Goal: Task Accomplishment & Management: Manage account settings

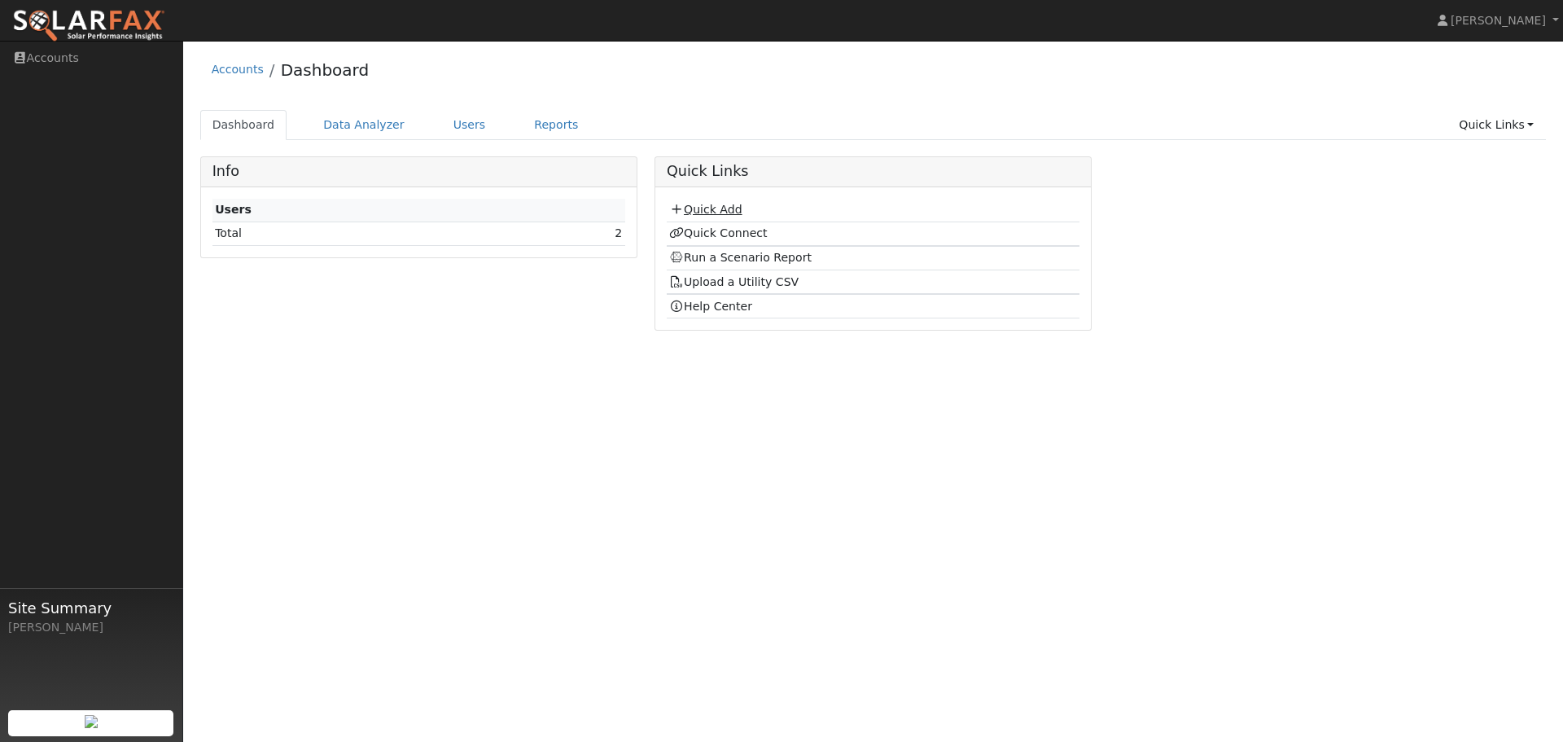
click at [684, 208] on link "Quick Add" at bounding box center [705, 209] width 72 height 13
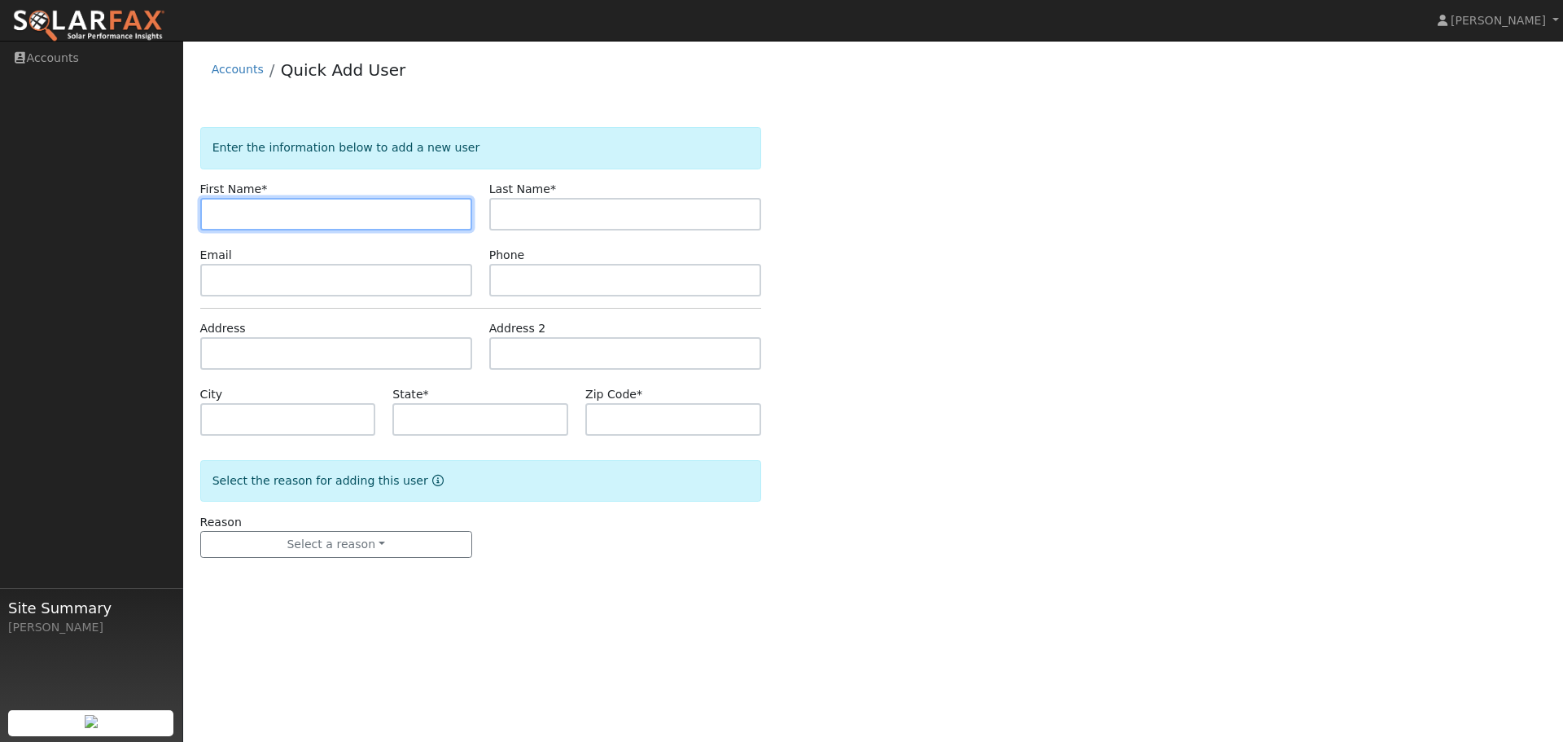
click at [298, 211] on input "text" at bounding box center [336, 214] width 272 height 33
type input "[PERSON_NAME]"
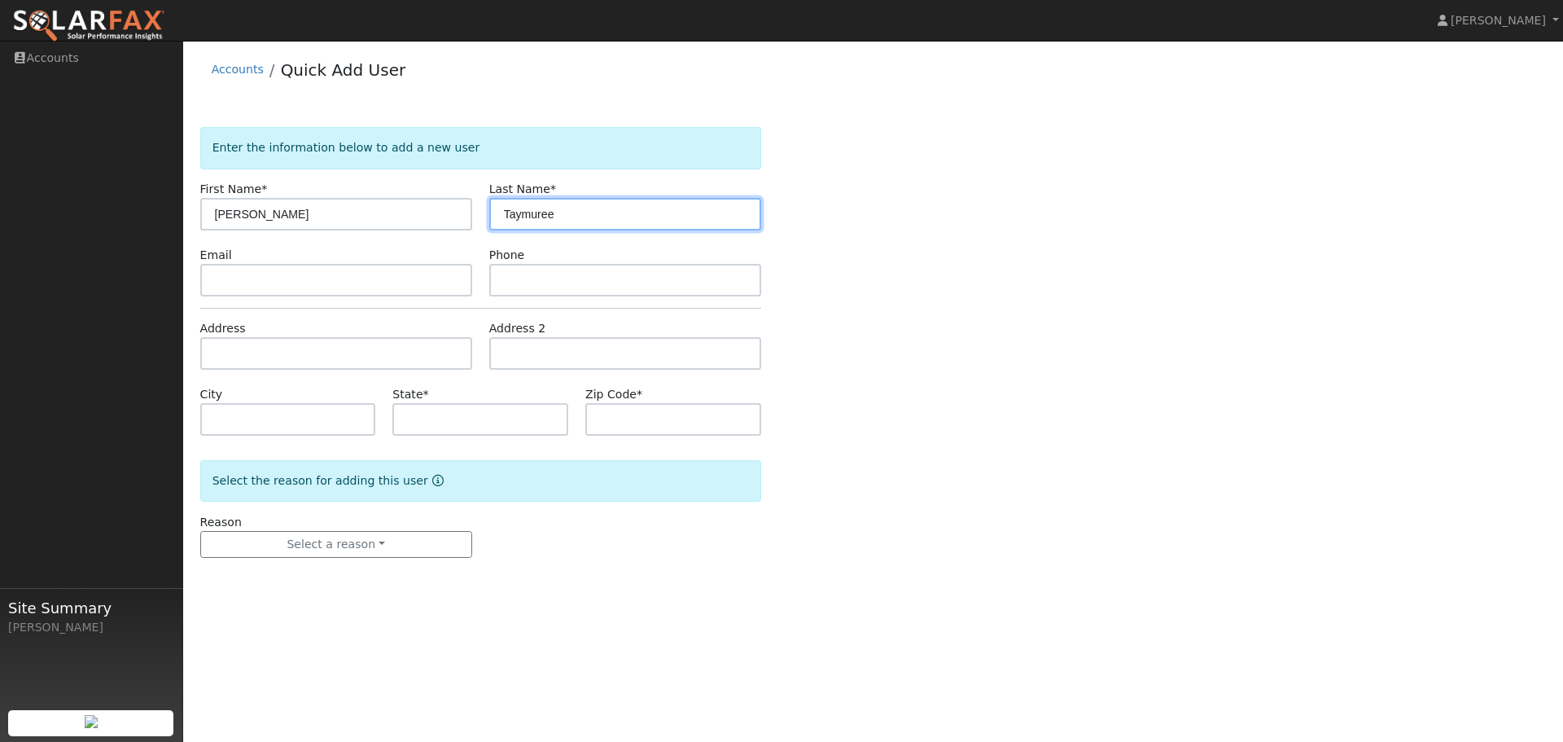
type input "Taymuree"
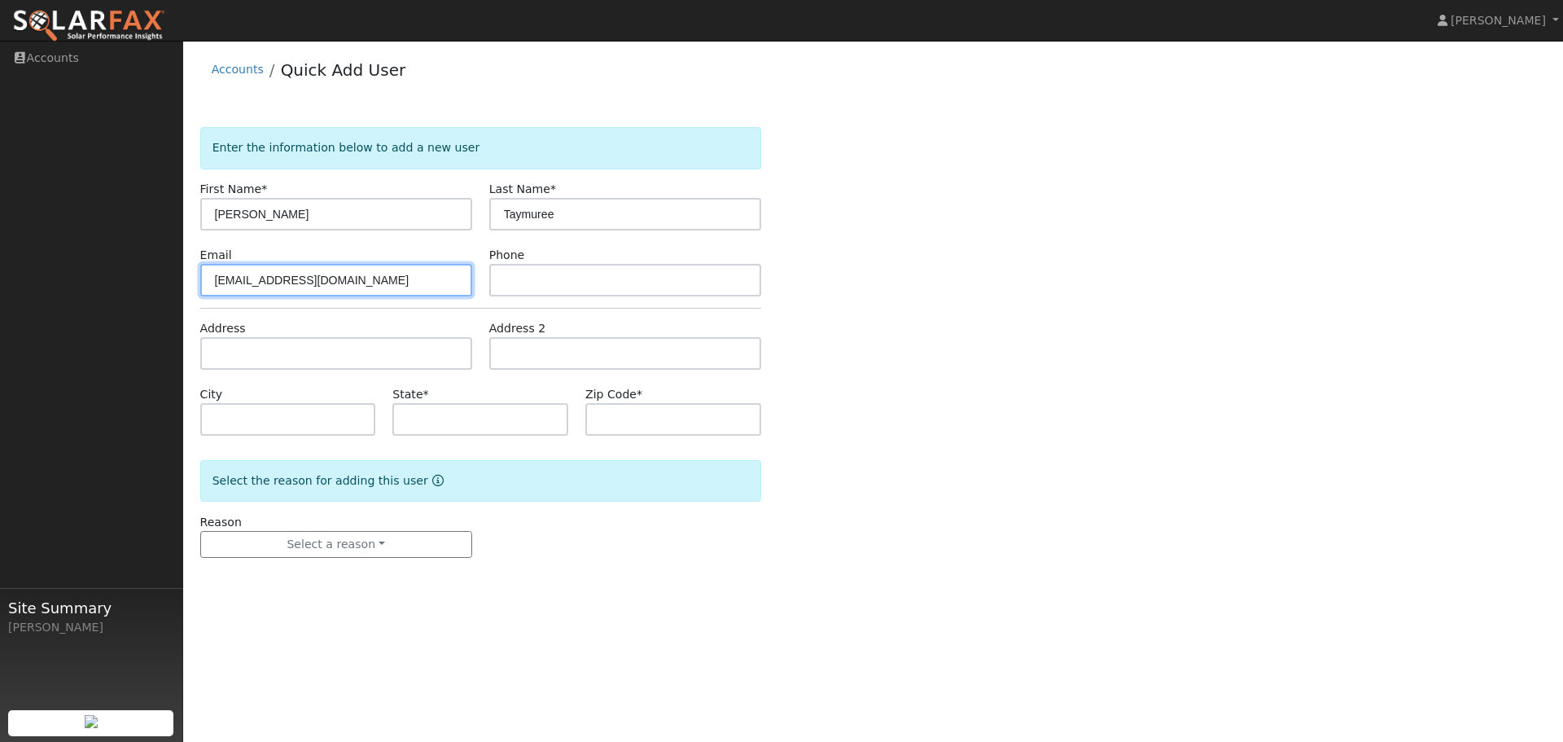
type input "[EMAIL_ADDRESS][DOMAIN_NAME]"
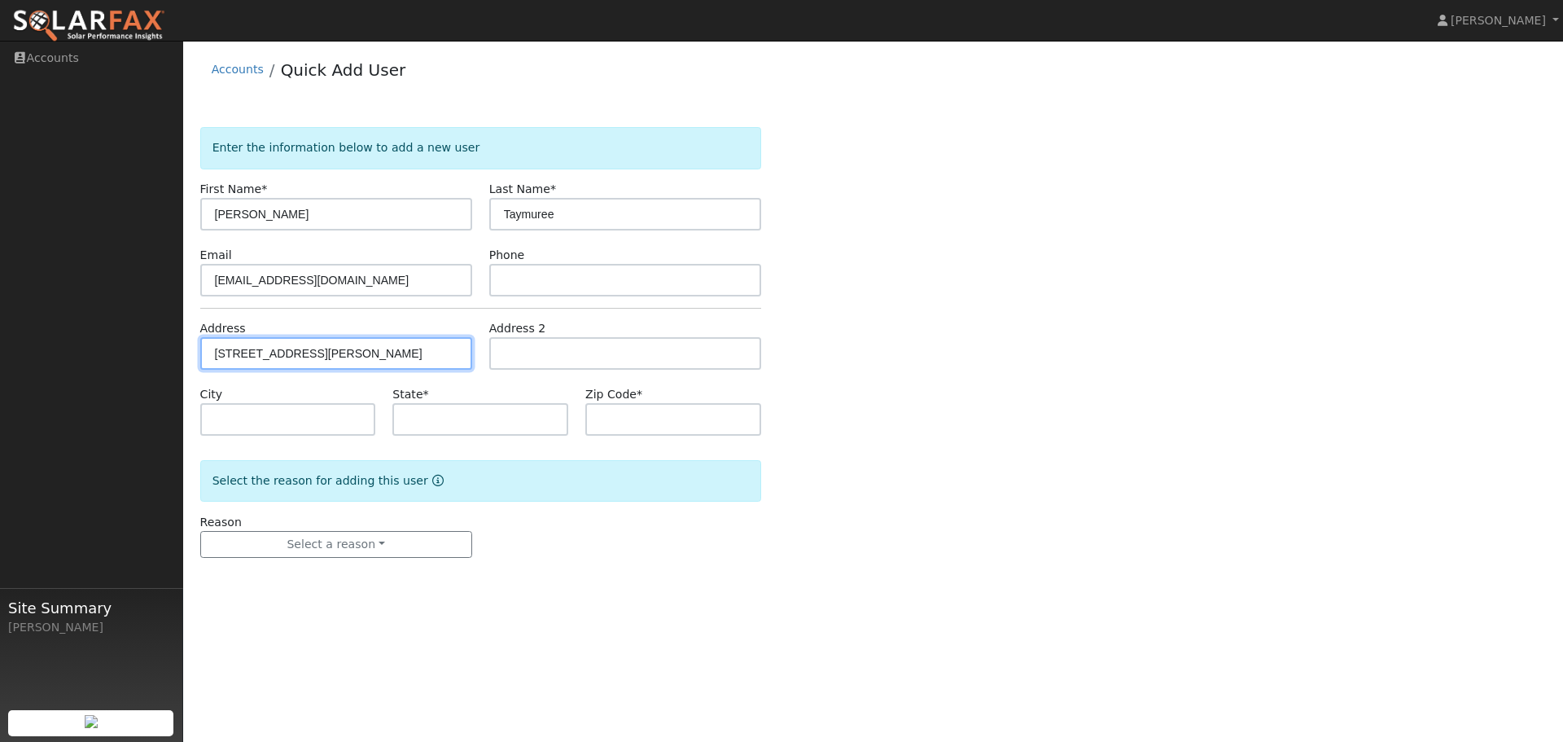
type input "[STREET_ADDRESS][PERSON_NAME]"
type input "Moraga"
type input "CA"
type input "94556"
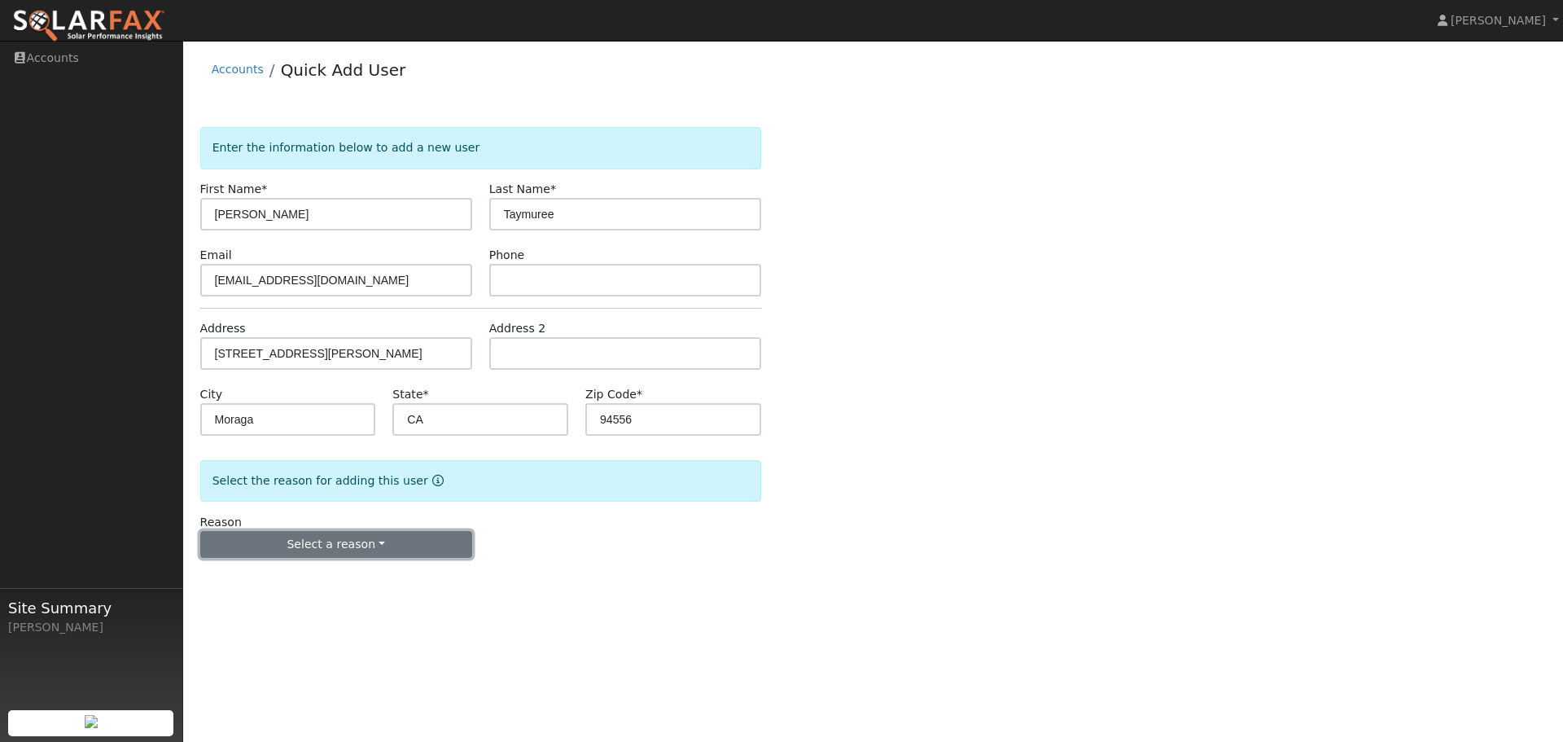
click at [372, 544] on button "Select a reason" at bounding box center [336, 545] width 272 height 28
click at [273, 625] on link "New customer has solar" at bounding box center [291, 623] width 180 height 23
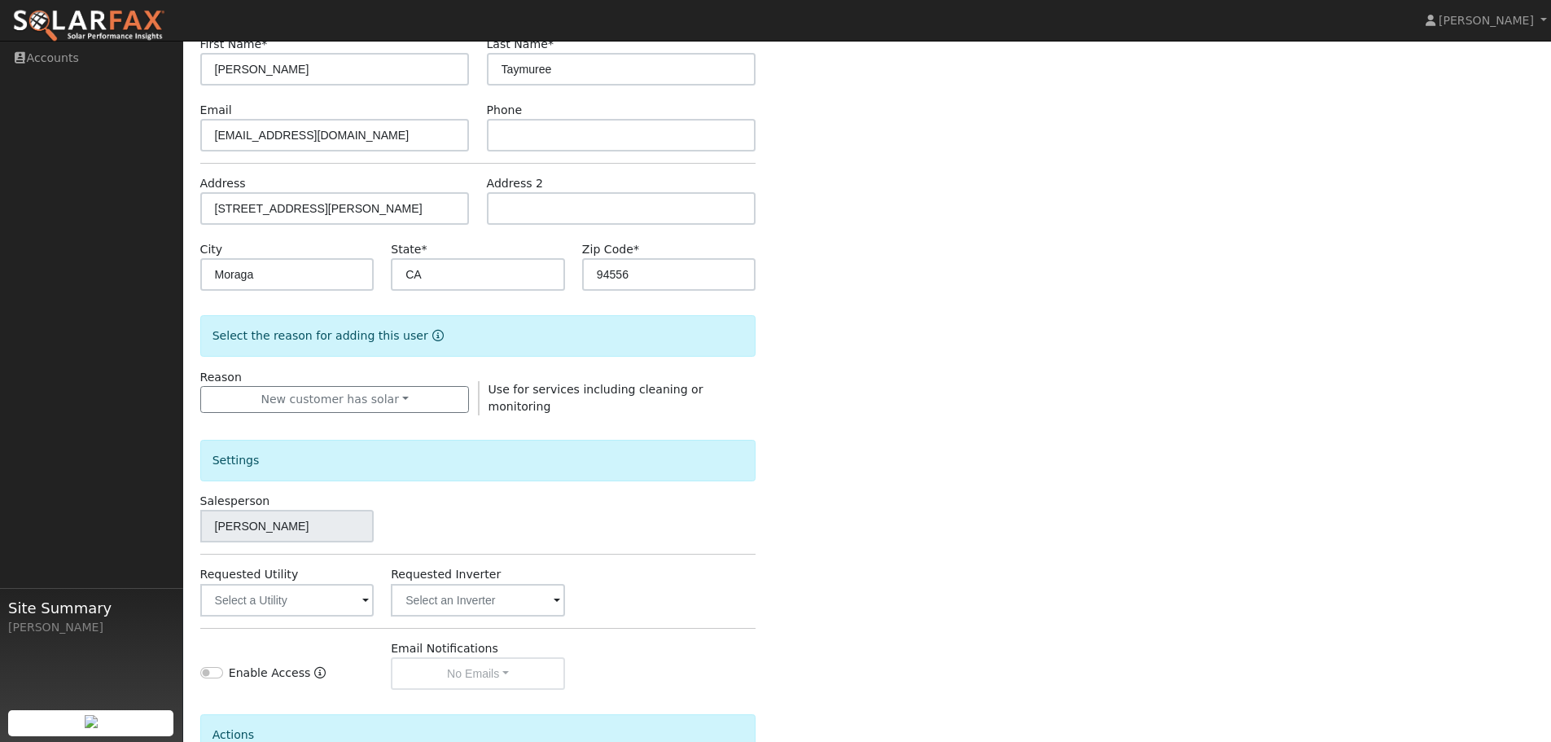
scroll to position [163, 0]
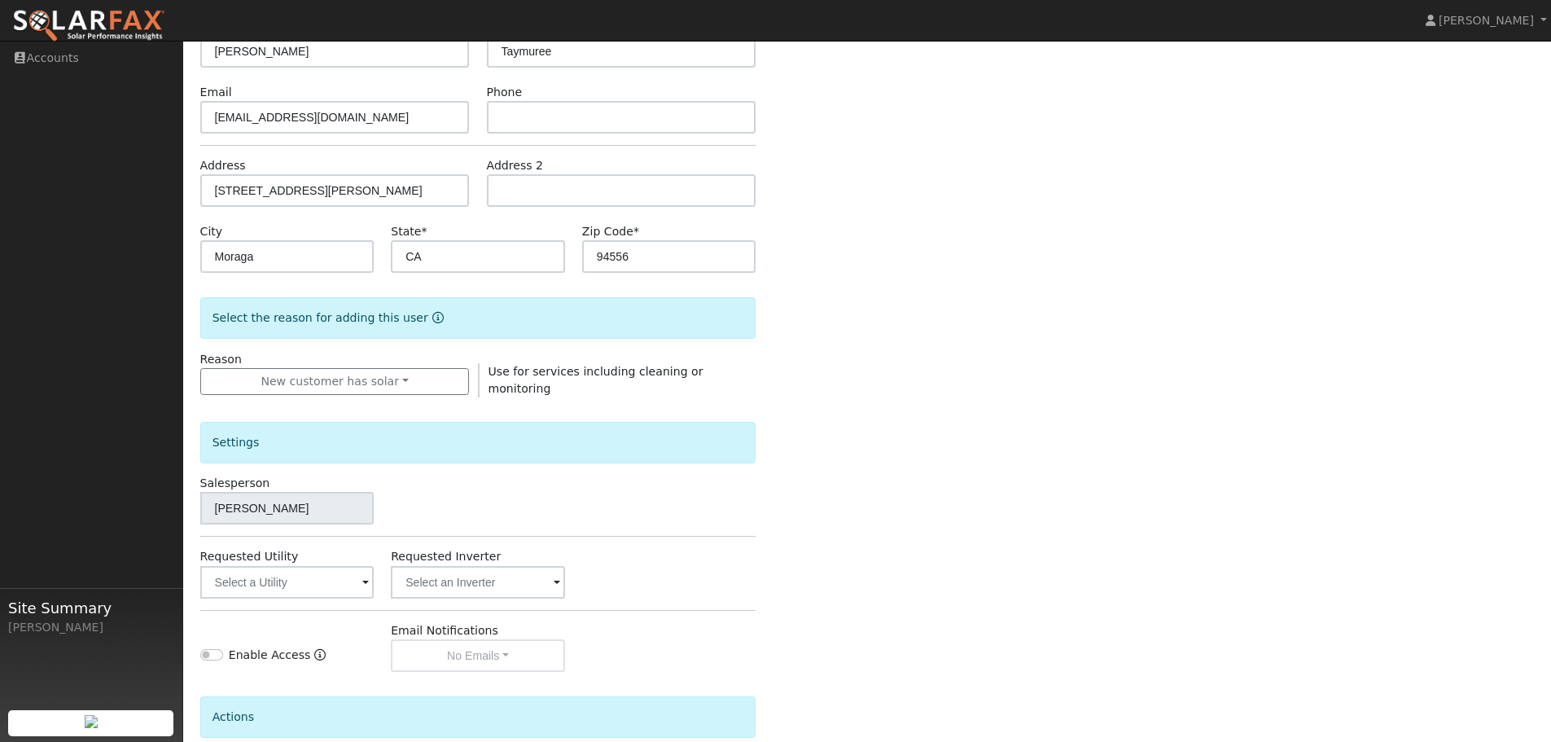
click at [365, 581] on span at bounding box center [365, 583] width 7 height 19
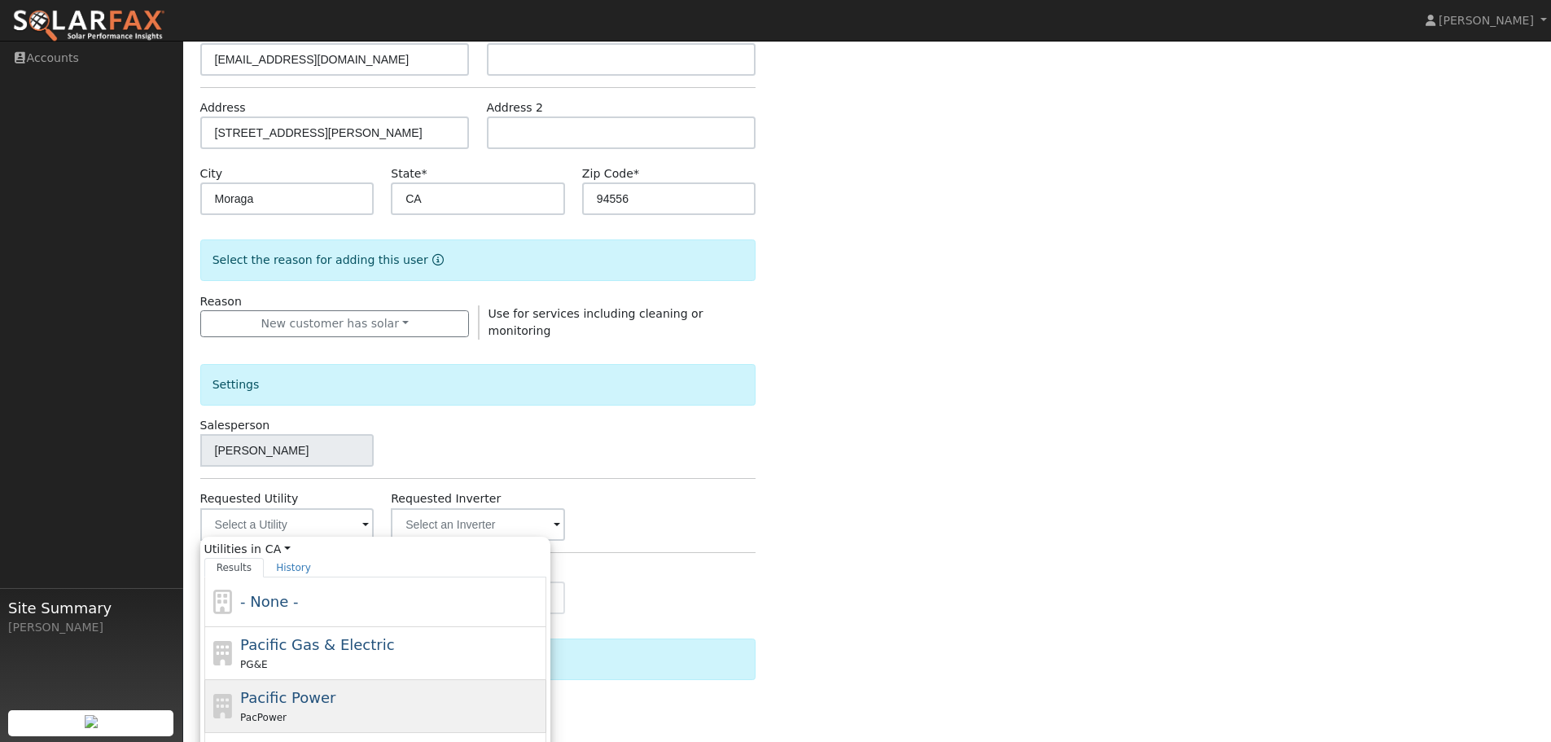
scroll to position [326, 0]
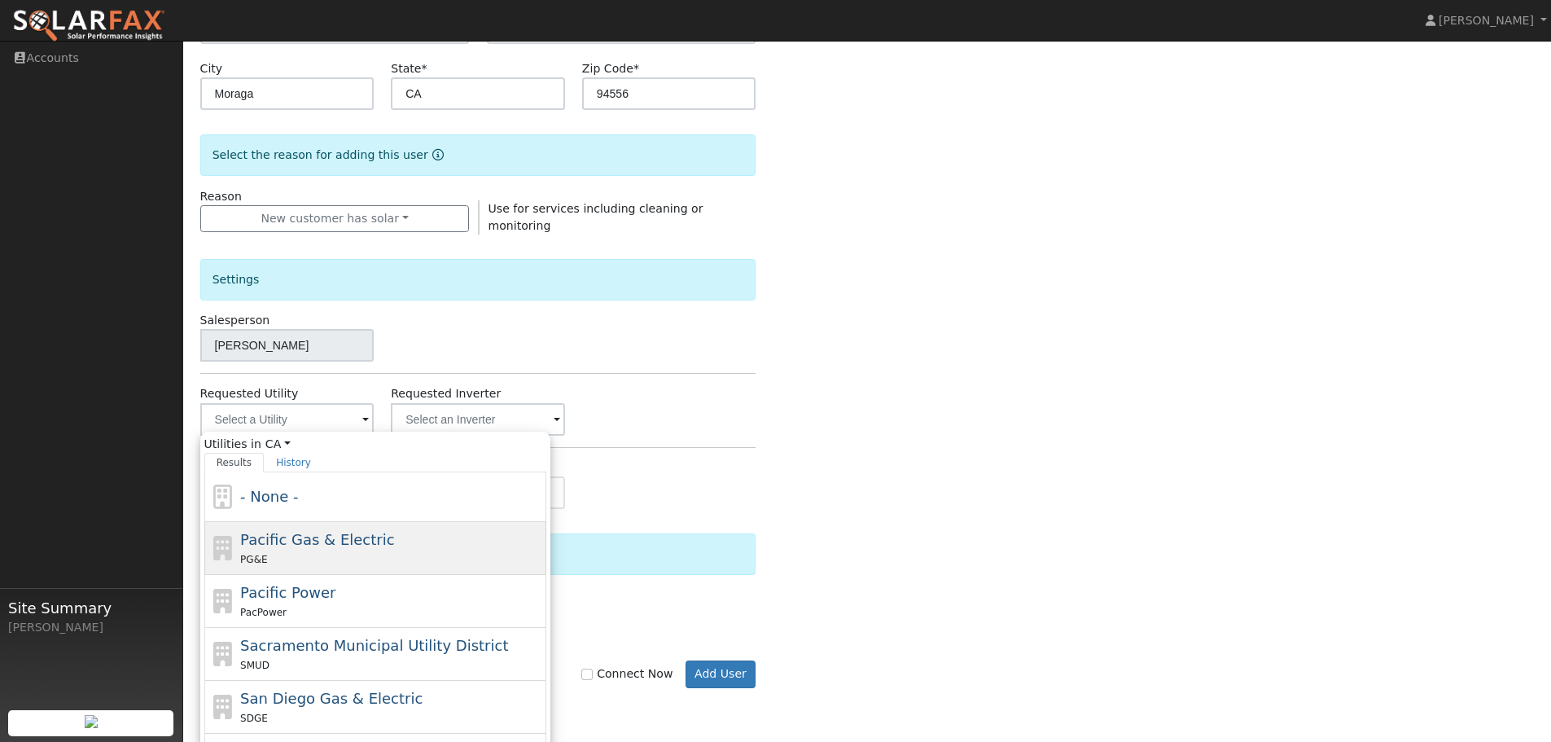
click at [307, 548] on div "Pacific Gas & Electric PG&E" at bounding box center [391, 547] width 302 height 39
type input "Pacific Gas & Electric"
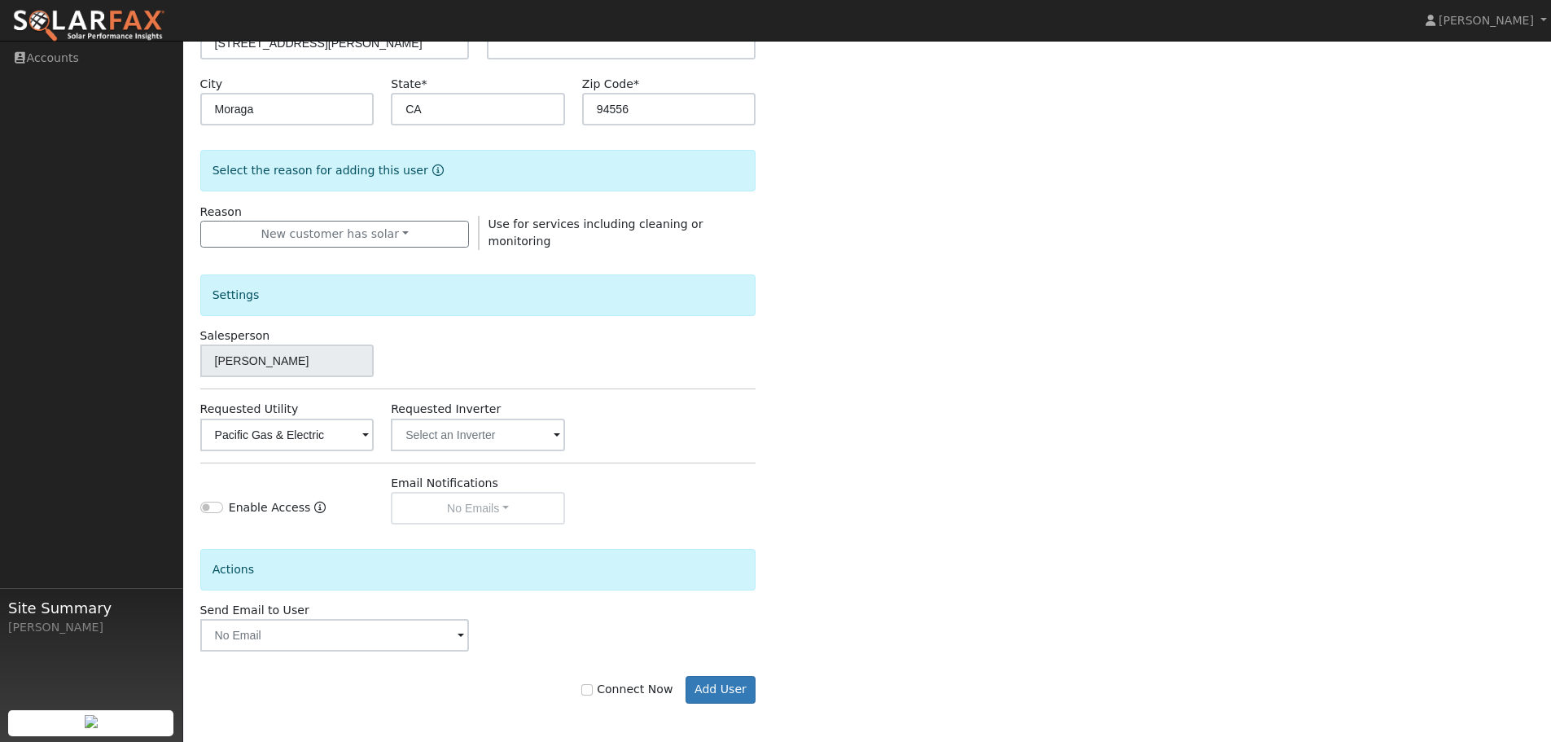
click at [369, 438] on span at bounding box center [365, 436] width 7 height 19
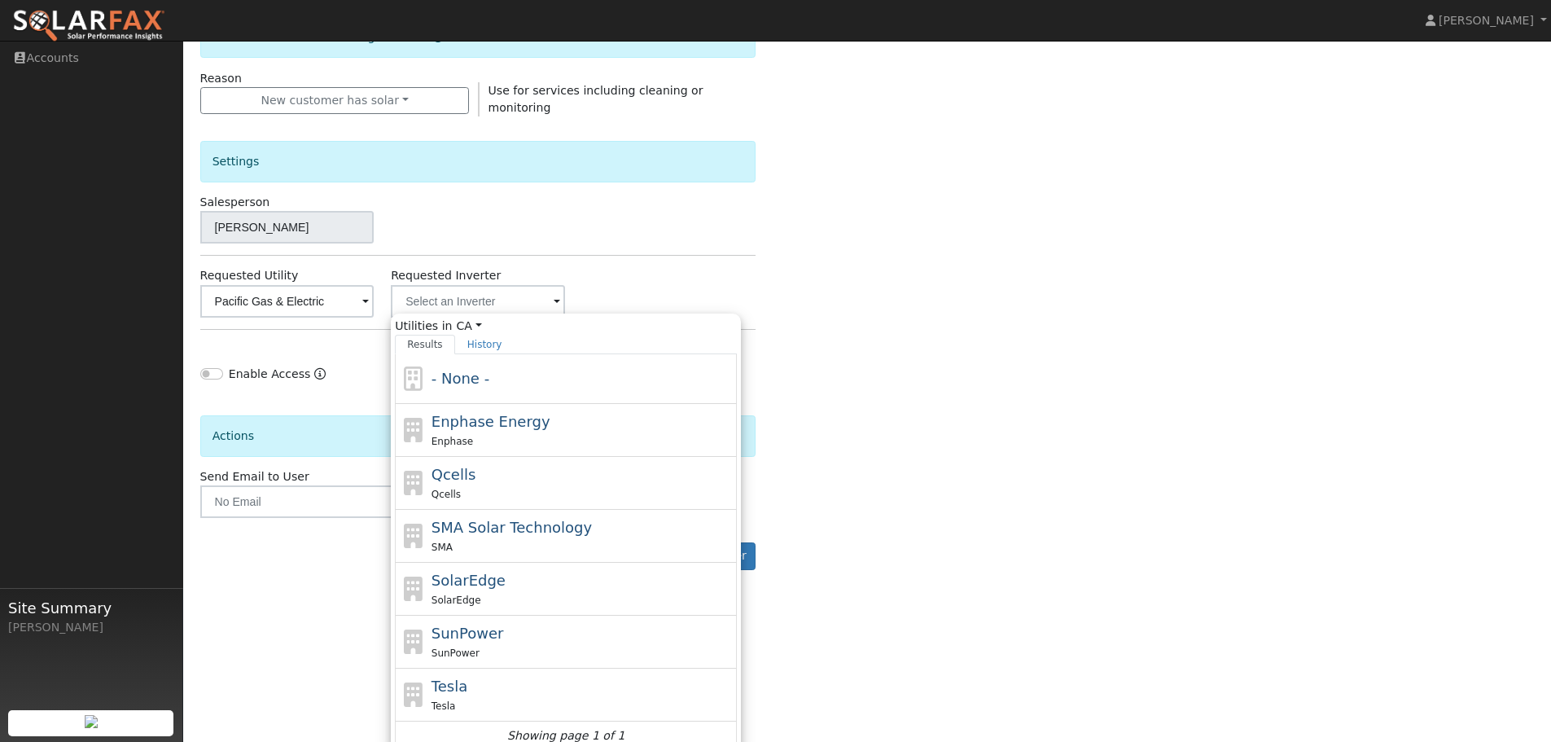
scroll to position [455, 0]
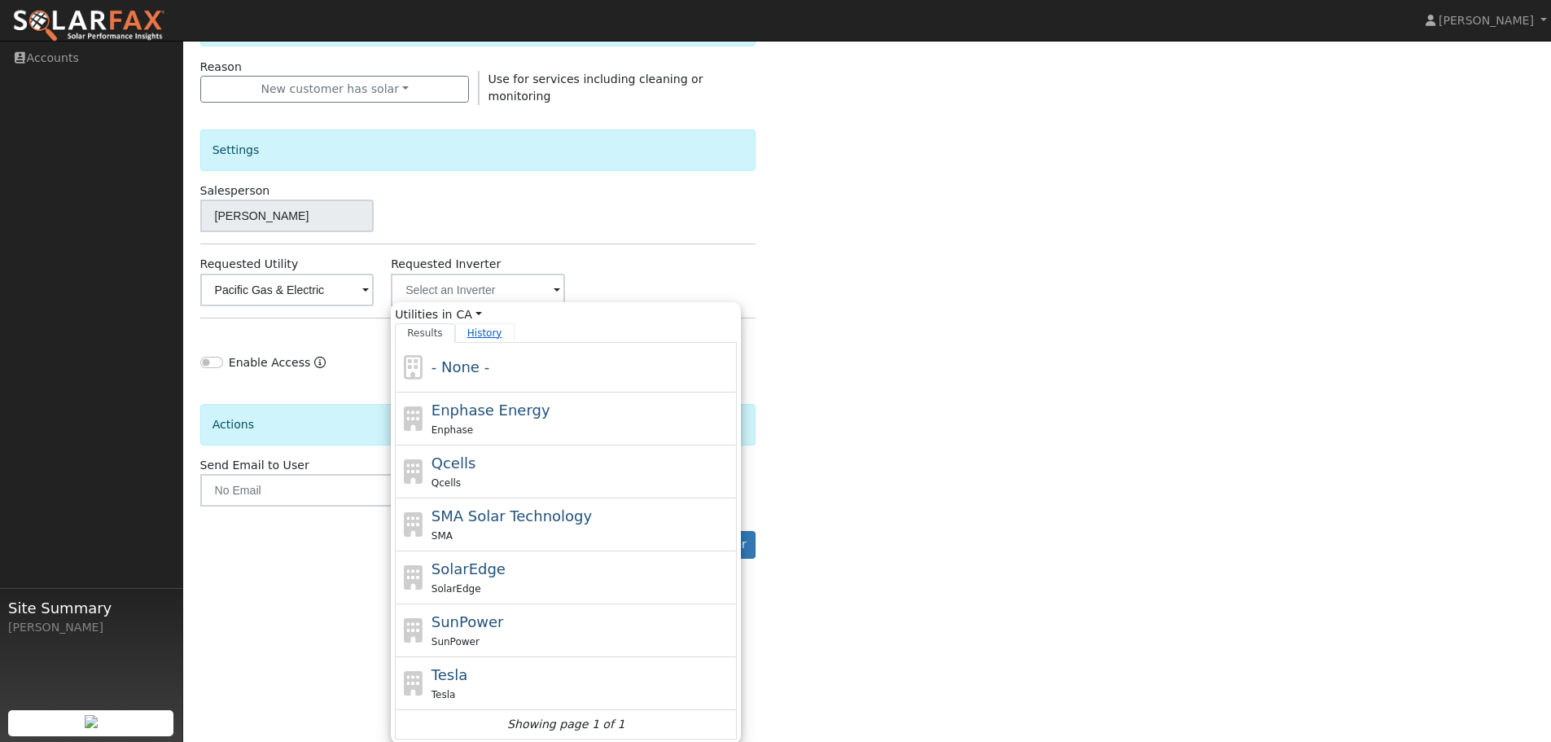
click at [478, 328] on link "History" at bounding box center [484, 333] width 59 height 20
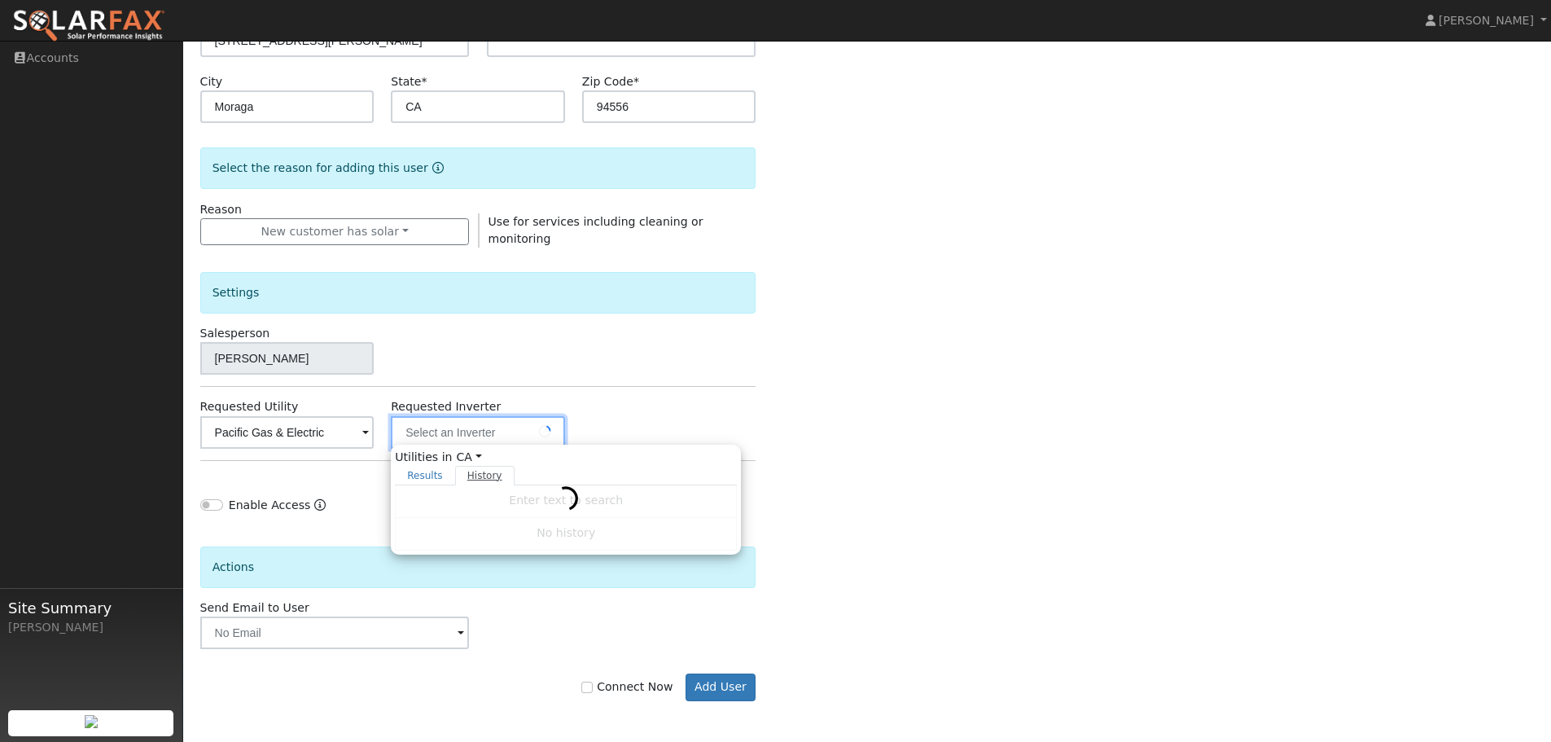
scroll to position [310, 0]
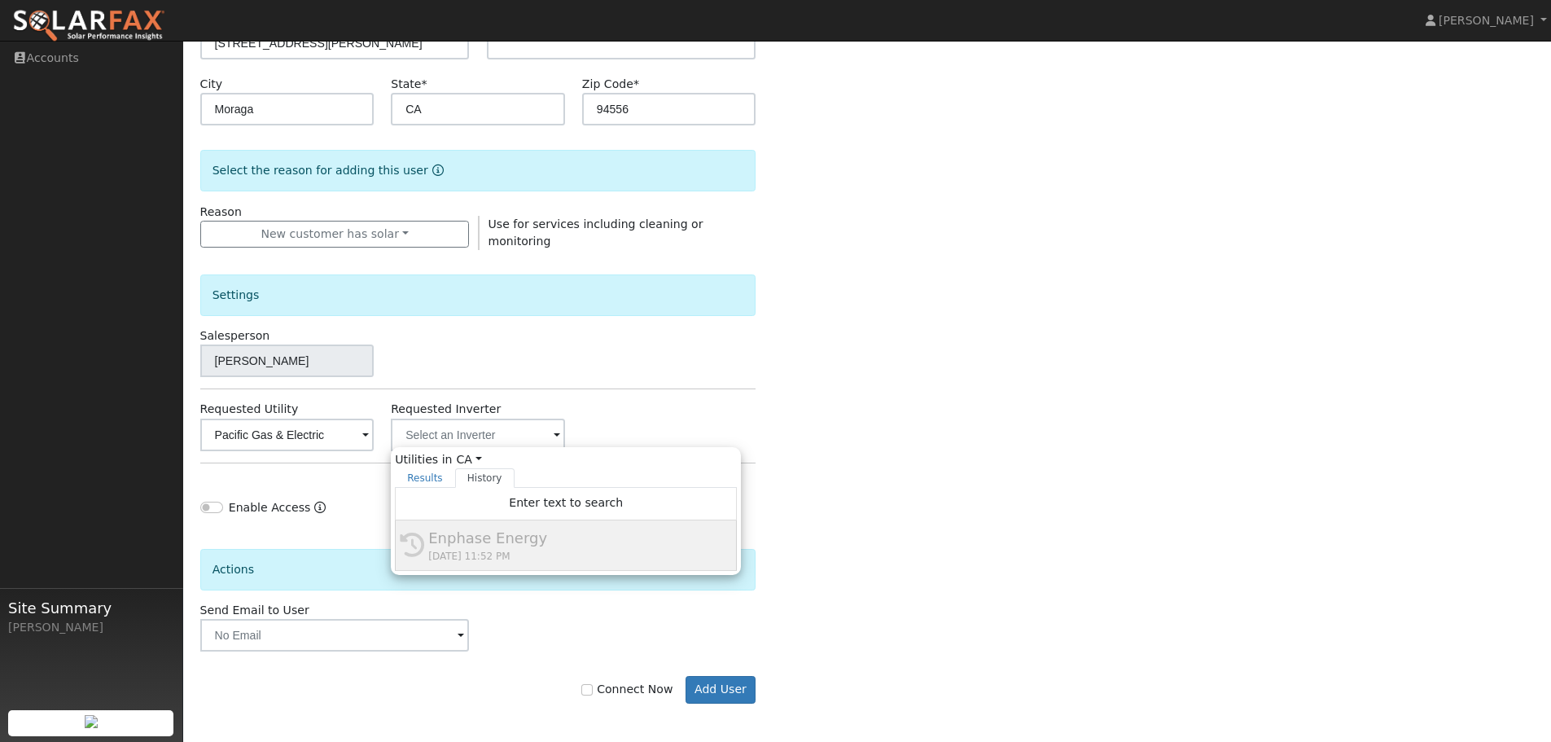
click at [822, 398] on div "Enter the information below to add a new user First Name * Mohammad Last Name *…" at bounding box center [867, 276] width 1334 height 919
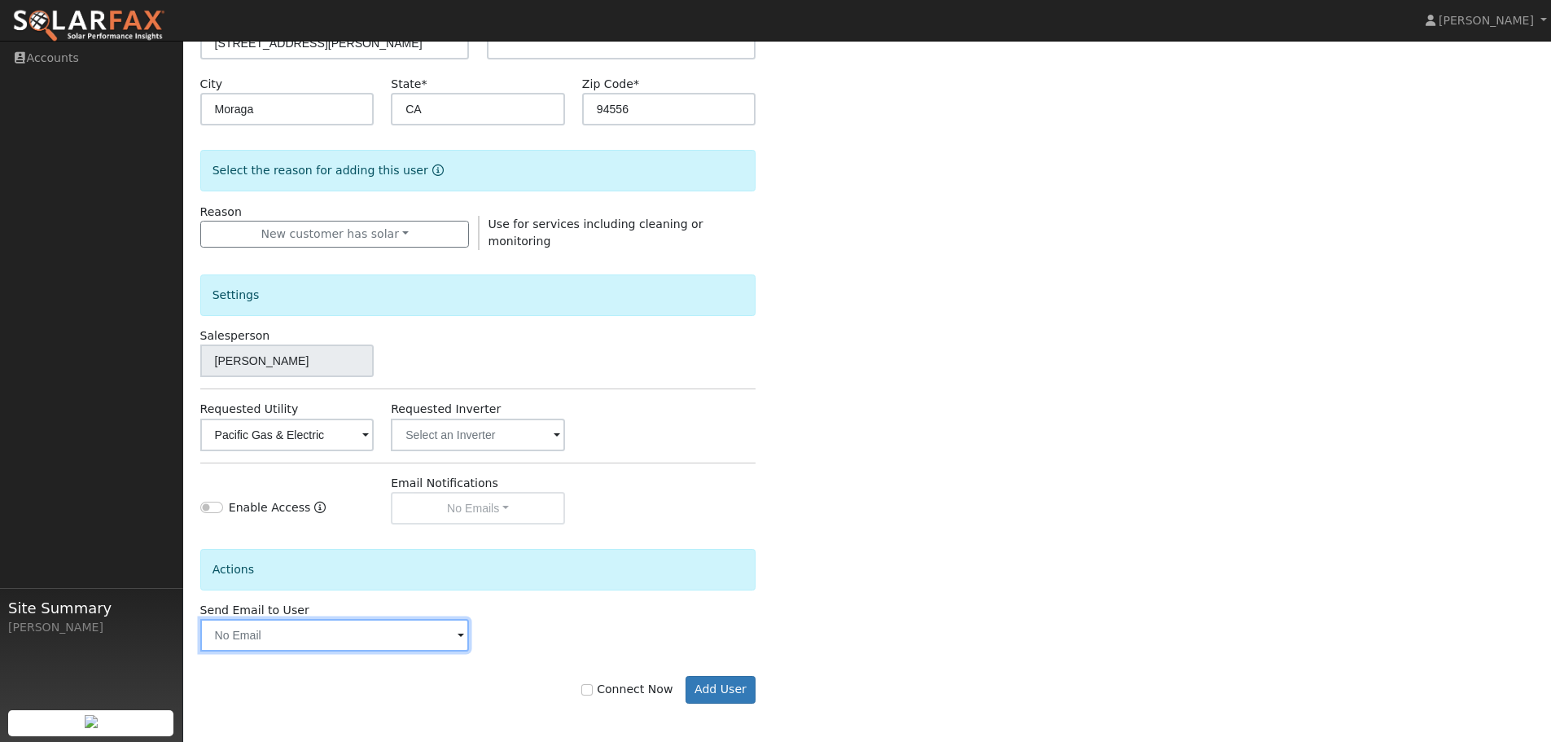
click at [456, 639] on input "text" at bounding box center [334, 635] width 269 height 33
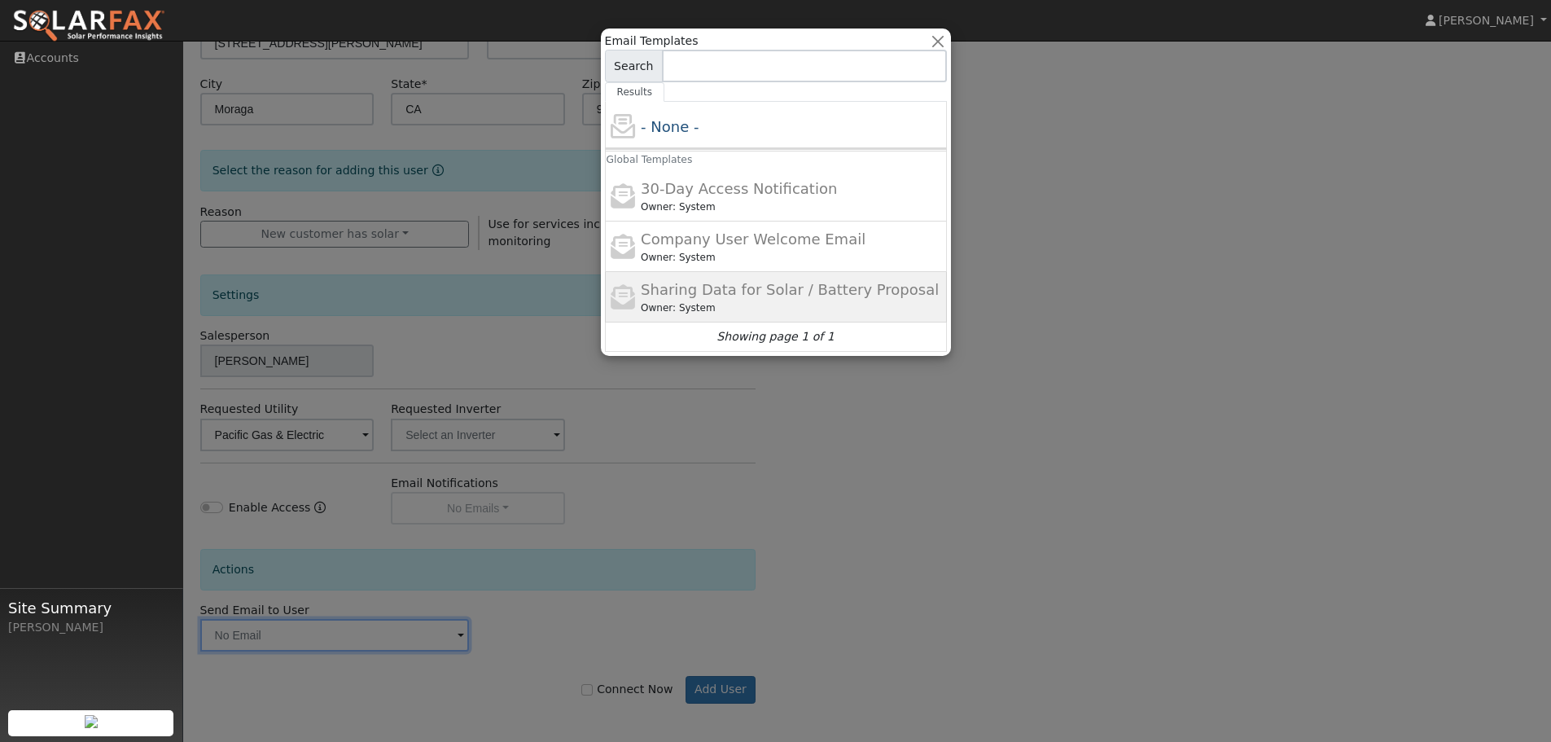
click at [681, 300] on div "Owner: System" at bounding box center [792, 307] width 302 height 15
type input "Sharing Data for Solar / Battery Proposal"
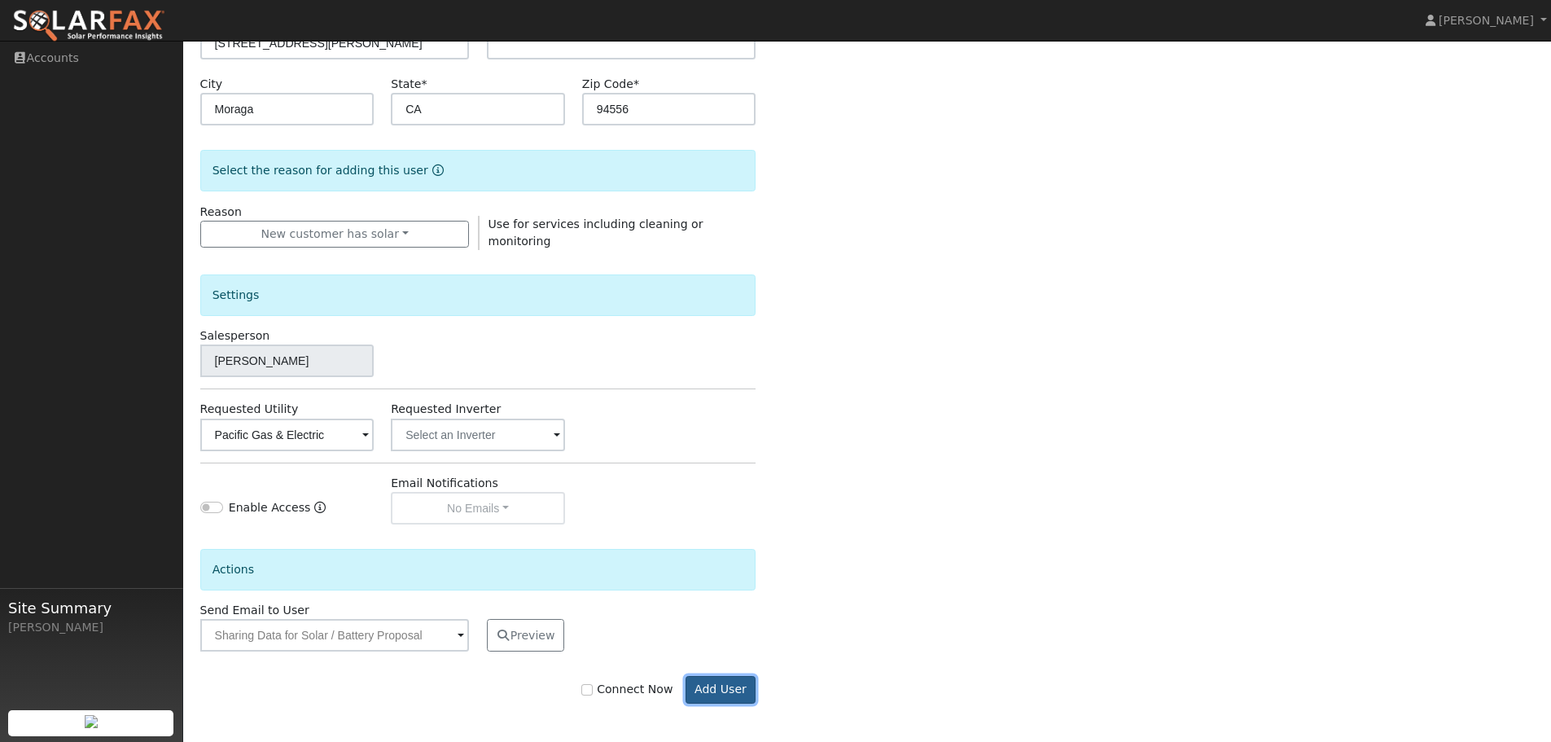
click at [720, 687] on button "Add User" at bounding box center [720, 690] width 71 height 28
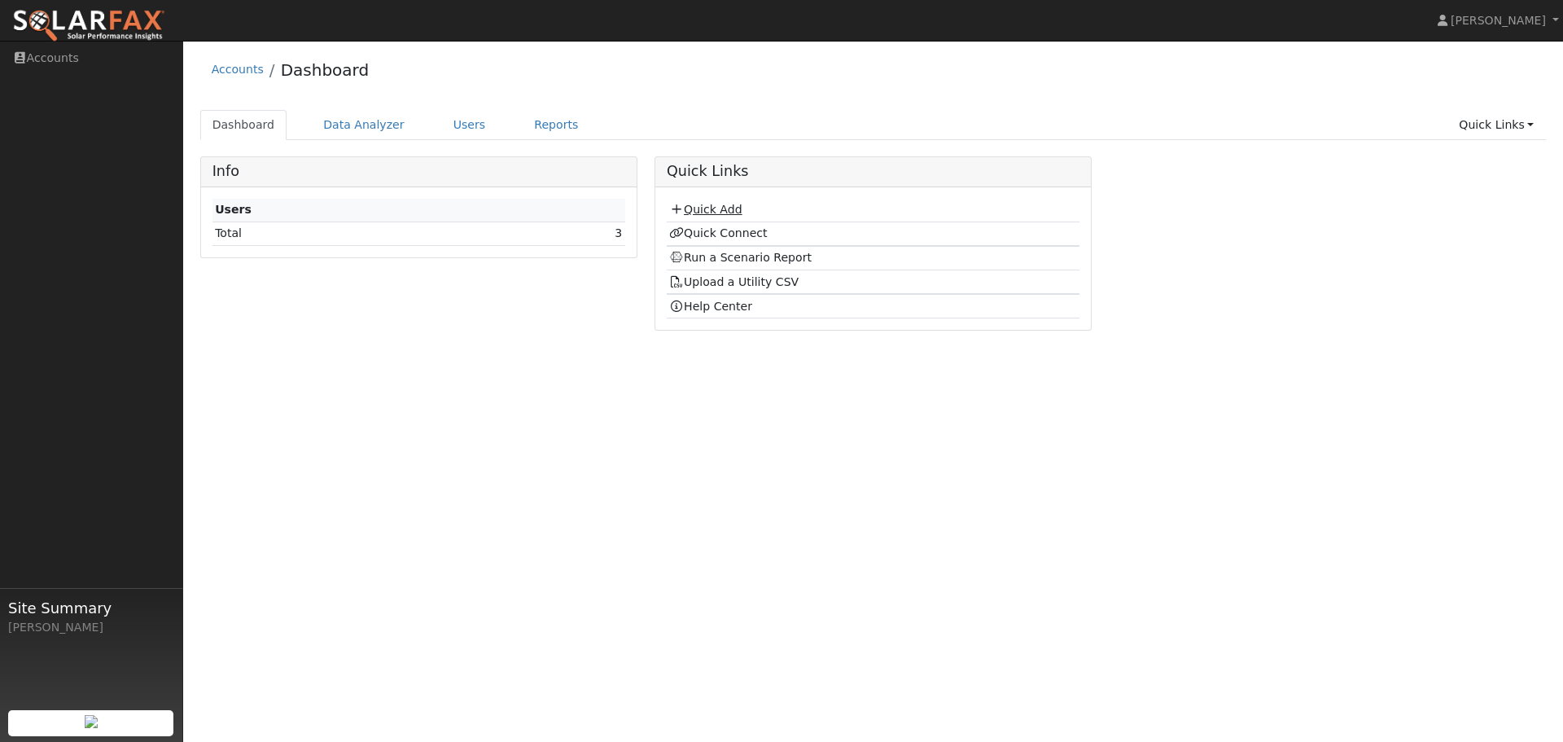
click at [694, 203] on link "Quick Add" at bounding box center [705, 209] width 72 height 13
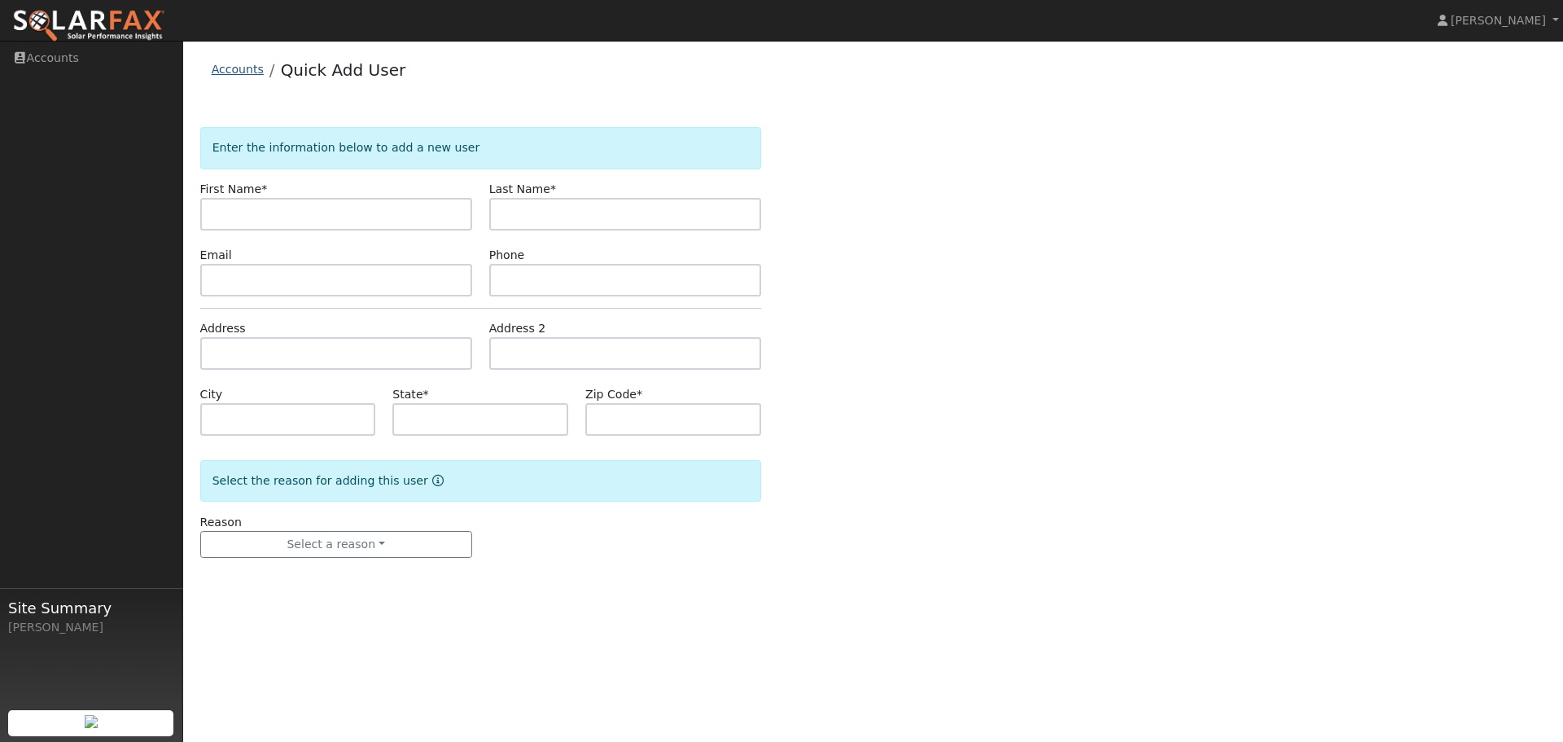
click at [220, 68] on link "Accounts" at bounding box center [238, 69] width 52 height 13
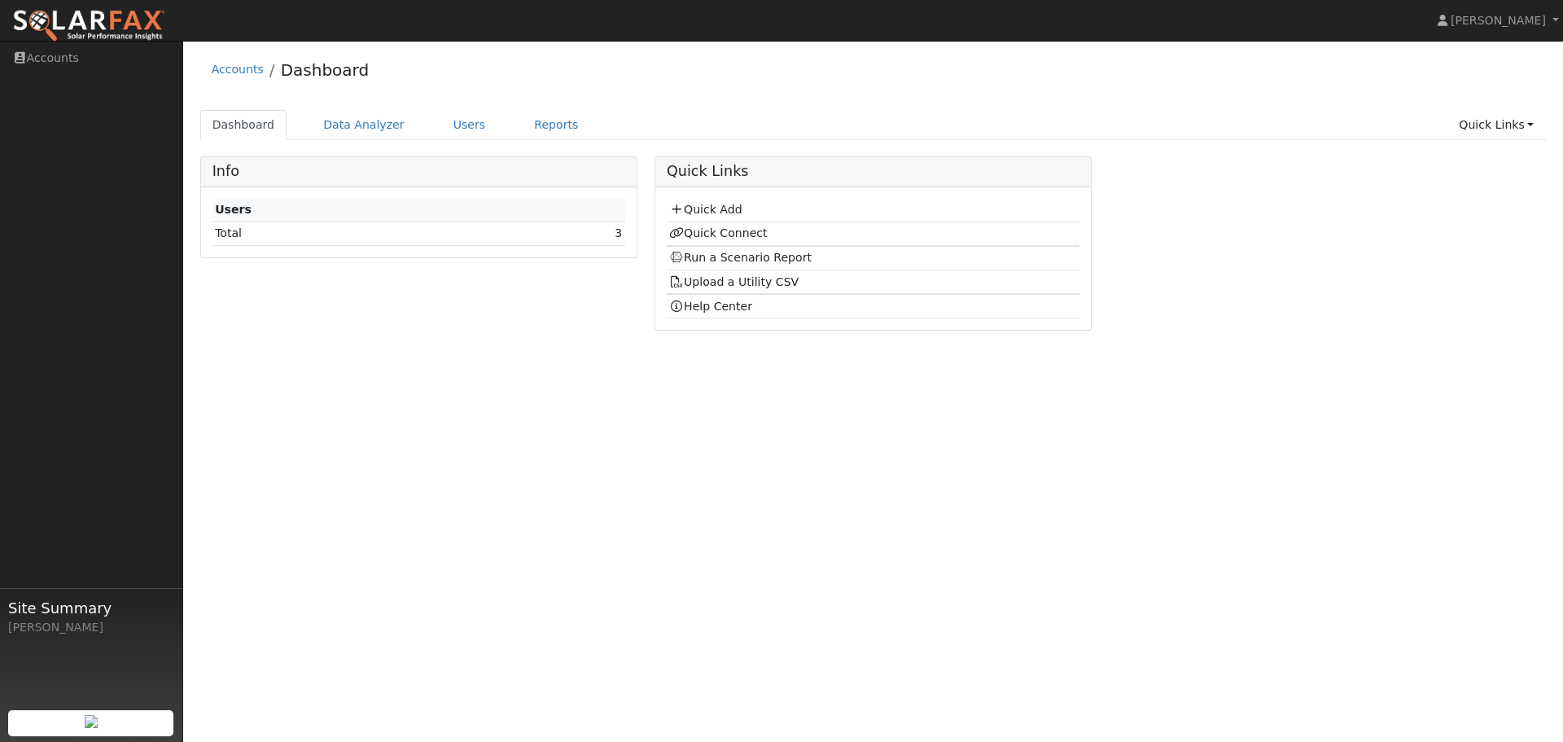
click at [514, 238] on td "3" at bounding box center [566, 233] width 118 height 24
click at [599, 227] on td "3" at bounding box center [566, 233] width 118 height 24
click at [495, 239] on td "Total" at bounding box center [359, 233] width 295 height 24
click at [445, 129] on link "Users" at bounding box center [469, 125] width 57 height 30
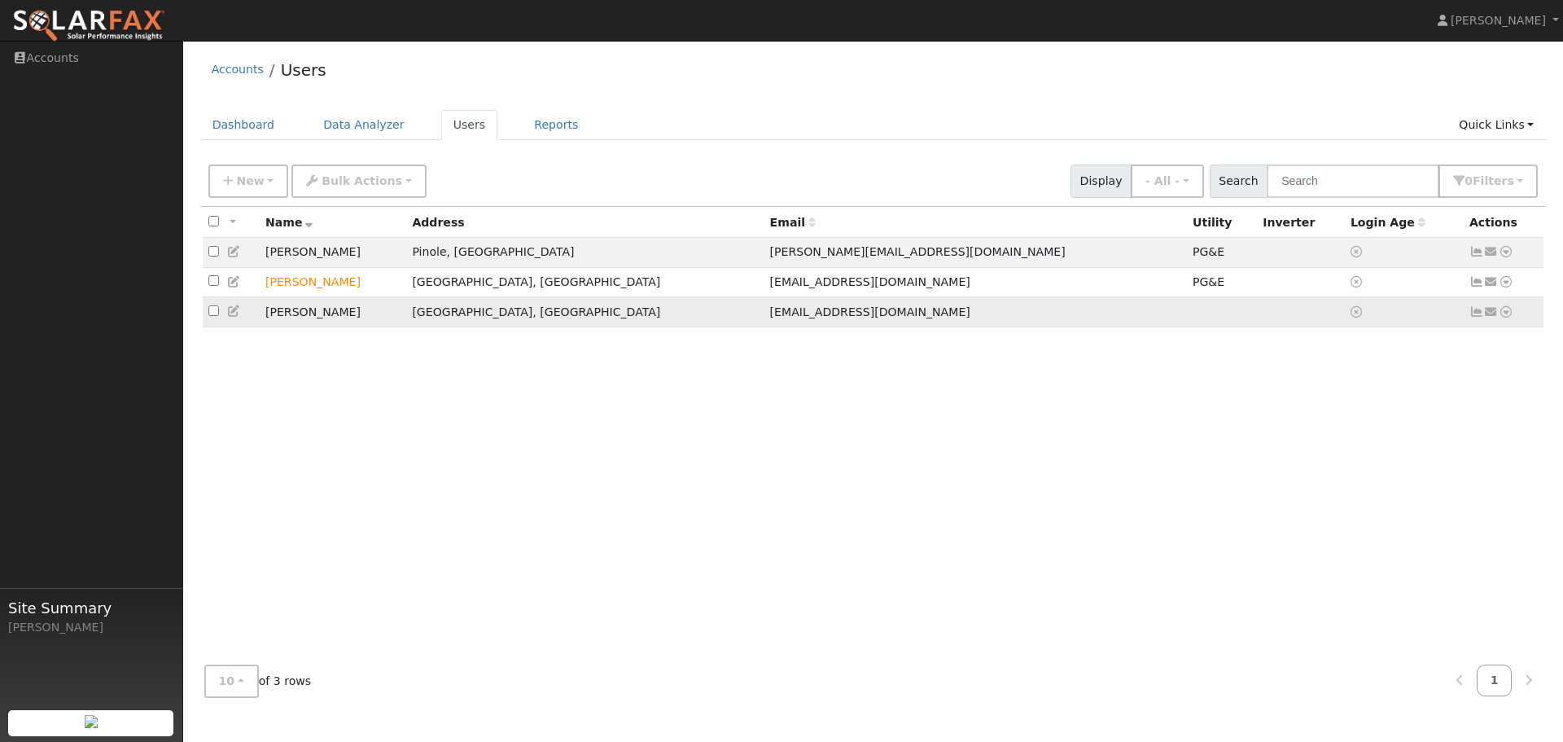
click at [284, 316] on td "Mohammad Taymuree" at bounding box center [333, 312] width 147 height 30
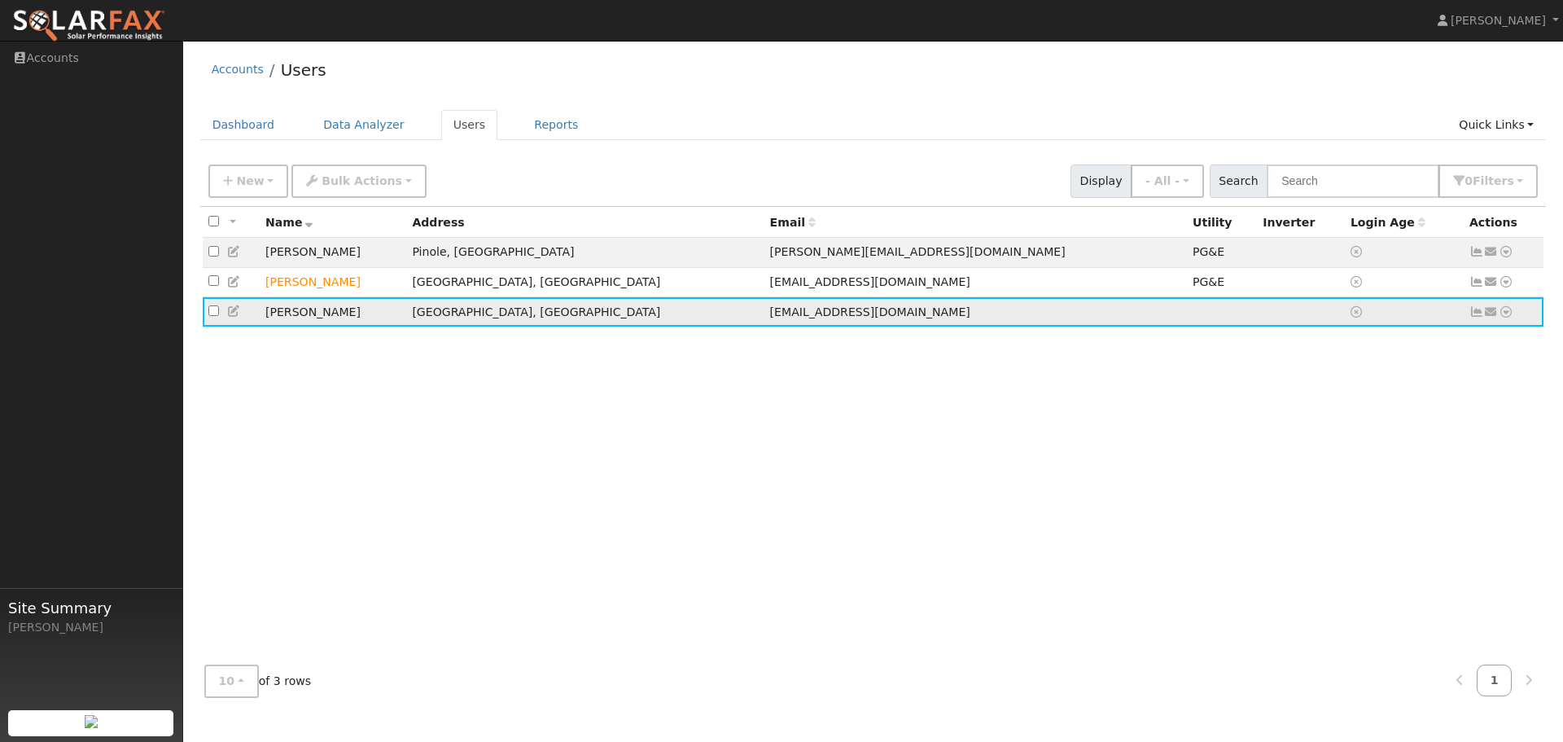
click at [212, 313] on input "checkbox" at bounding box center [213, 310] width 11 height 11
checkbox input "true"
click at [678, 320] on td "Moraga, CA" at bounding box center [584, 312] width 357 height 30
click at [678, 320] on td "[GEOGRAPHIC_DATA], [GEOGRAPHIC_DATA]" at bounding box center [584, 312] width 357 height 30
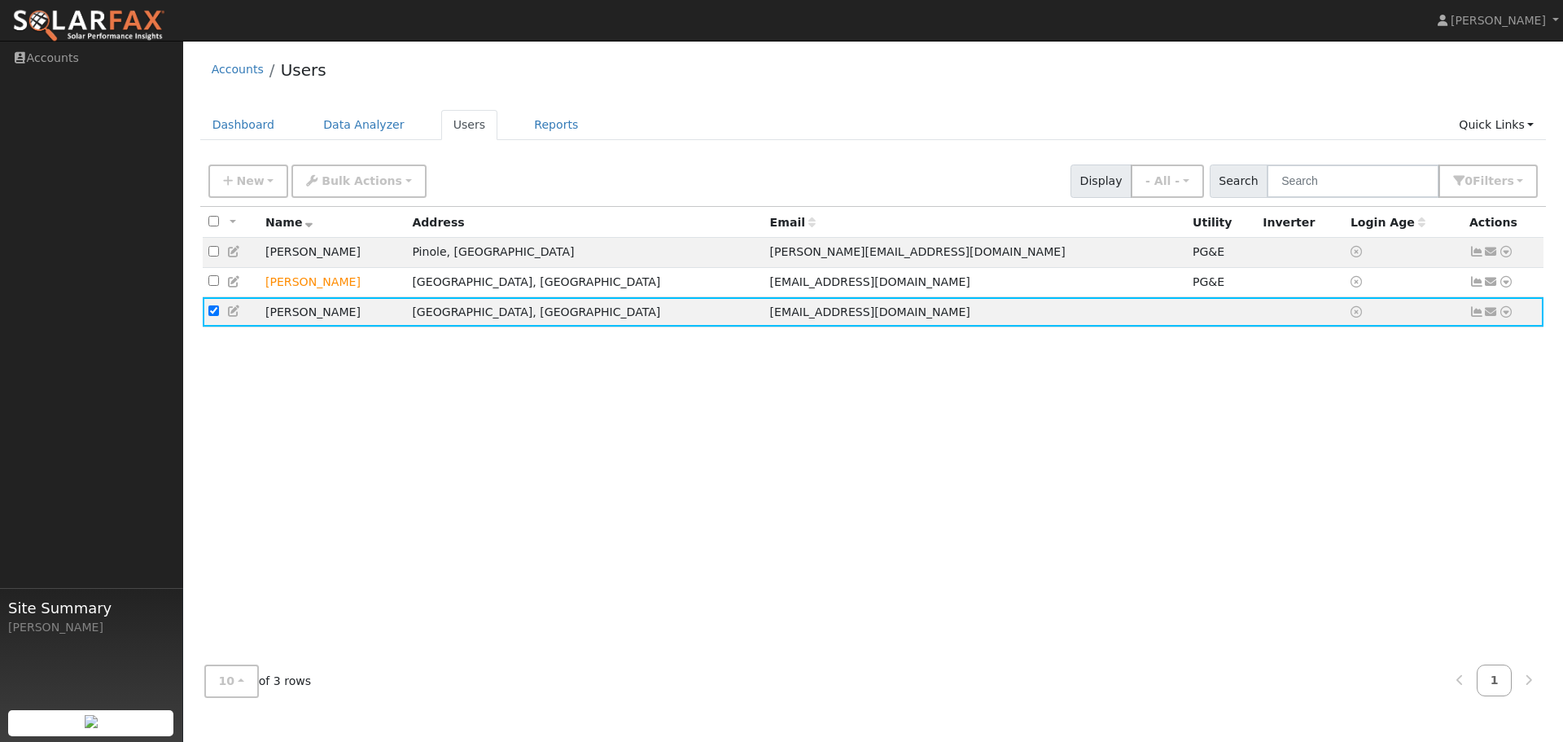
click at [318, 396] on div "All None All on page None on page Name Address Email Utility Inverter Login Age…" at bounding box center [873, 429] width 1346 height 445
click at [544, 125] on link "Reports" at bounding box center [556, 125] width 68 height 30
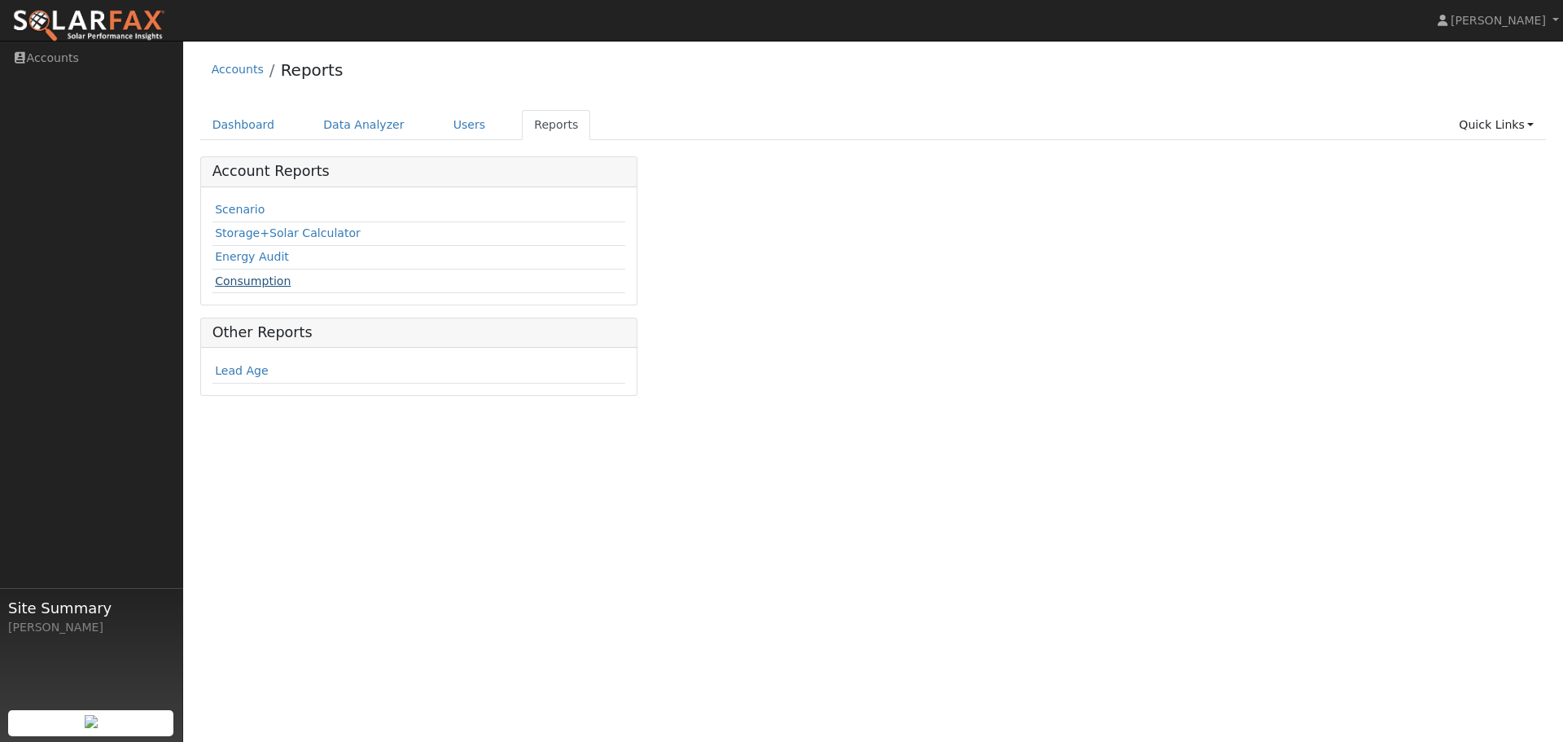
click at [256, 279] on link "Consumption" at bounding box center [253, 280] width 76 height 13
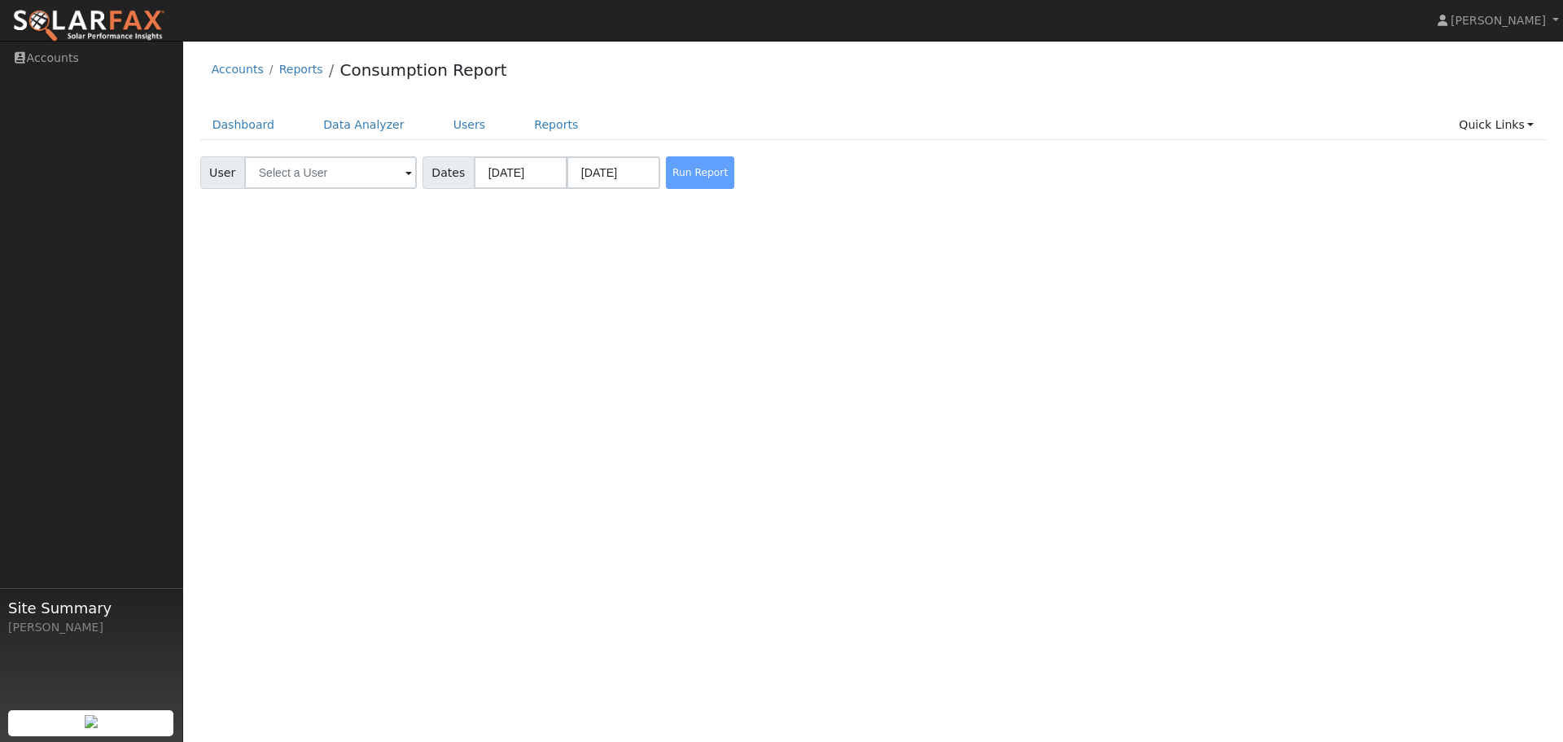
click at [405, 173] on span at bounding box center [408, 173] width 7 height 19
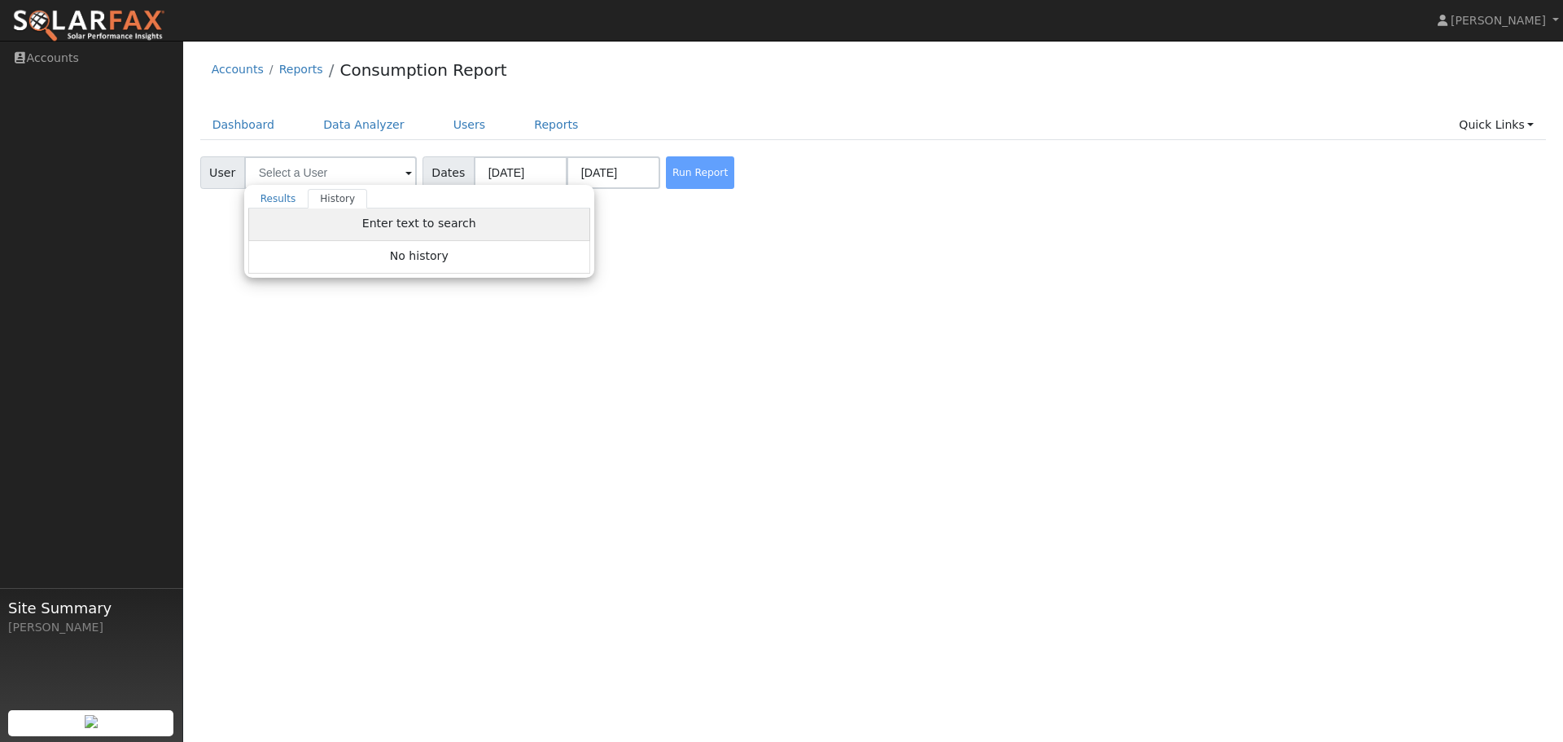
click at [382, 223] on span "Enter text to search" at bounding box center [419, 223] width 114 height 13
click at [690, 180] on div "Run Report" at bounding box center [706, 172] width 86 height 33
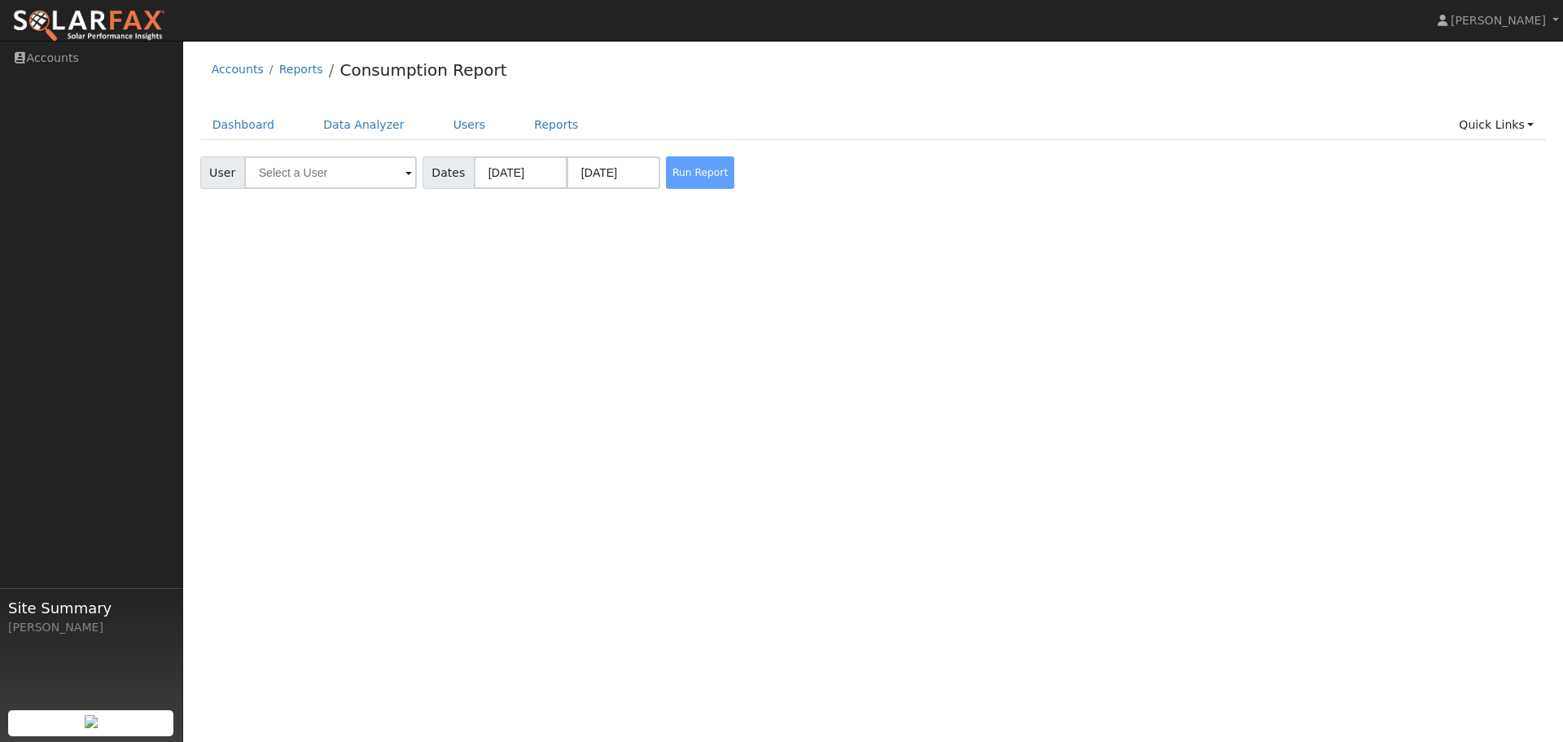
click at [691, 179] on div "Run Report" at bounding box center [706, 172] width 86 height 33
click at [681, 170] on div "Run Report" at bounding box center [706, 172] width 86 height 33
click at [405, 175] on span at bounding box center [408, 173] width 7 height 19
click at [279, 197] on link "Results" at bounding box center [278, 199] width 60 height 20
click at [330, 199] on link "History" at bounding box center [337, 199] width 59 height 20
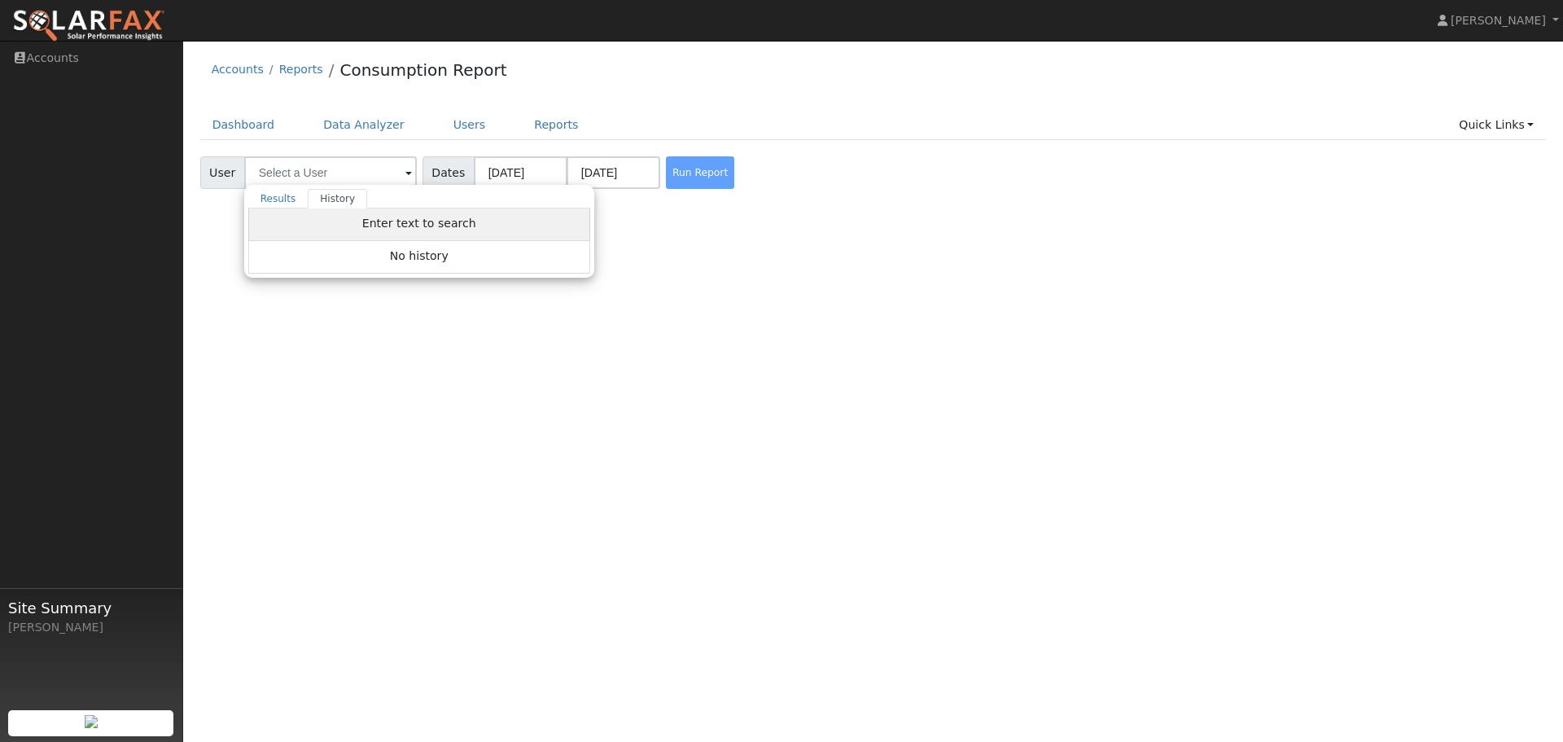
click at [418, 224] on span "Enter text to search" at bounding box center [419, 223] width 114 height 13
click at [732, 220] on div "User Profile First name Last name Email Email Notifications No Emails No Emails…" at bounding box center [873, 391] width 1380 height 701
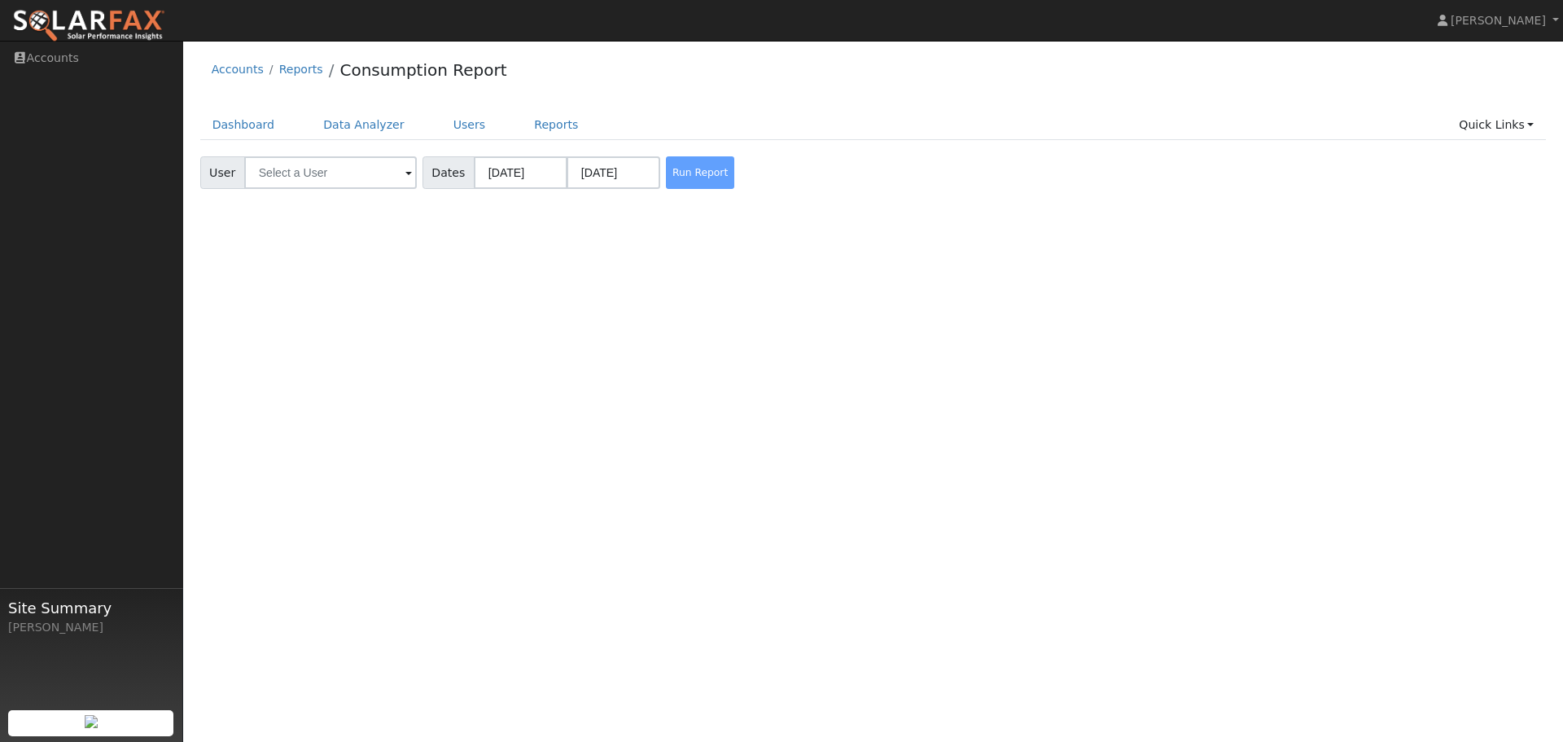
click at [692, 173] on div "Run Report" at bounding box center [706, 172] width 86 height 33
click at [253, 122] on link "Dashboard" at bounding box center [243, 125] width 87 height 30
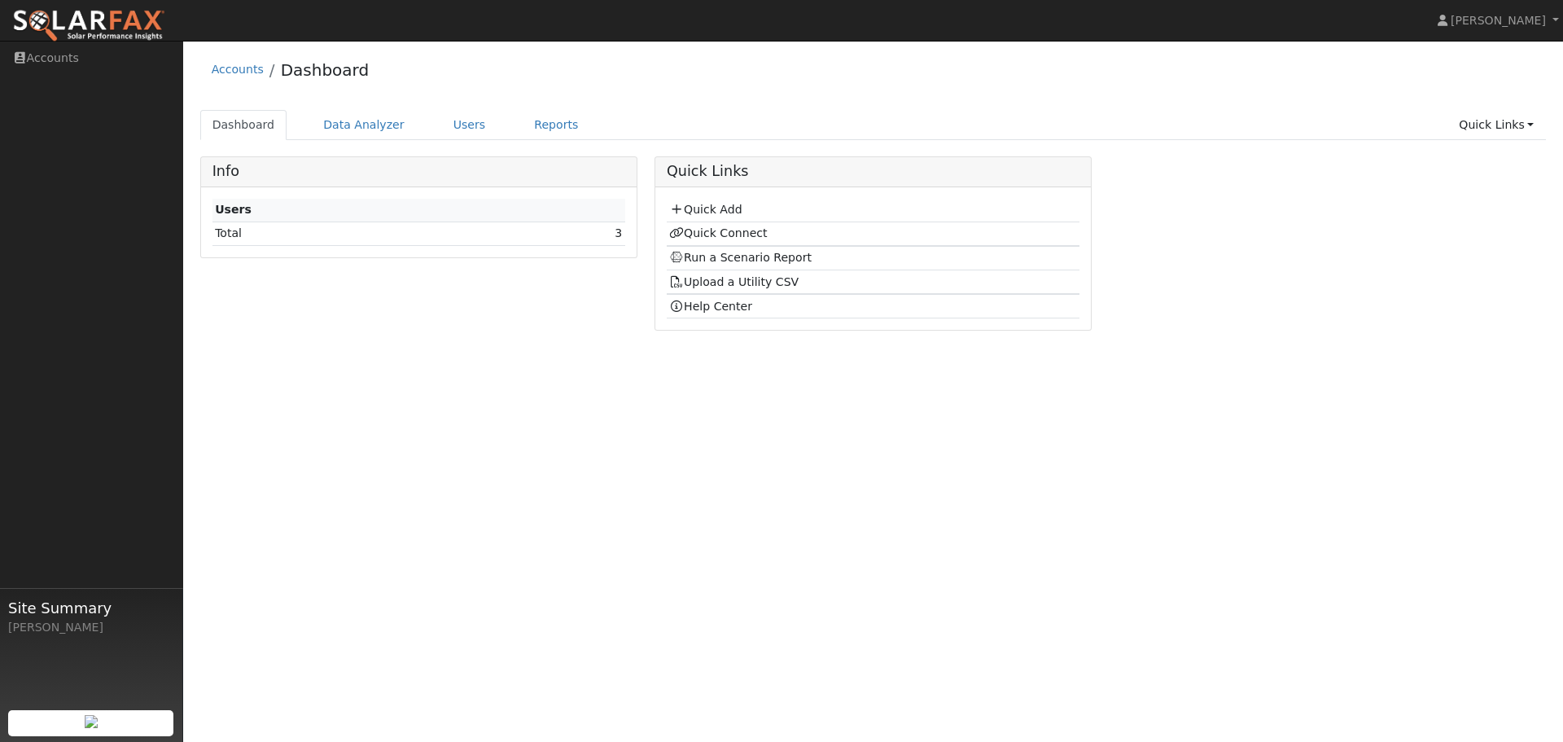
click at [569, 235] on td "3" at bounding box center [566, 233] width 118 height 24
click at [617, 230] on link "3" at bounding box center [618, 232] width 7 height 13
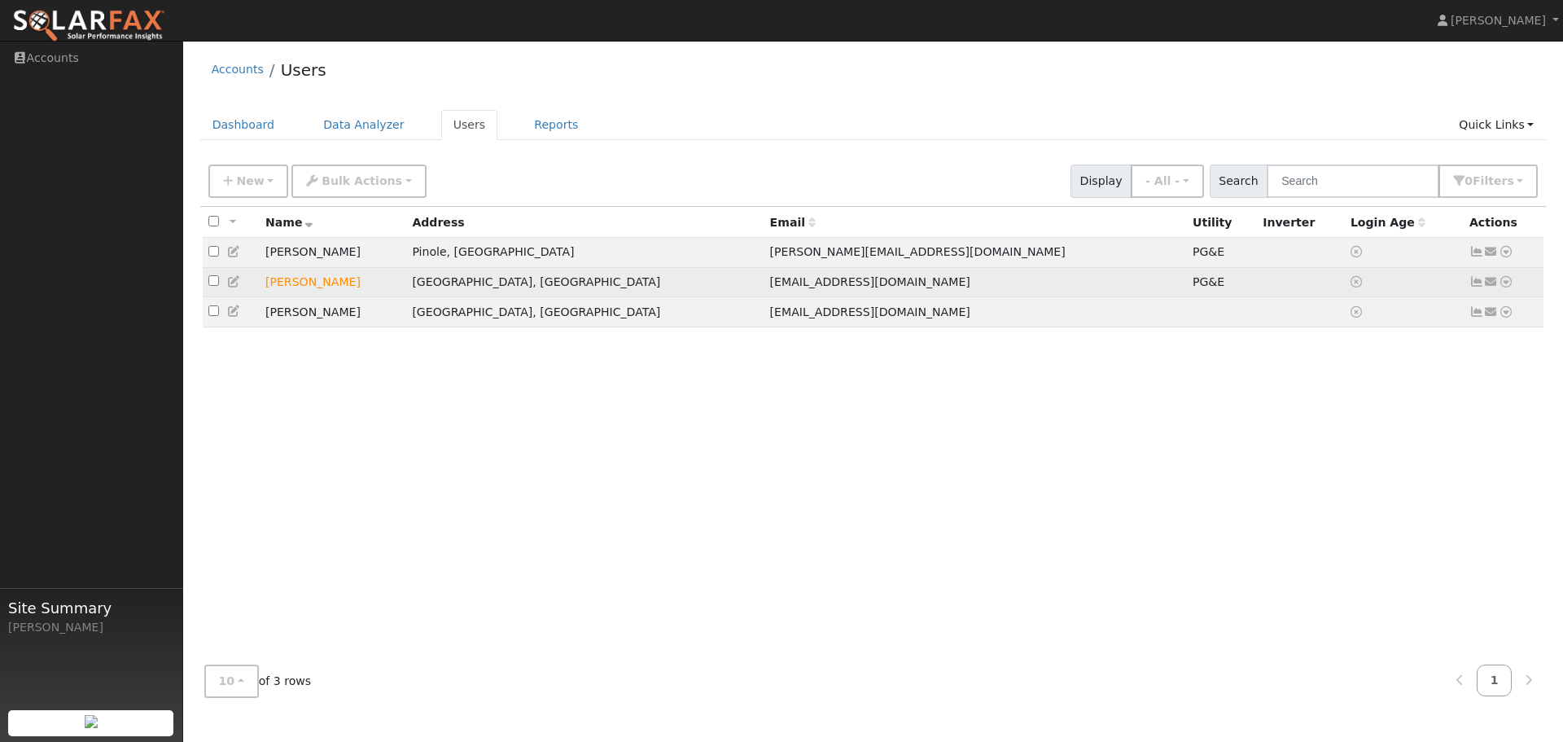
click at [215, 285] on input "checkbox" at bounding box center [213, 280] width 11 height 11
checkbox input "true"
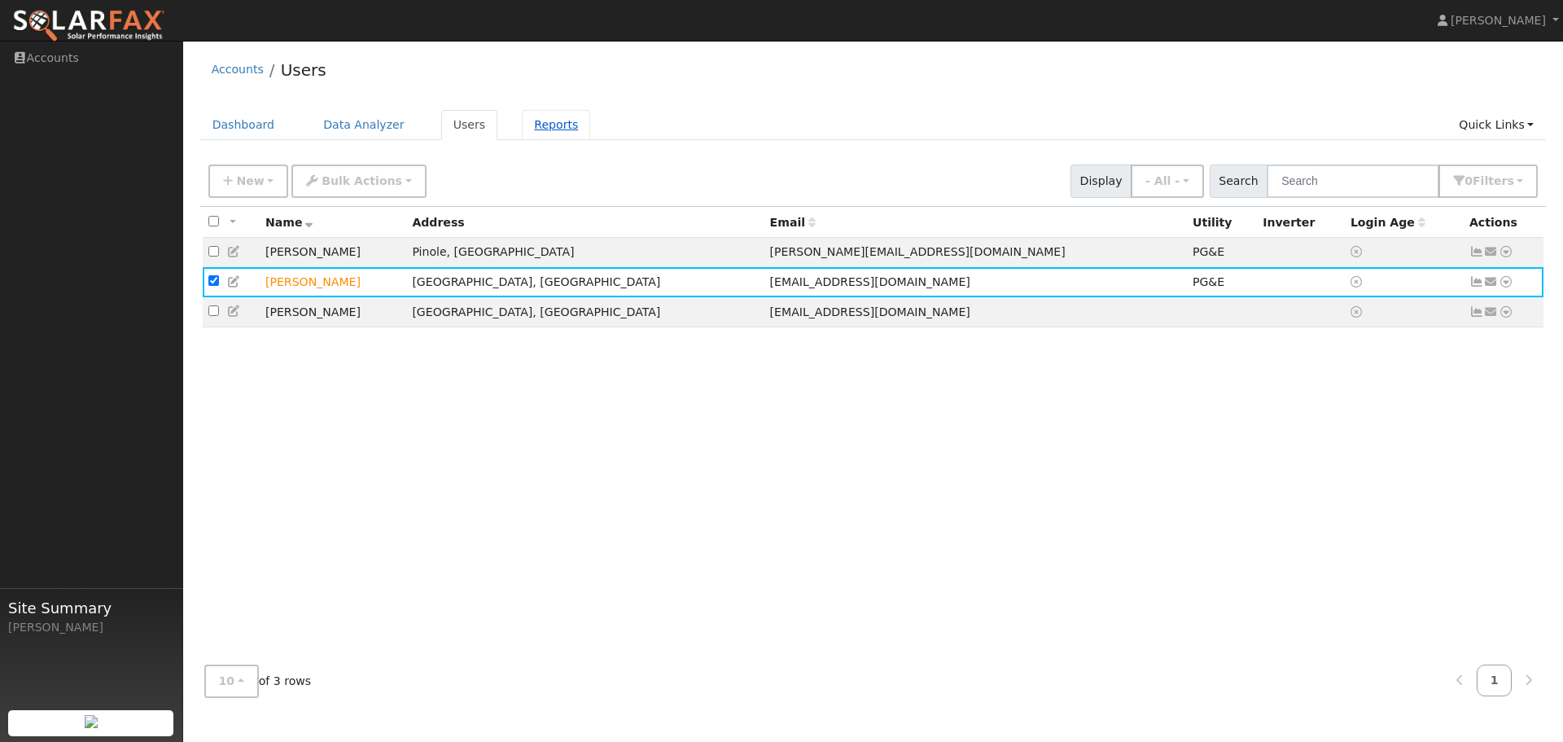
click at [522, 123] on link "Reports" at bounding box center [556, 125] width 68 height 30
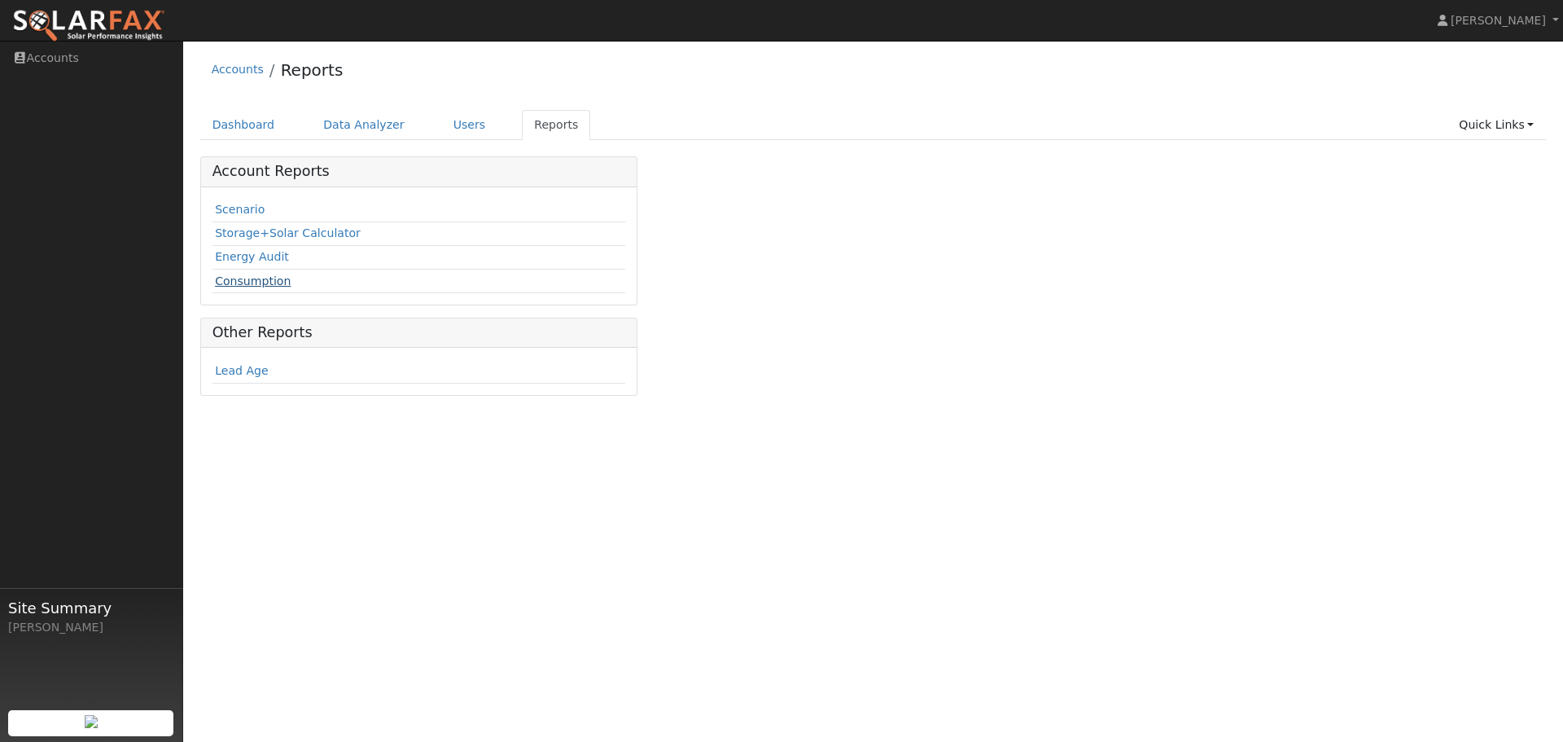
click at [259, 280] on link "Consumption" at bounding box center [253, 280] width 76 height 13
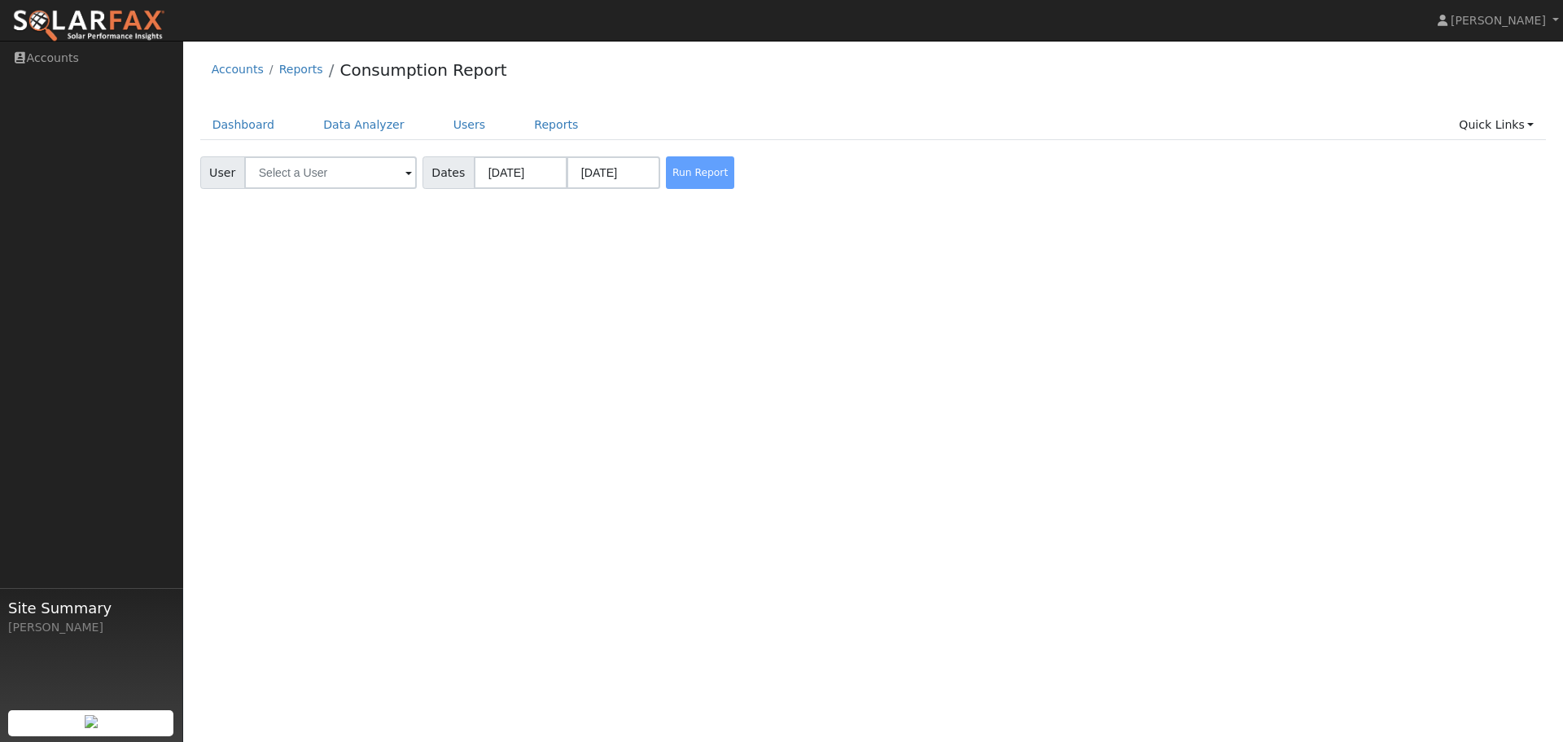
click at [675, 177] on div "Run Report" at bounding box center [706, 172] width 86 height 33
click at [676, 177] on div "Run Report" at bounding box center [706, 172] width 86 height 33
click at [405, 172] on span at bounding box center [408, 173] width 7 height 19
click at [757, 312] on div "User Profile First name Last name Email Email Notifications No Emails No Emails…" at bounding box center [873, 391] width 1380 height 701
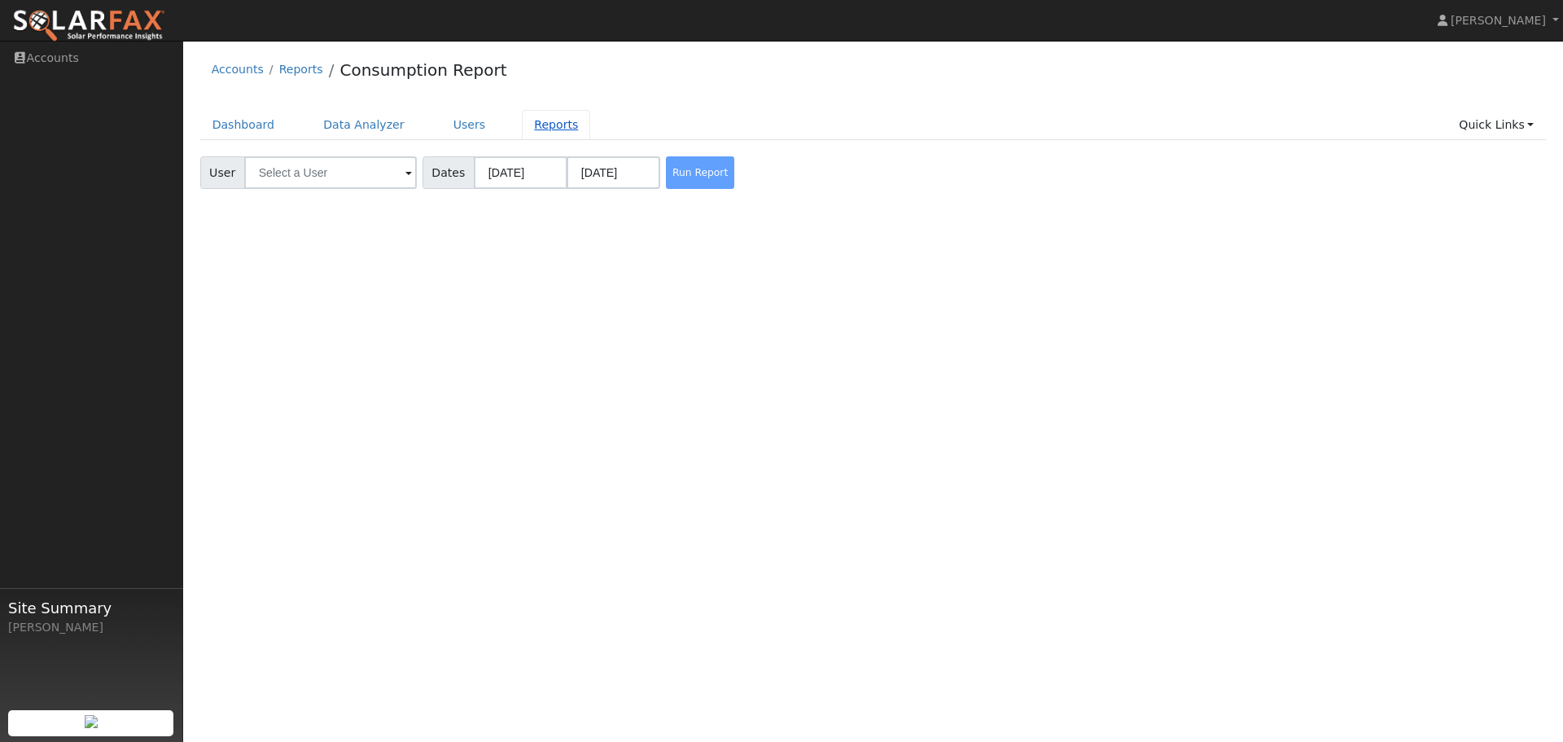
click at [545, 125] on link "Reports" at bounding box center [556, 125] width 68 height 30
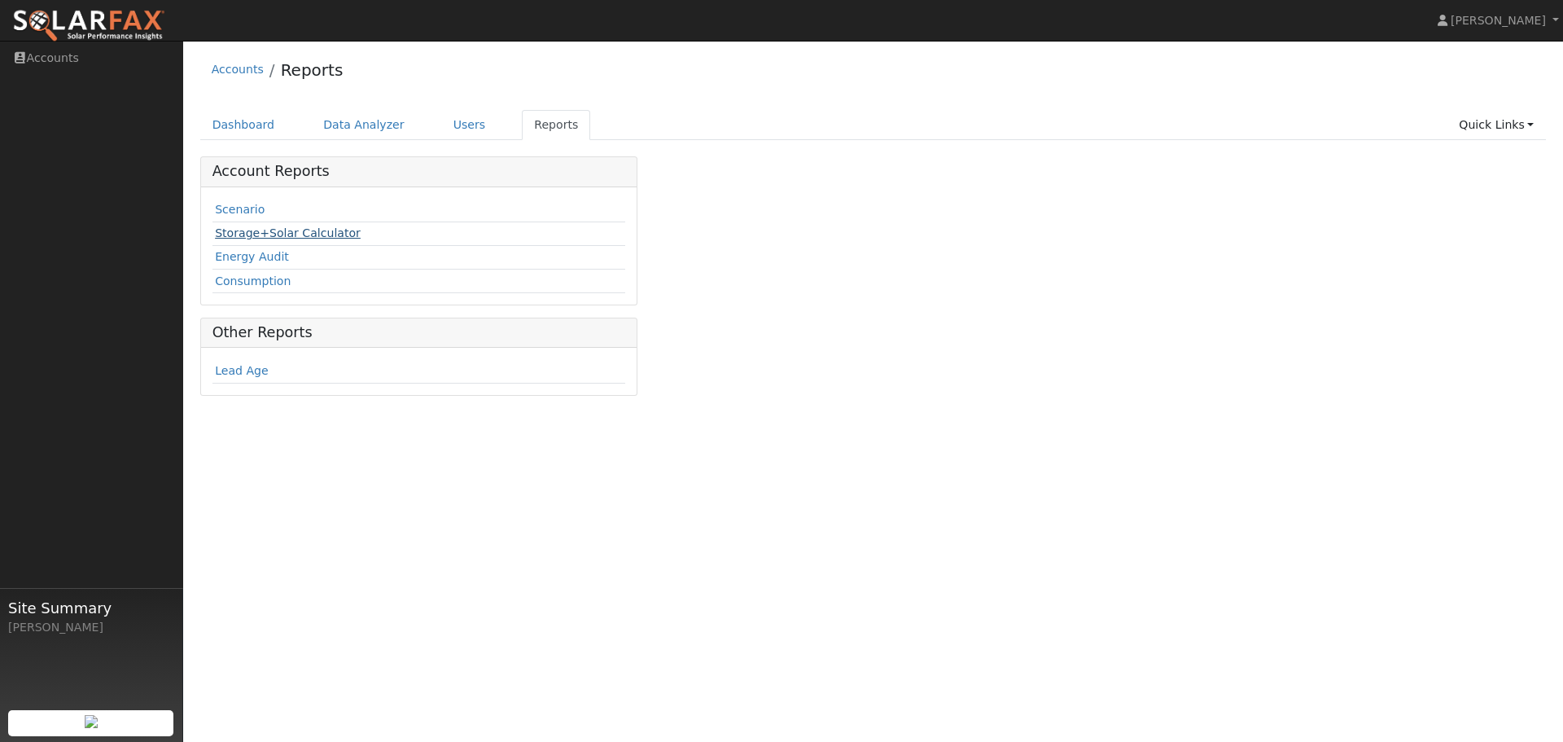
click at [258, 230] on link "Storage+Solar Calculator" at bounding box center [288, 232] width 146 height 13
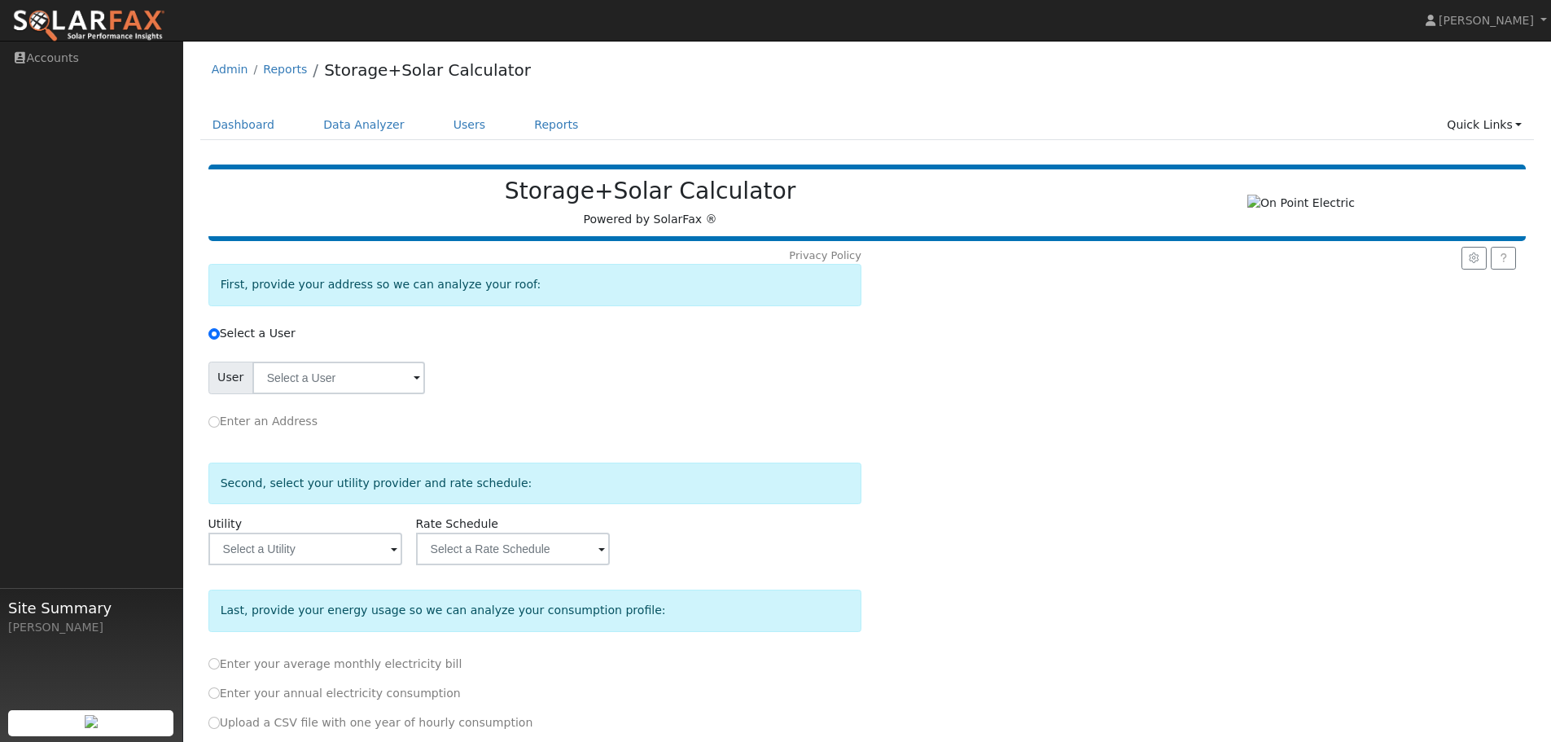
click at [414, 383] on span at bounding box center [417, 379] width 7 height 19
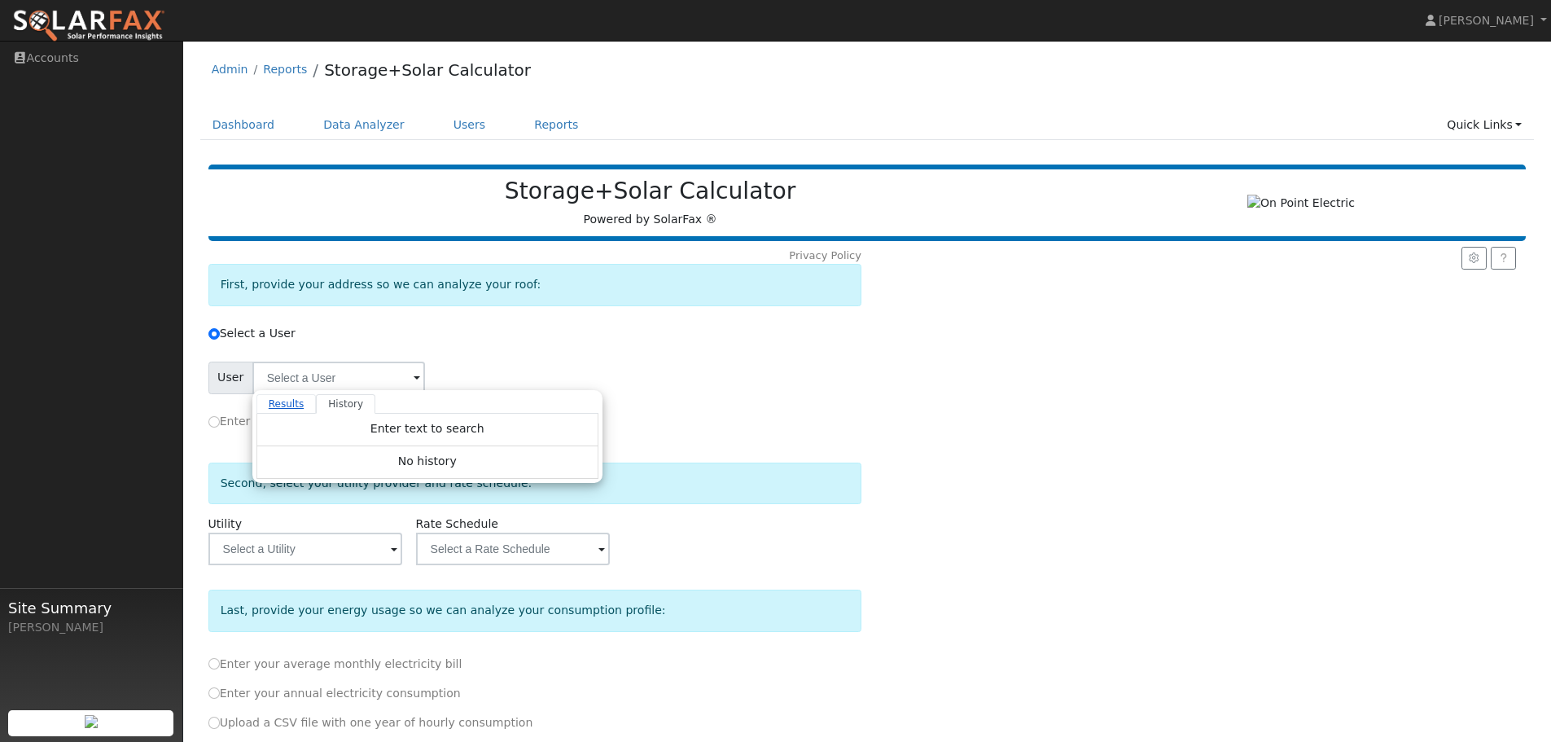
click at [295, 409] on link "Results" at bounding box center [286, 404] width 60 height 20
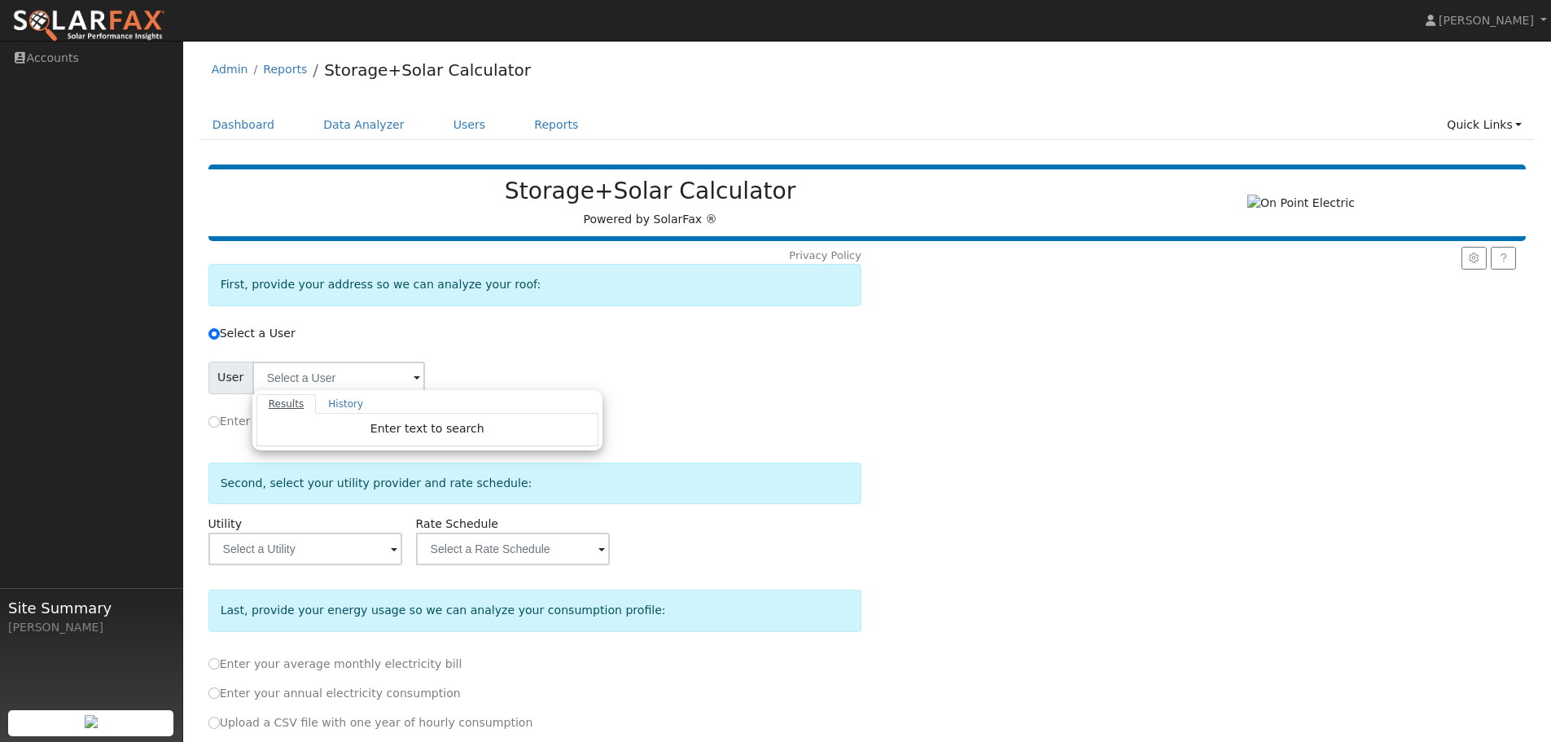
click at [282, 409] on link "Results" at bounding box center [286, 404] width 60 height 20
click at [329, 409] on link "History" at bounding box center [345, 404] width 59 height 20
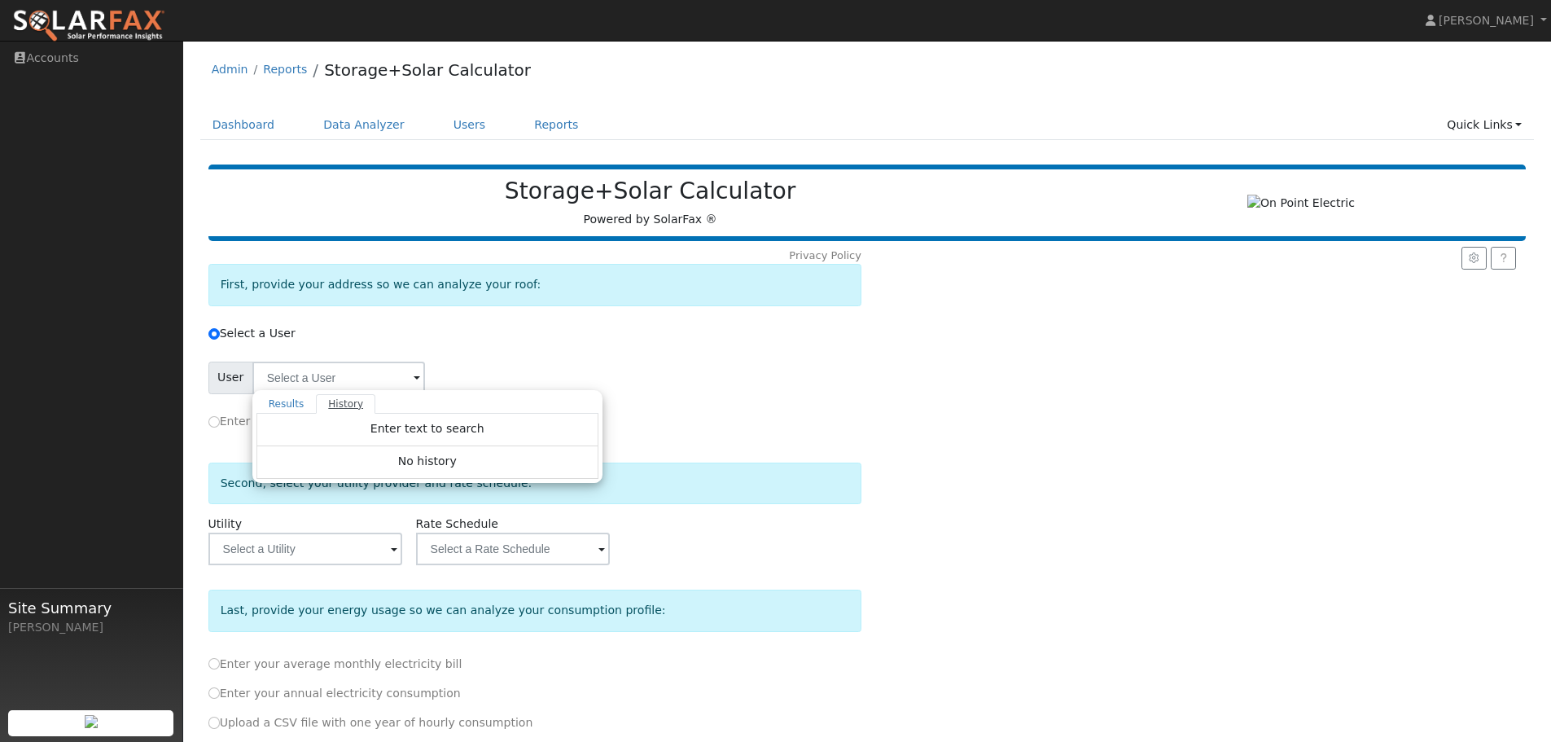
click at [329, 409] on link "History" at bounding box center [345, 404] width 59 height 20
click at [462, 127] on link "Users" at bounding box center [469, 125] width 57 height 30
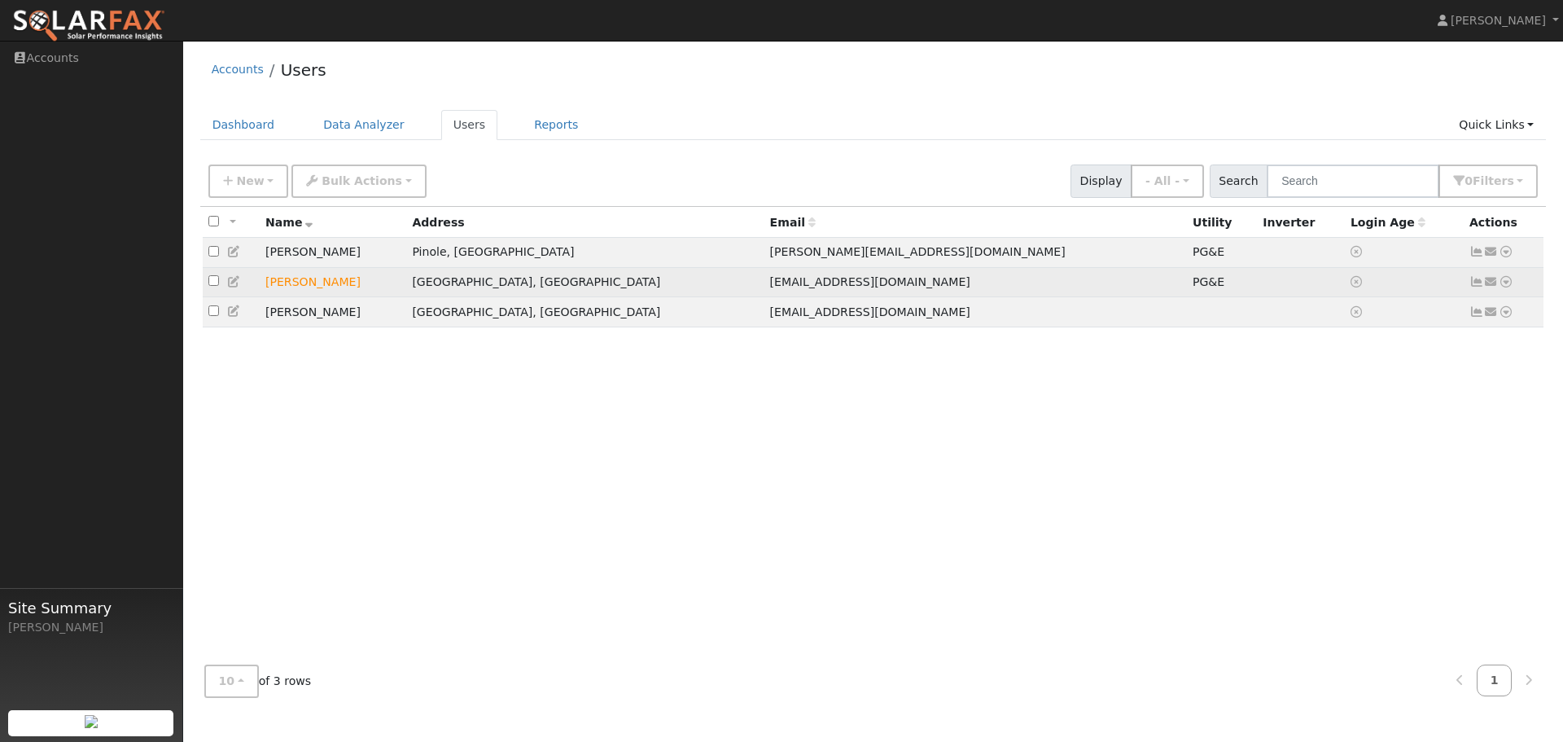
click at [206, 282] on td at bounding box center [231, 282] width 57 height 30
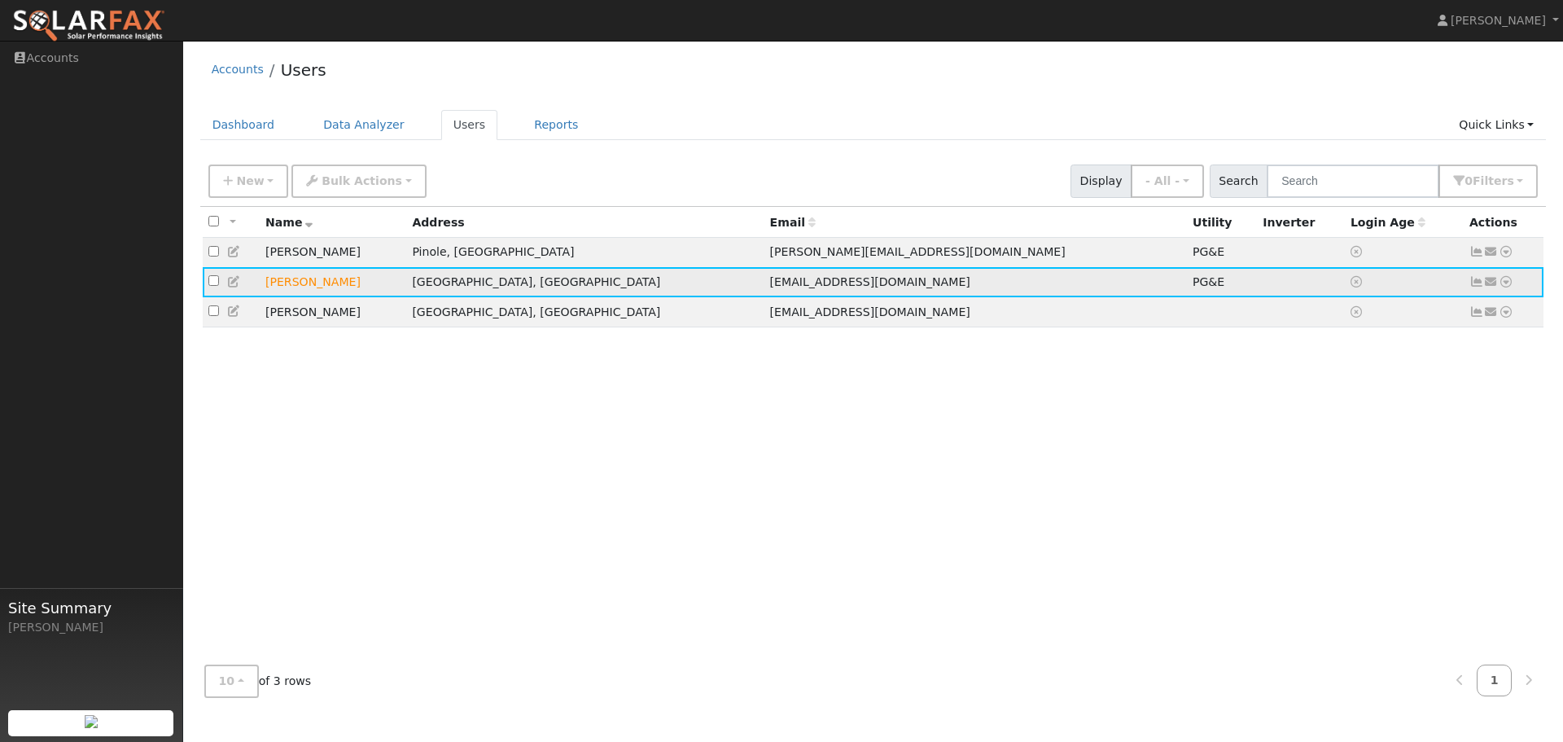
click at [213, 286] on input "checkbox" at bounding box center [213, 280] width 11 height 11
checkbox input "true"
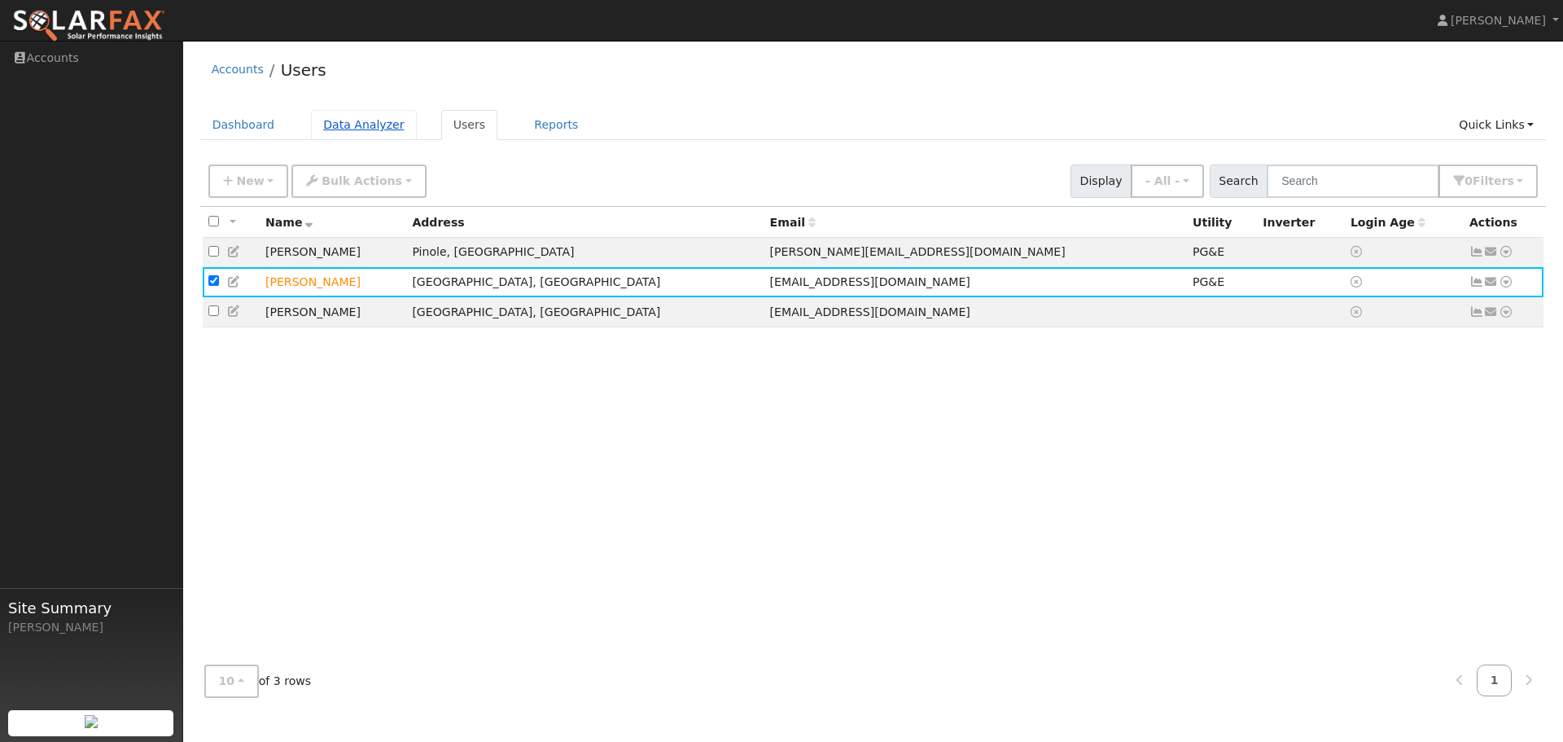
click at [360, 128] on link "Data Analyzer" at bounding box center [364, 125] width 106 height 30
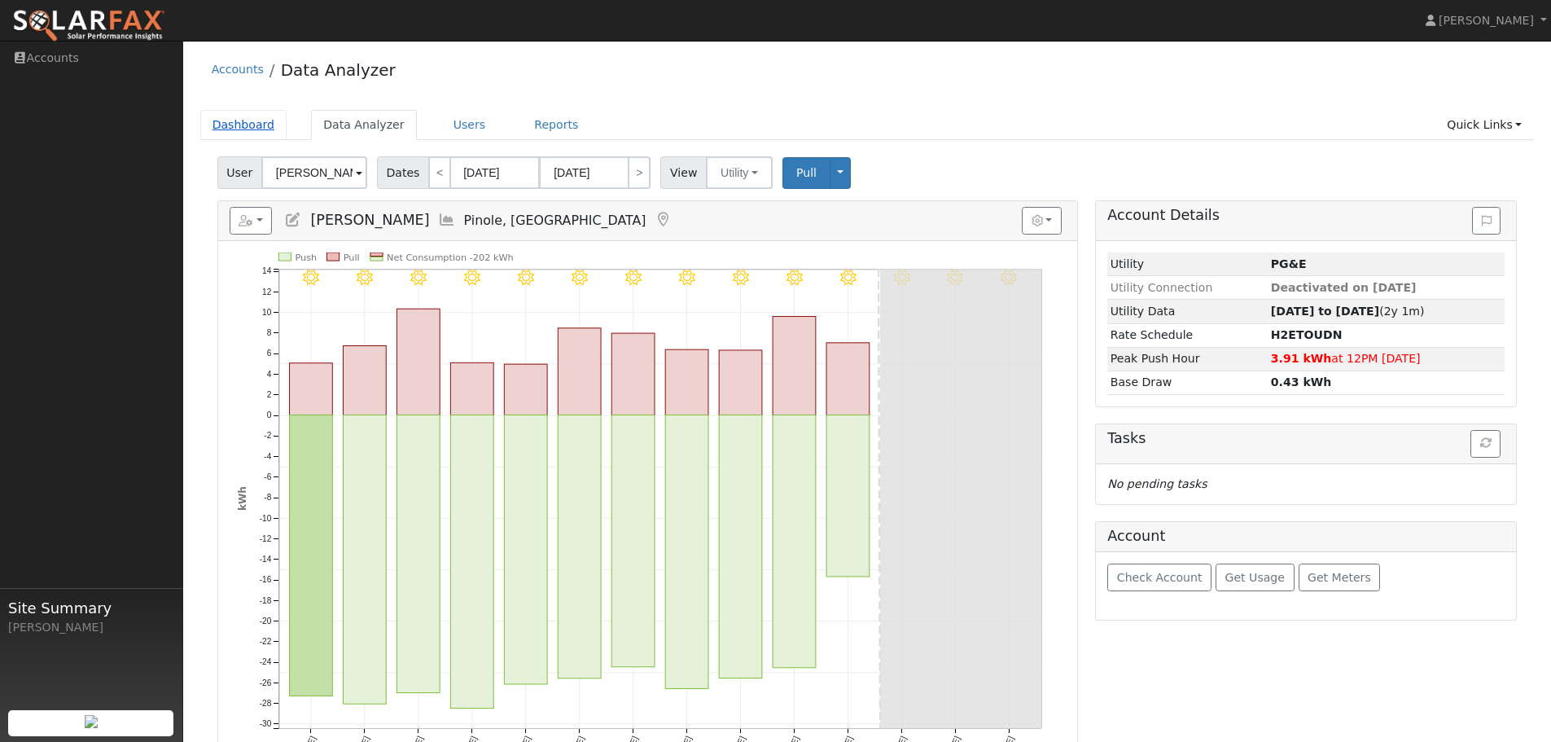
click at [246, 123] on link "Dashboard" at bounding box center [243, 125] width 87 height 30
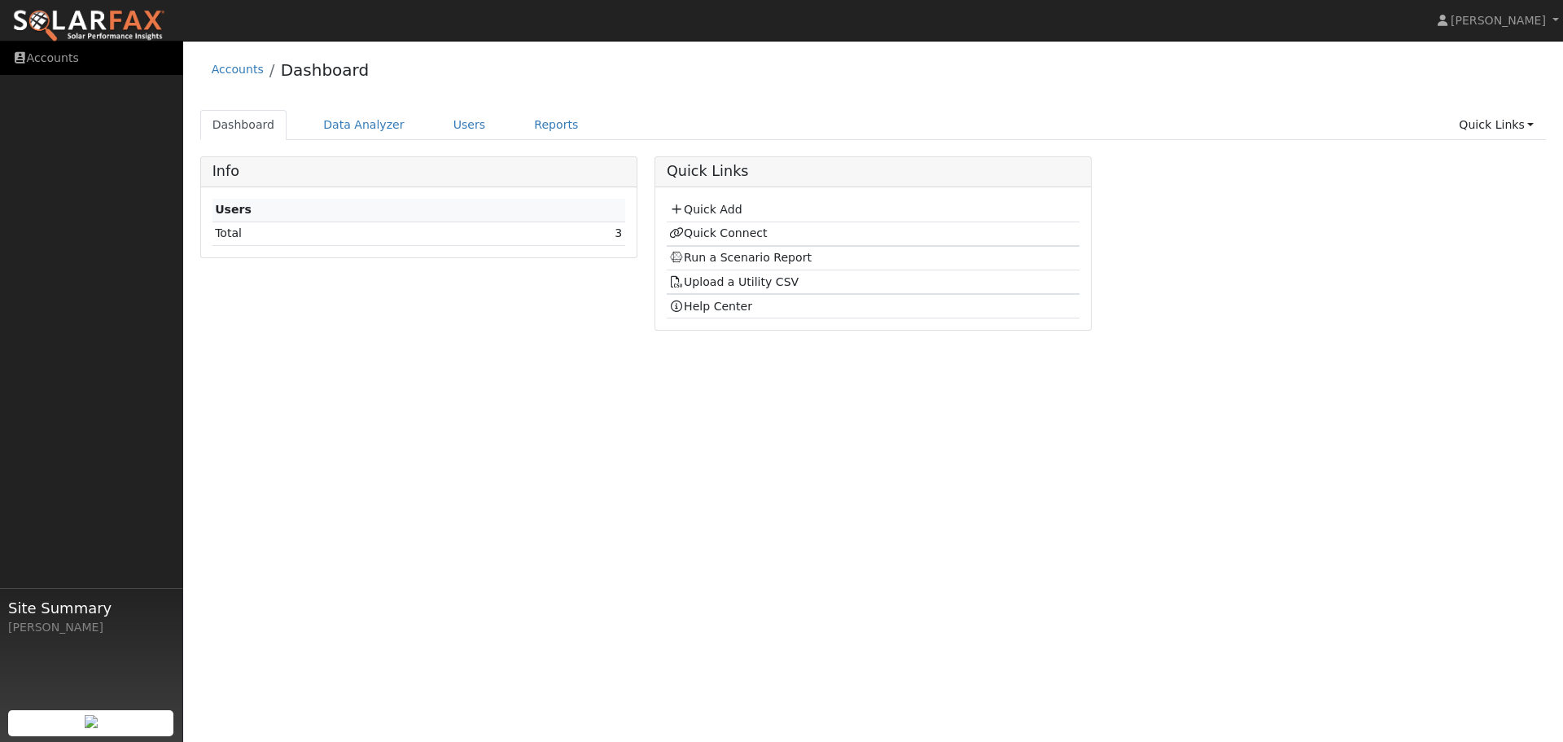
click at [66, 59] on link "Accounts" at bounding box center [91, 58] width 183 height 33
click at [724, 234] on link "Quick Connect" at bounding box center [718, 232] width 98 height 13
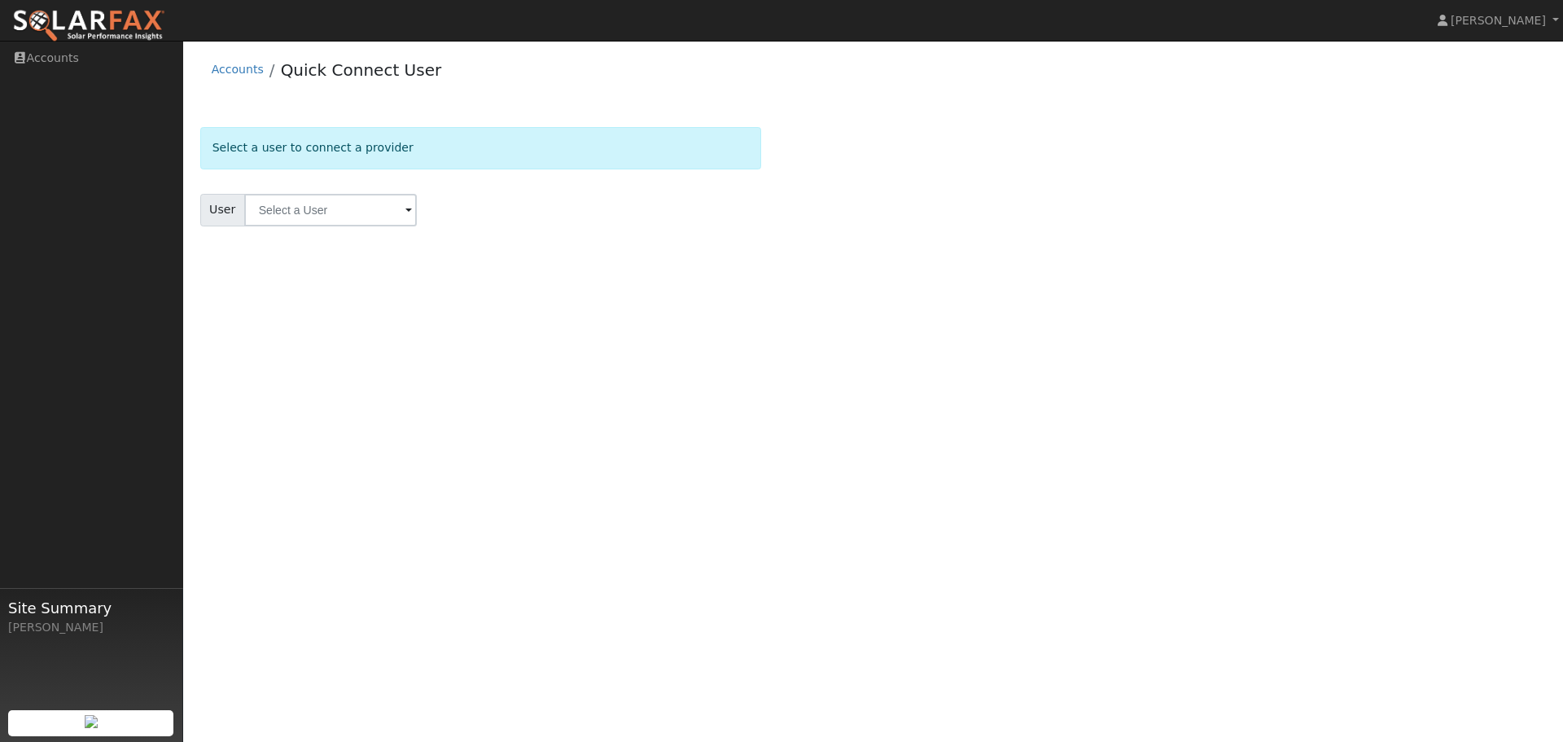
click at [405, 208] on span at bounding box center [408, 211] width 7 height 19
click at [428, 155] on div "Select a user to connect a provider" at bounding box center [480, 148] width 561 height 42
click at [239, 69] on link "Accounts" at bounding box center [238, 69] width 52 height 13
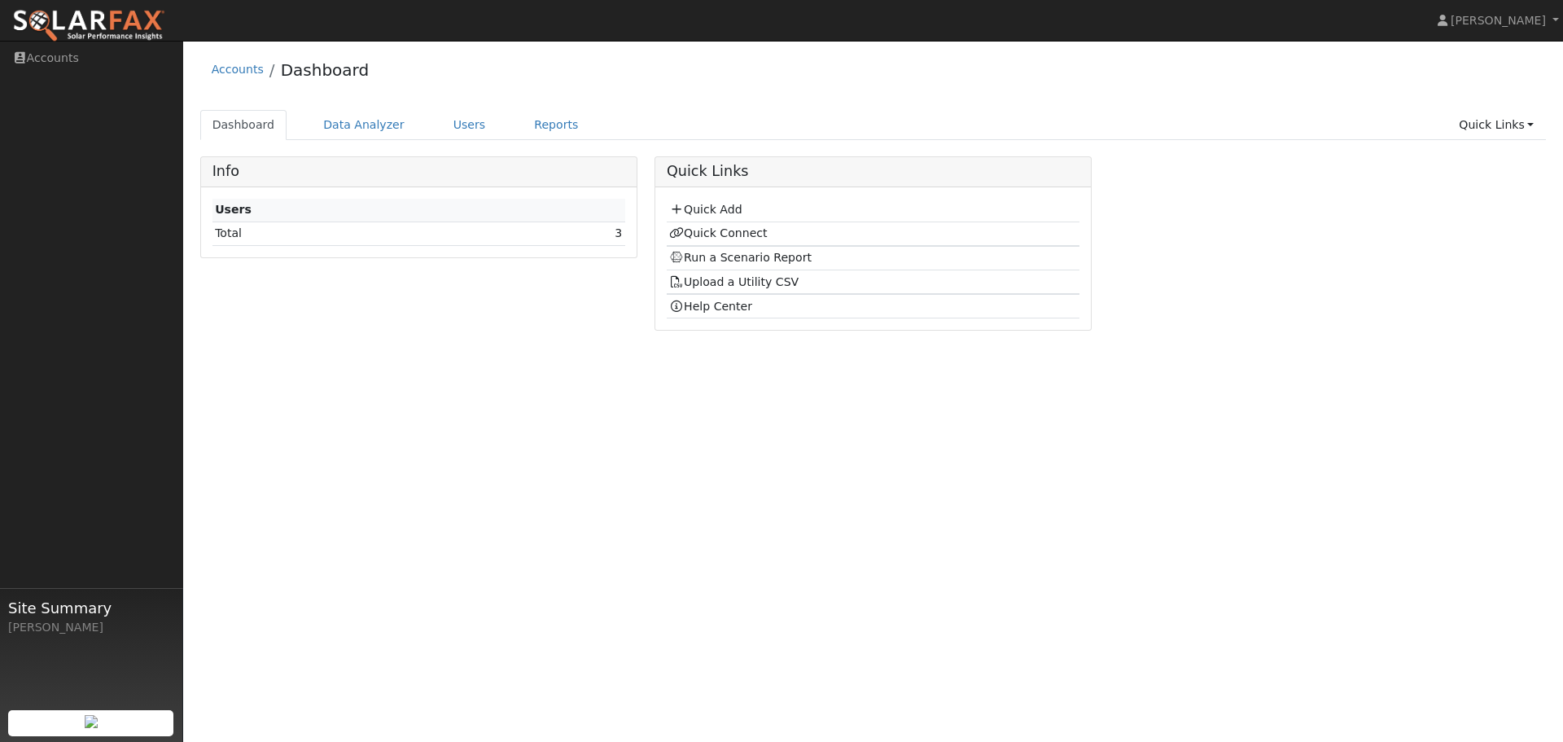
click at [431, 242] on td "Total" at bounding box center [359, 233] width 295 height 24
click at [605, 232] on td "3" at bounding box center [566, 233] width 118 height 24
click at [453, 126] on link "Users" at bounding box center [469, 125] width 57 height 30
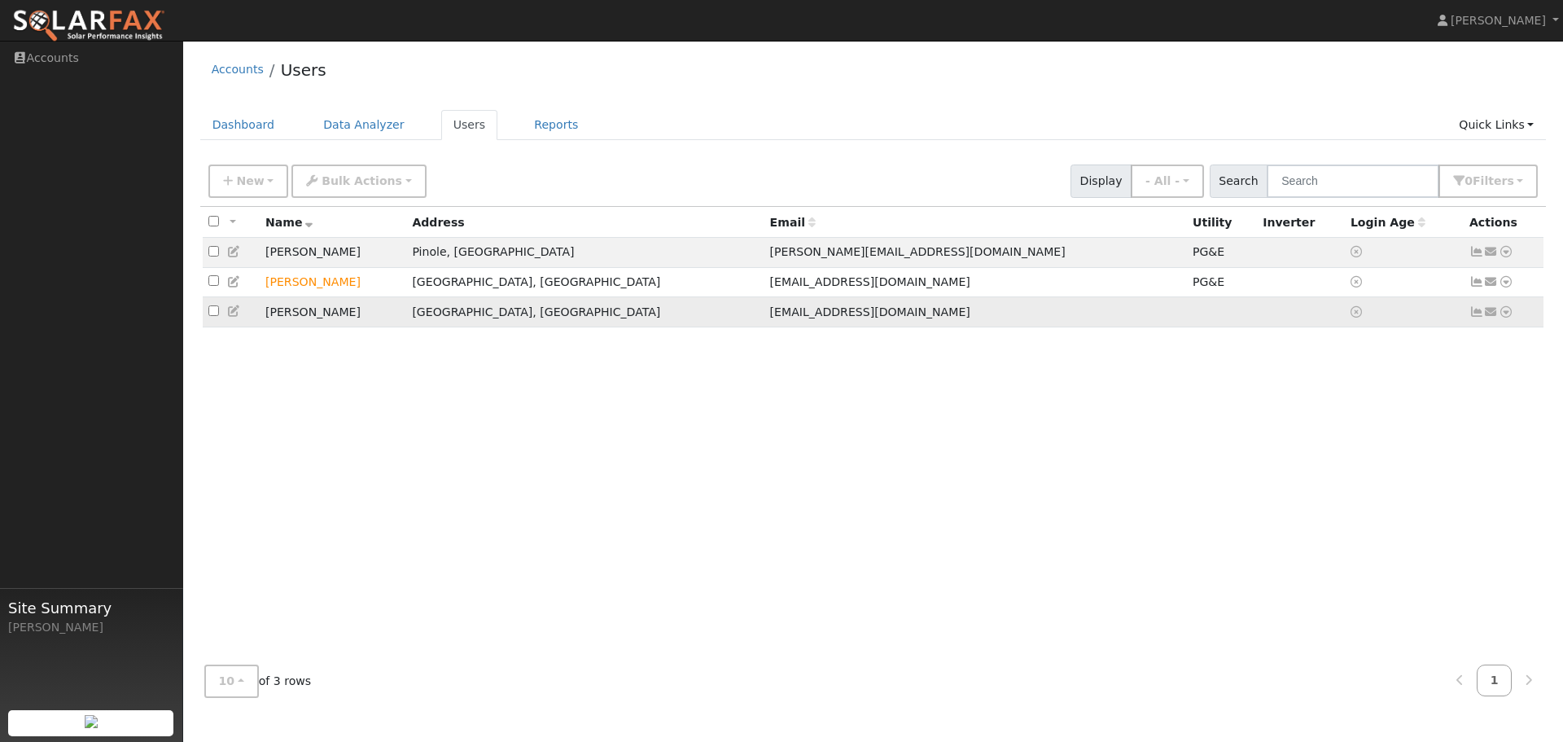
click at [210, 316] on input "checkbox" at bounding box center [213, 310] width 11 height 11
checkbox input "true"
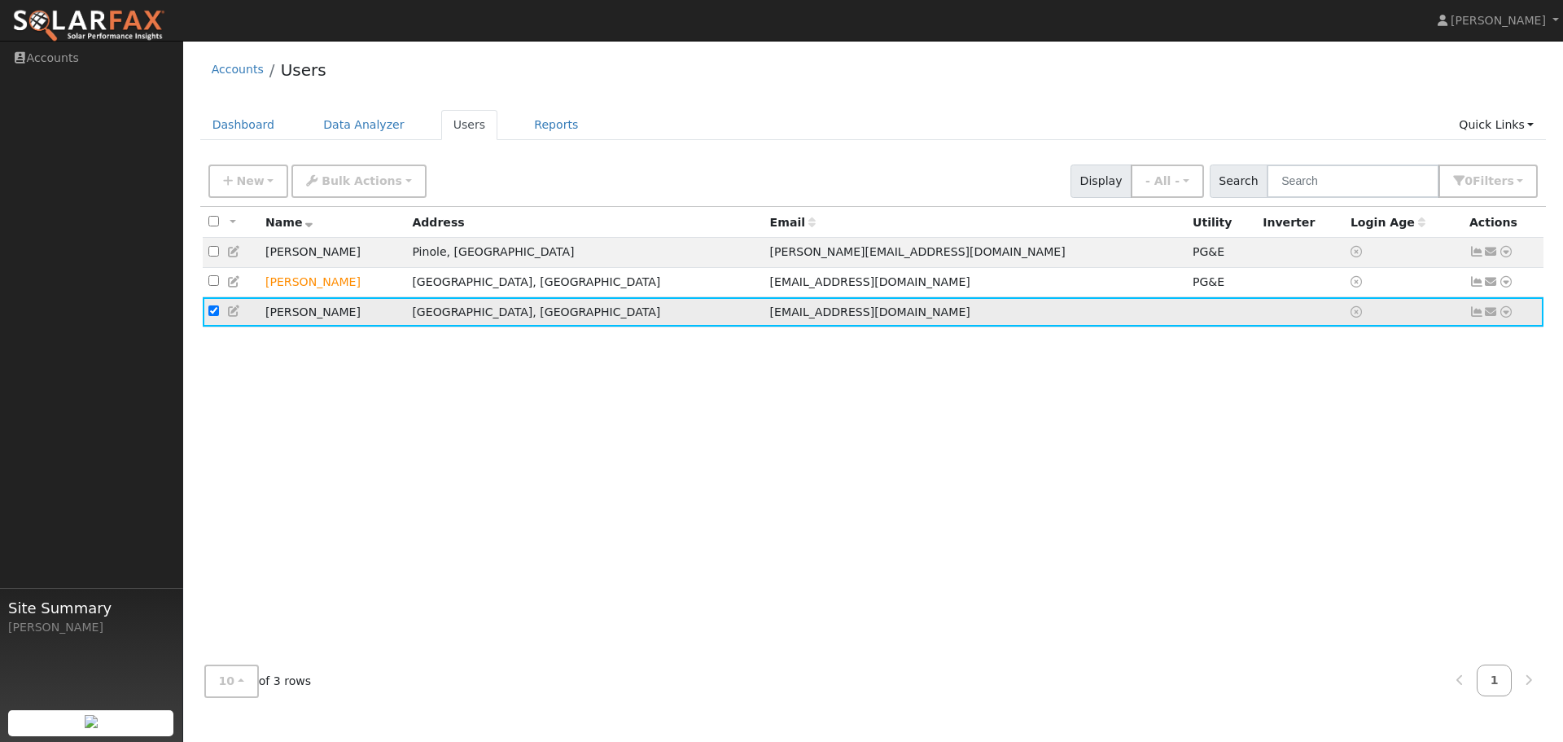
click at [302, 319] on td "Mohammad Taymuree" at bounding box center [333, 312] width 147 height 30
click at [1475, 317] on icon at bounding box center [1476, 311] width 15 height 11
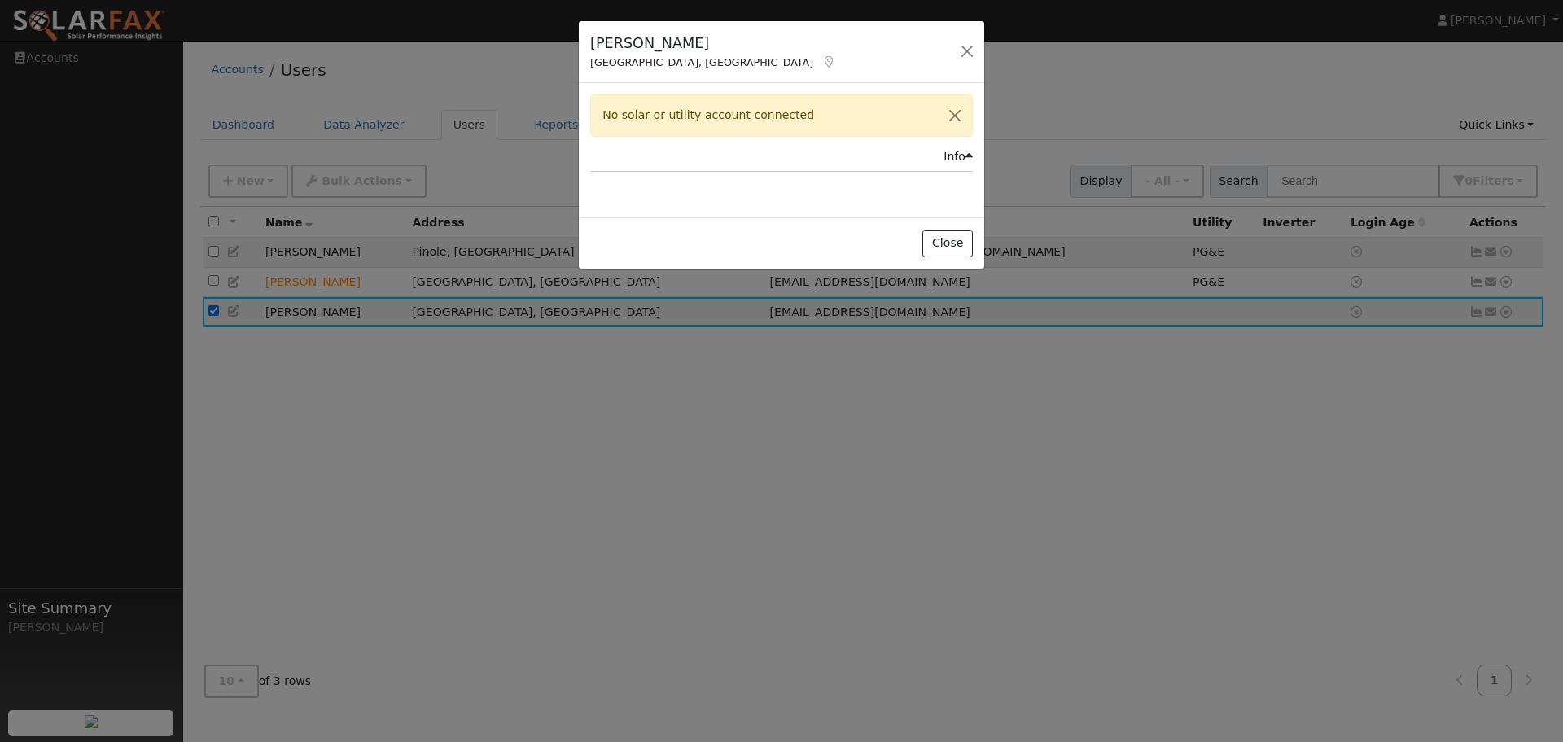
click at [900, 120] on div "No solar or utility account connected" at bounding box center [781, 115] width 383 height 42
click at [959, 239] on button "Close" at bounding box center [947, 244] width 50 height 28
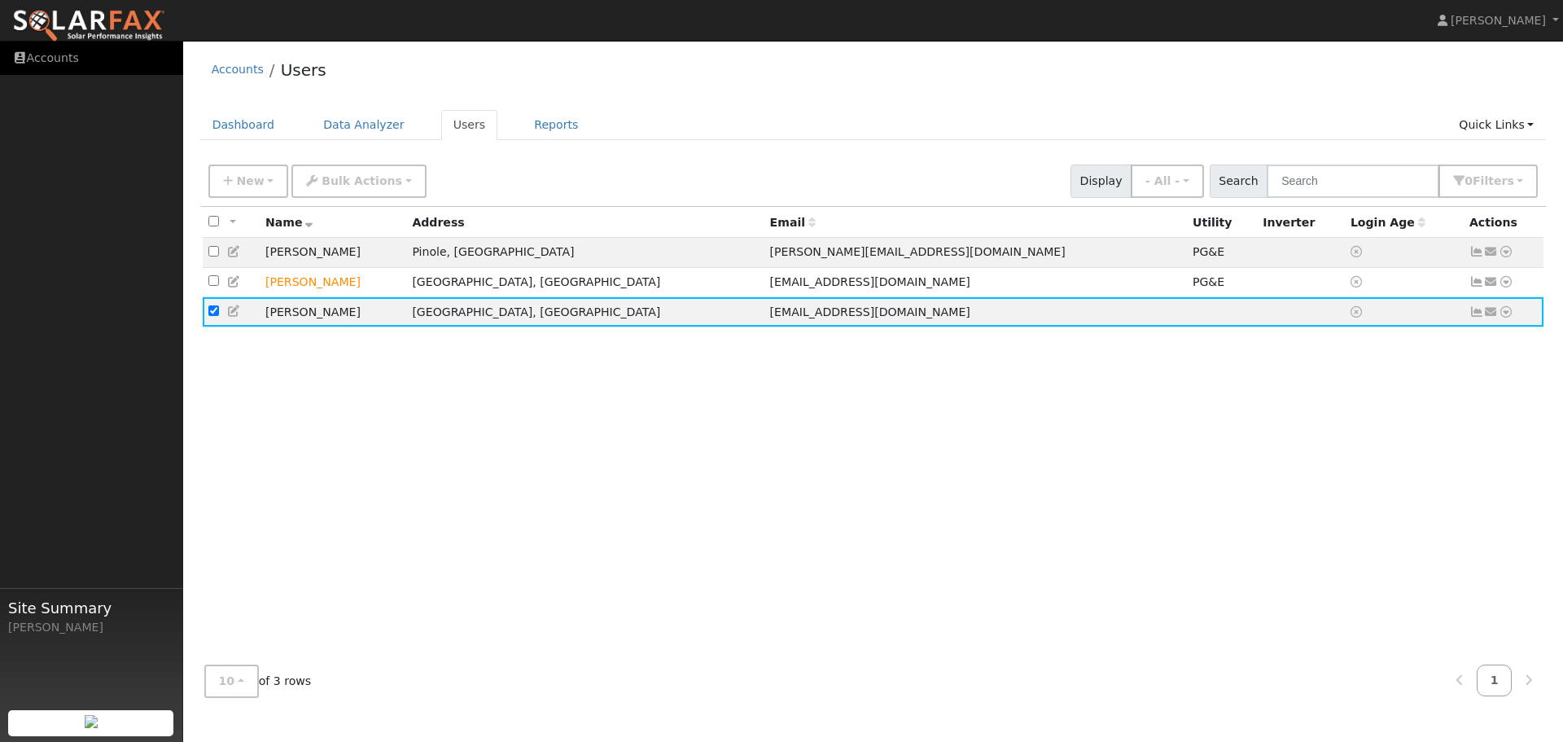
click at [46, 59] on link "Accounts" at bounding box center [91, 58] width 183 height 33
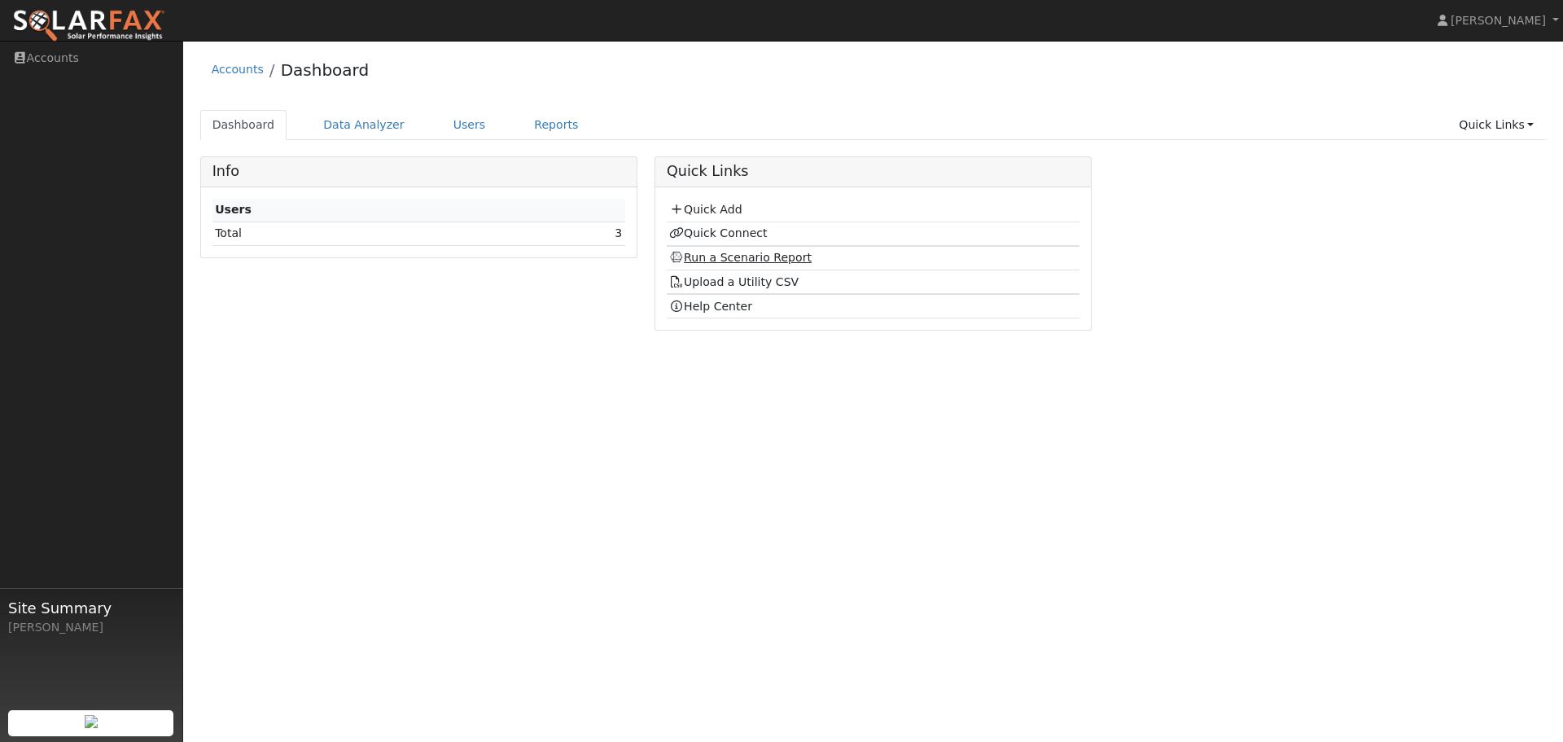
click at [729, 260] on link "Run a Scenario Report" at bounding box center [740, 257] width 142 height 13
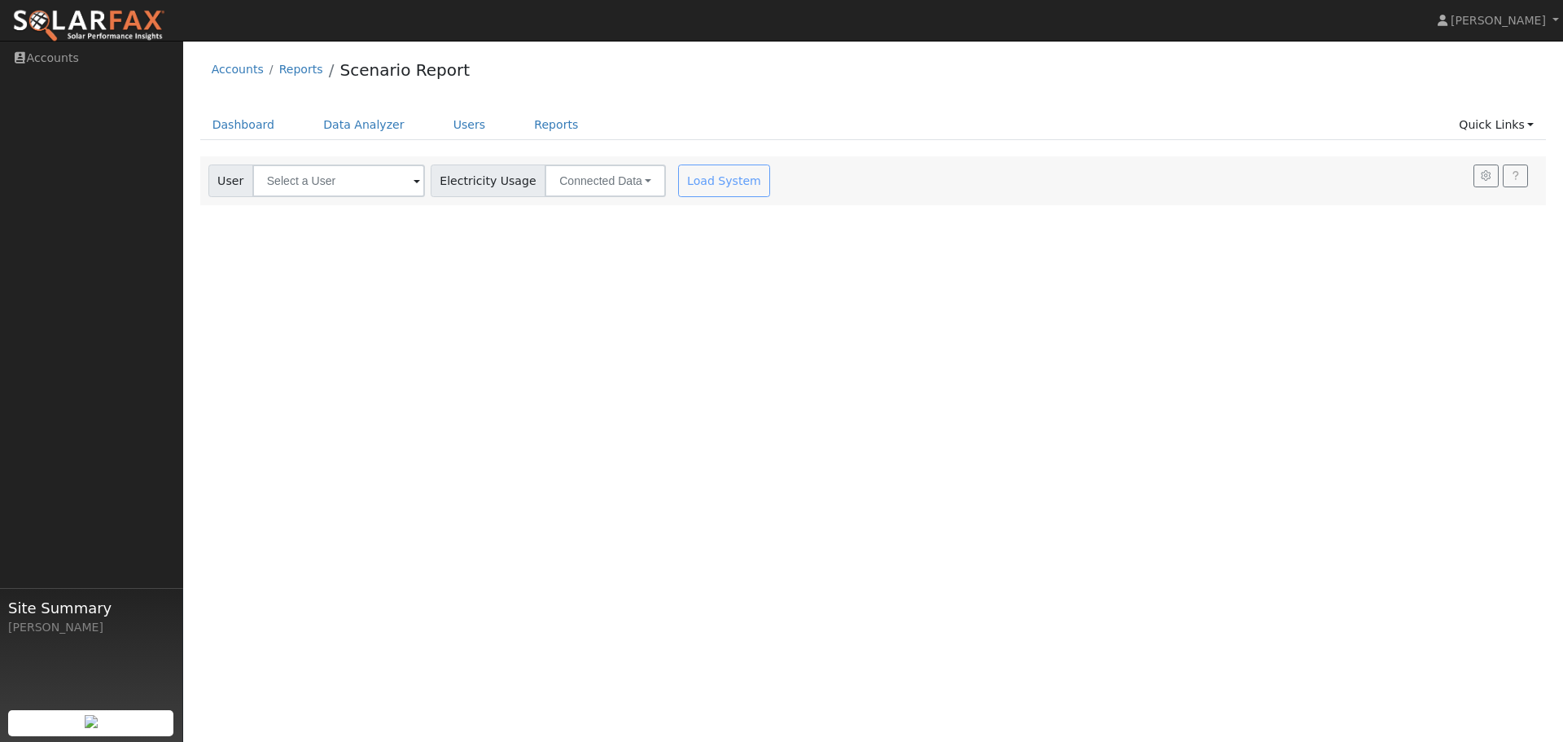
click at [414, 178] on span at bounding box center [417, 182] width 7 height 19
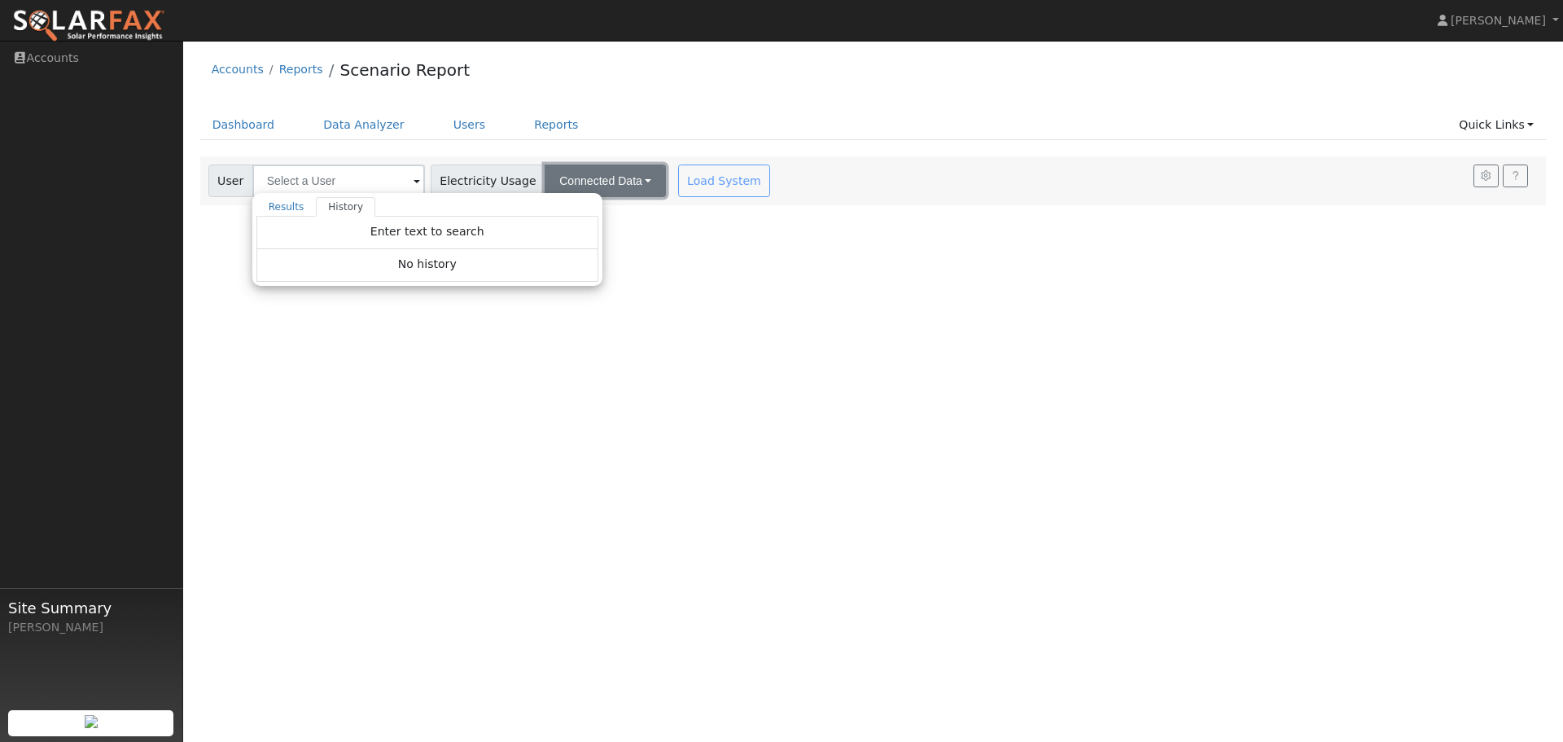
click at [623, 180] on button "Connected Data" at bounding box center [605, 180] width 121 height 33
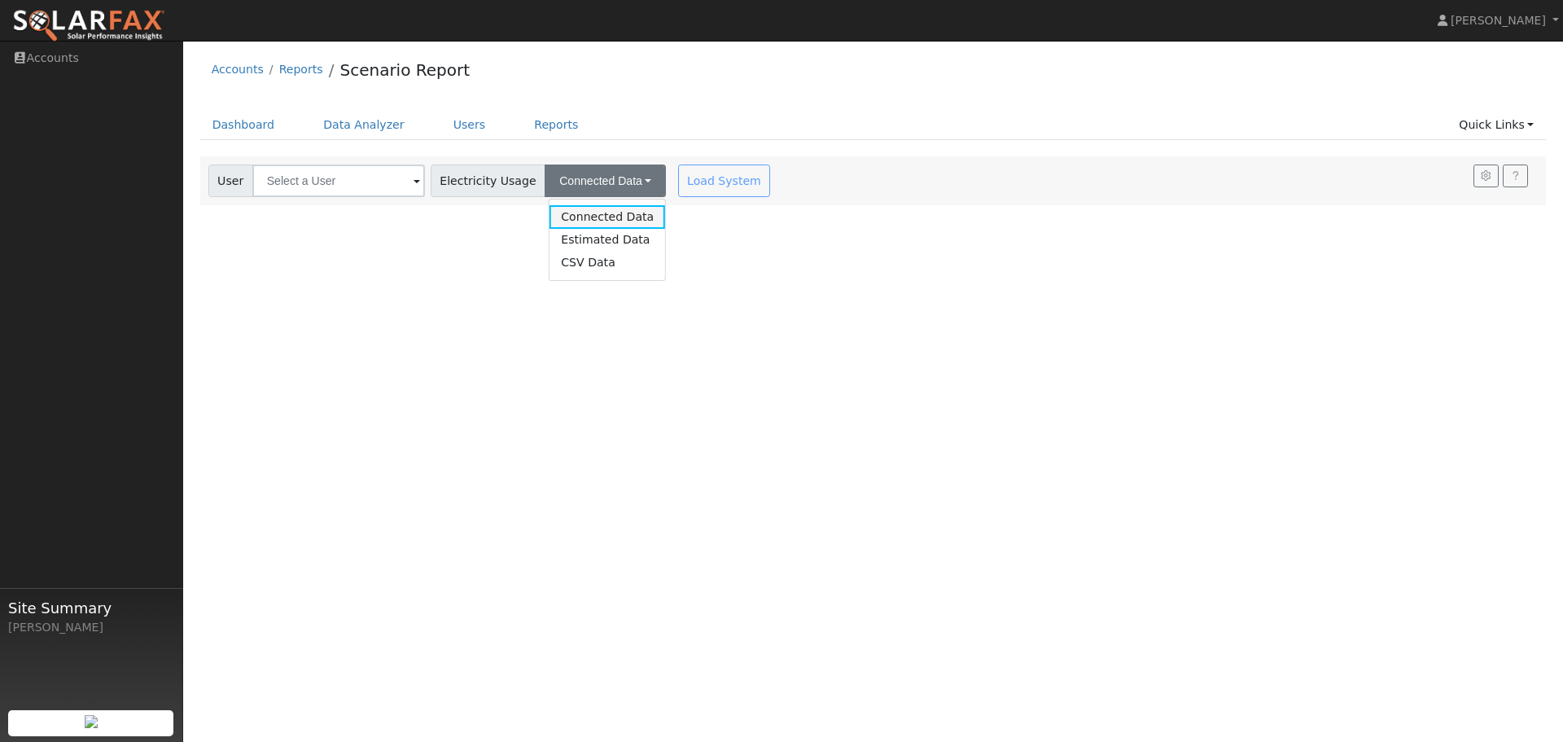
click at [604, 212] on link "Connected Data" at bounding box center [607, 216] width 116 height 23
click at [490, 182] on span "Electricity Usage" at bounding box center [488, 180] width 115 height 33
click at [458, 125] on link "Users" at bounding box center [469, 125] width 57 height 30
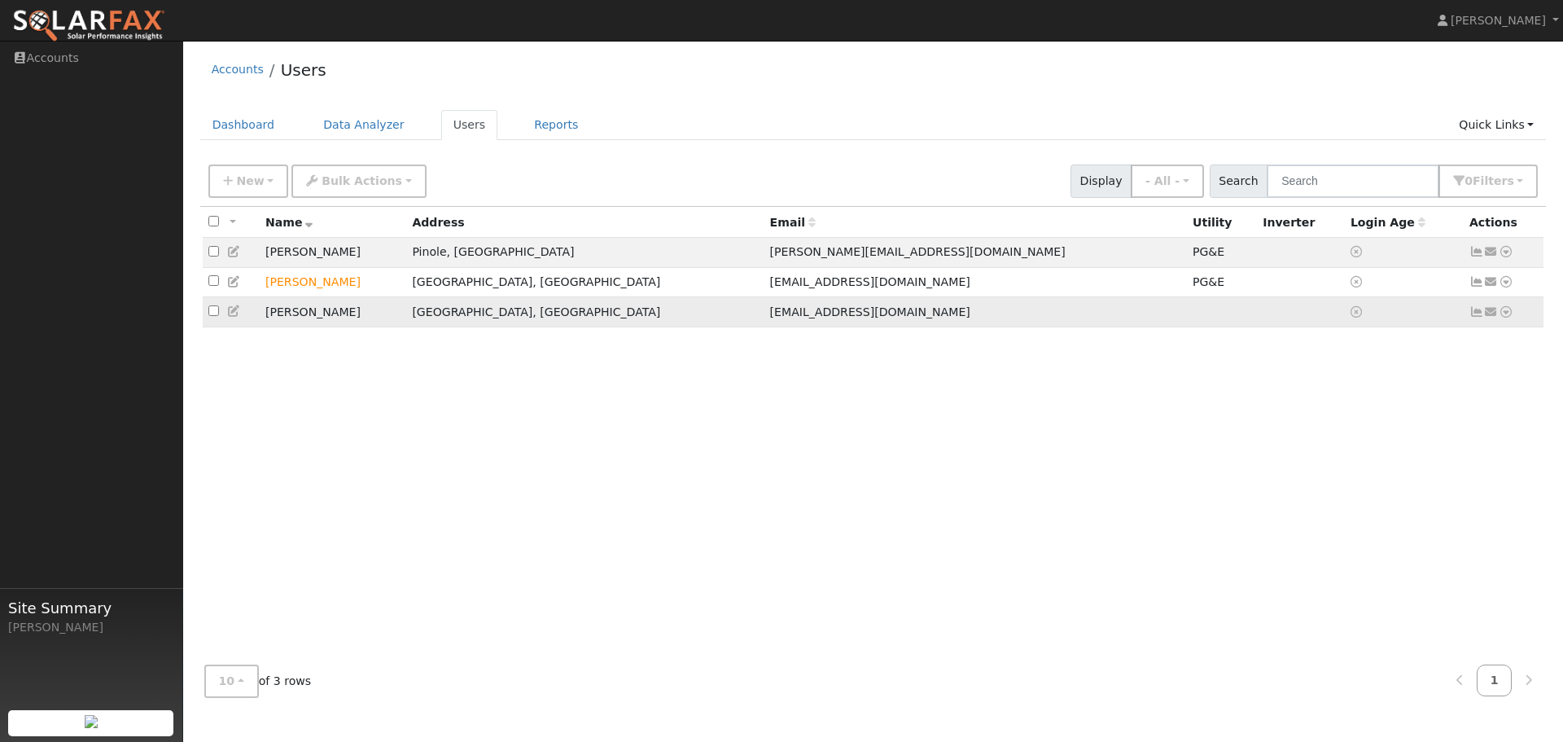
click at [234, 313] on icon at bounding box center [234, 310] width 15 height 11
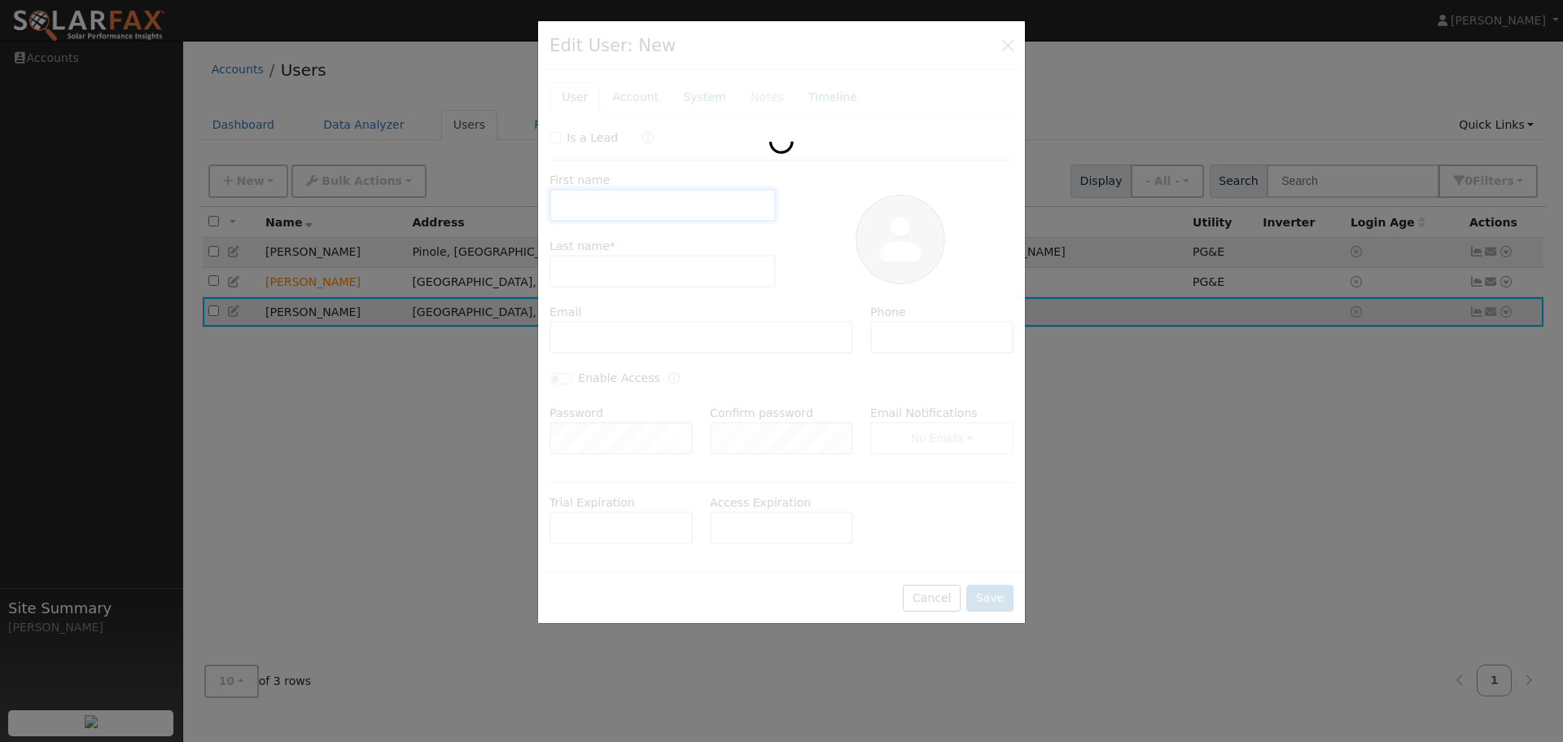
type input "[PERSON_NAME]"
type input "Taymuree"
type input "[EMAIL_ADDRESS][DOMAIN_NAME]"
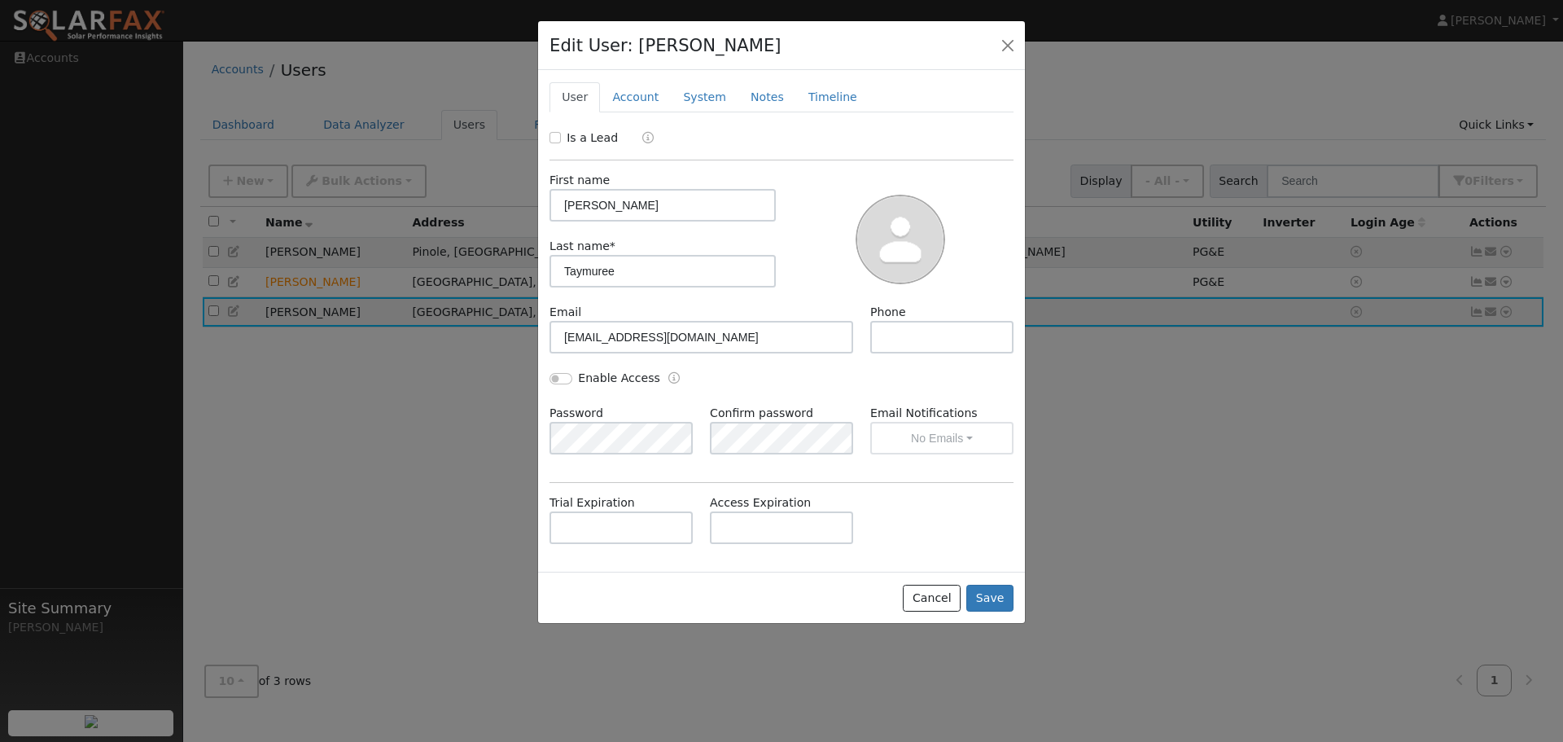
click at [970, 440] on div "Email Notifications No Emails No Emails Weekly Emails Monthly Emails" at bounding box center [941, 430] width 160 height 50
click at [970, 439] on div "Email Notifications No Emails No Emails Weekly Emails Monthly Emails" at bounding box center [941, 430] width 160 height 50
click at [635, 101] on link "Account" at bounding box center [635, 97] width 71 height 30
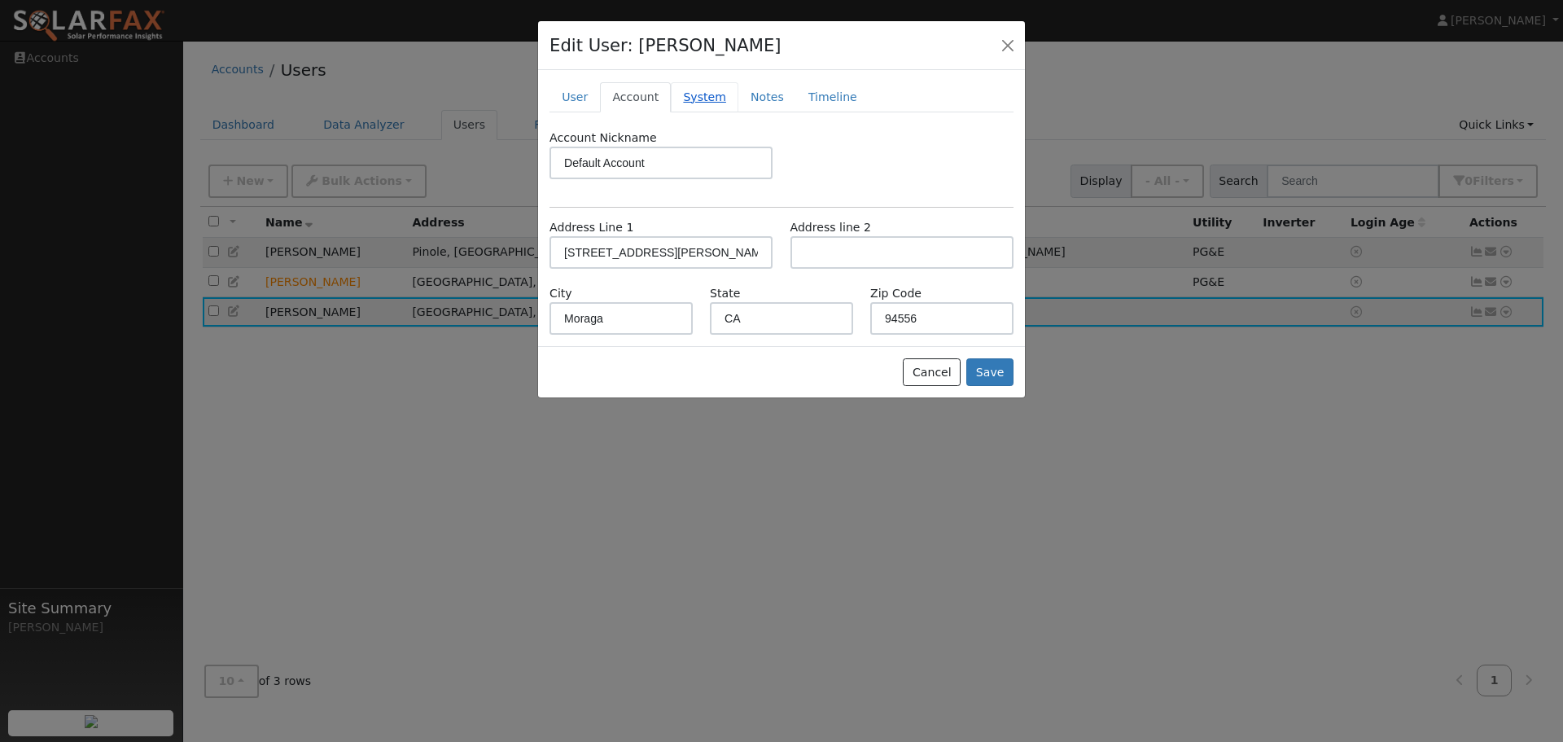
click at [710, 101] on link "System" at bounding box center [705, 97] width 68 height 30
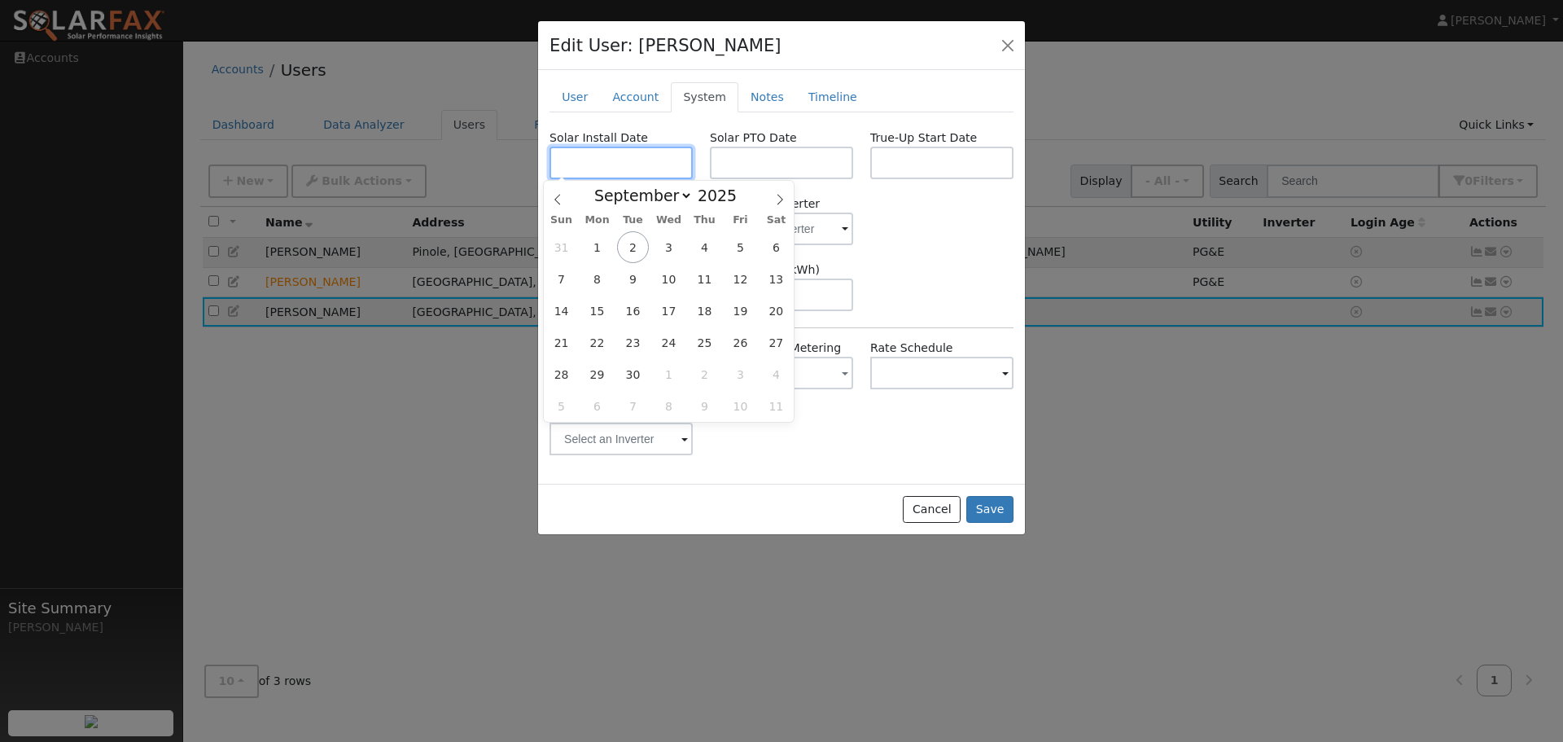
click at [678, 164] on input "text" at bounding box center [620, 163] width 143 height 33
click at [555, 196] on icon at bounding box center [557, 199] width 11 height 11
select select "5"
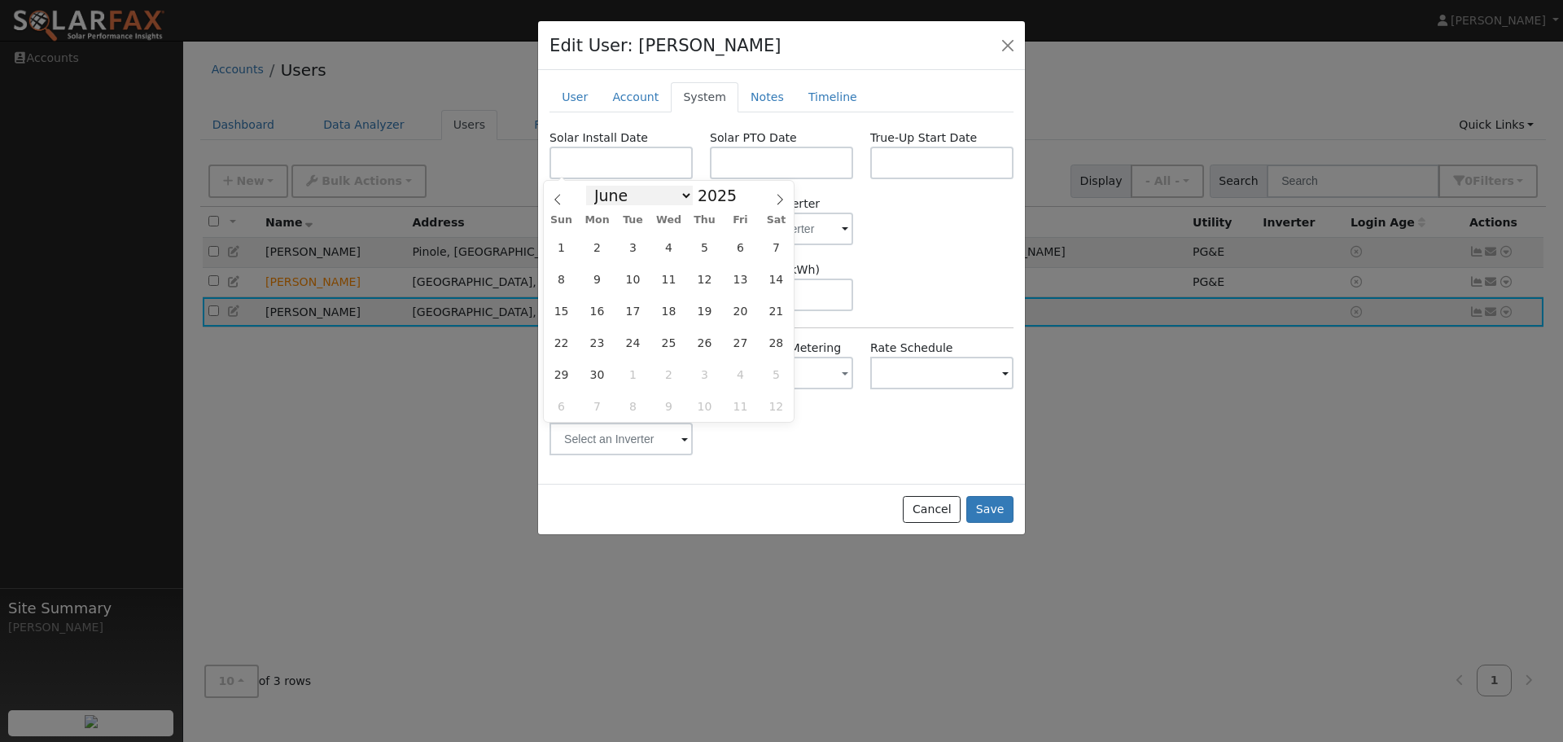
click at [686, 192] on select "January February March April May June July August September October November De…" at bounding box center [639, 196] width 107 height 20
click at [740, 199] on span at bounding box center [745, 199] width 11 height 9
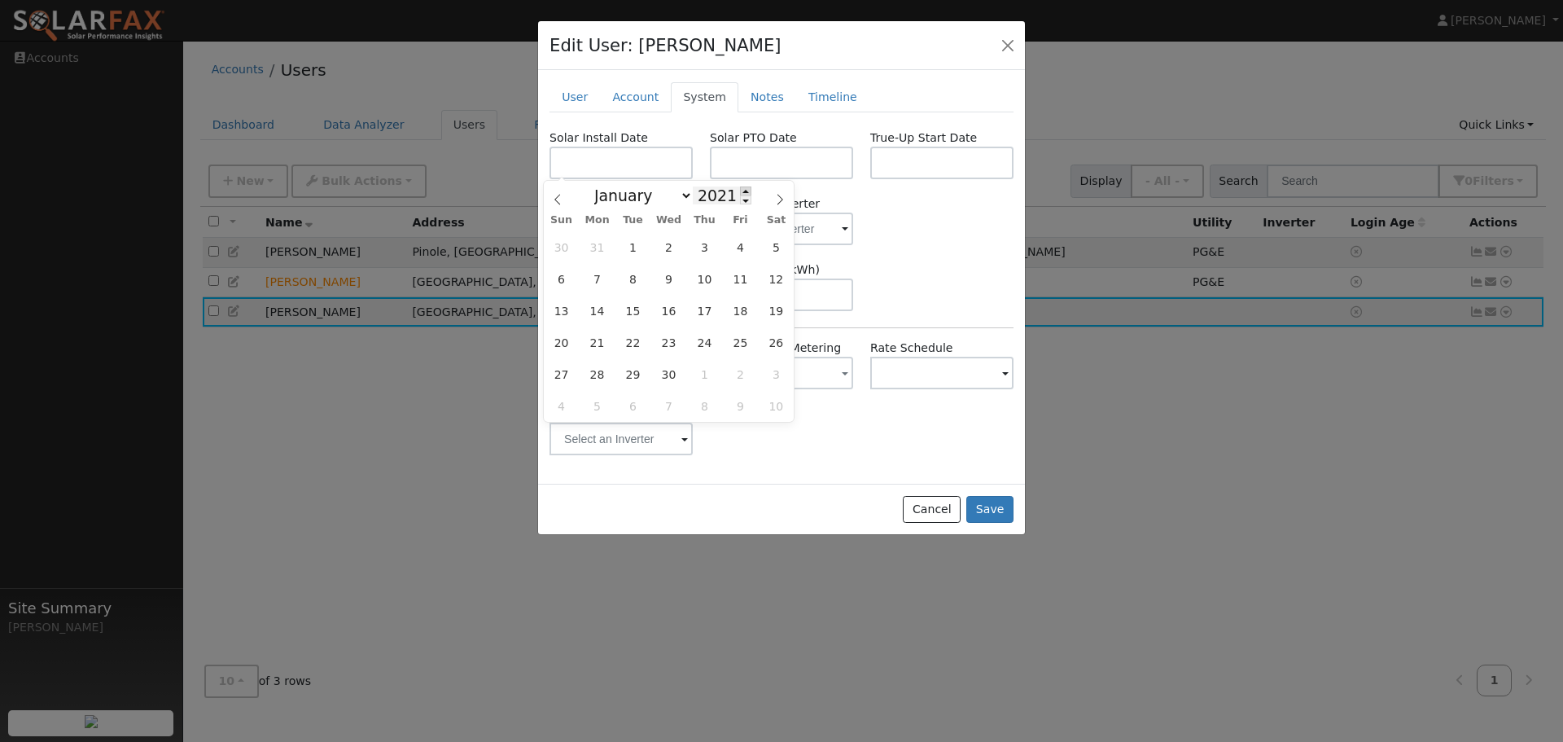
click at [740, 188] on span at bounding box center [745, 190] width 11 height 9
type input "2022"
click at [672, 252] on span "1" at bounding box center [669, 247] width 32 height 32
type input "[DATE]"
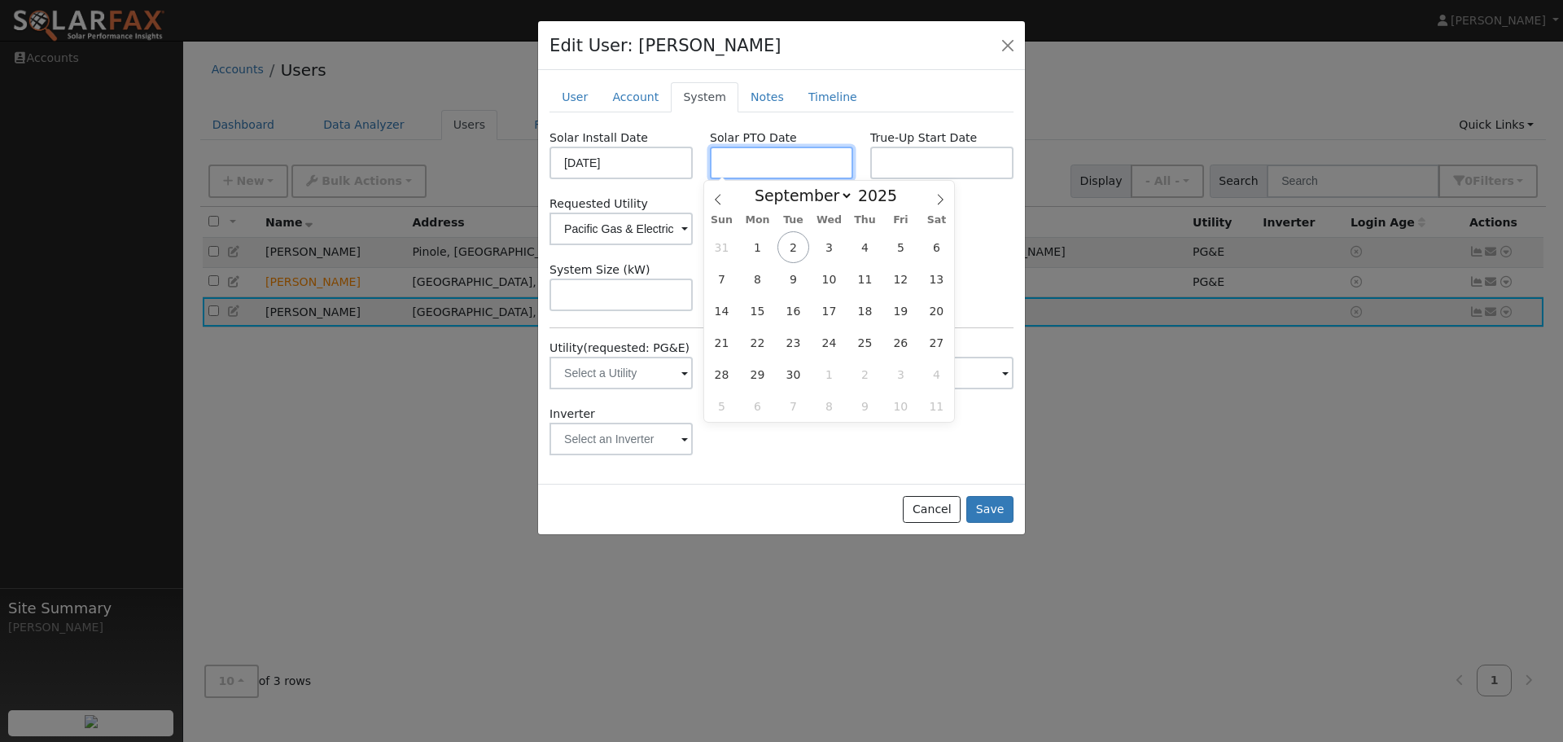
click at [755, 156] on input "text" at bounding box center [781, 163] width 143 height 33
click at [717, 203] on icon at bounding box center [717, 199] width 11 height 11
click at [717, 202] on icon at bounding box center [718, 199] width 6 height 11
click at [723, 199] on icon at bounding box center [717, 199] width 11 height 11
select select "5"
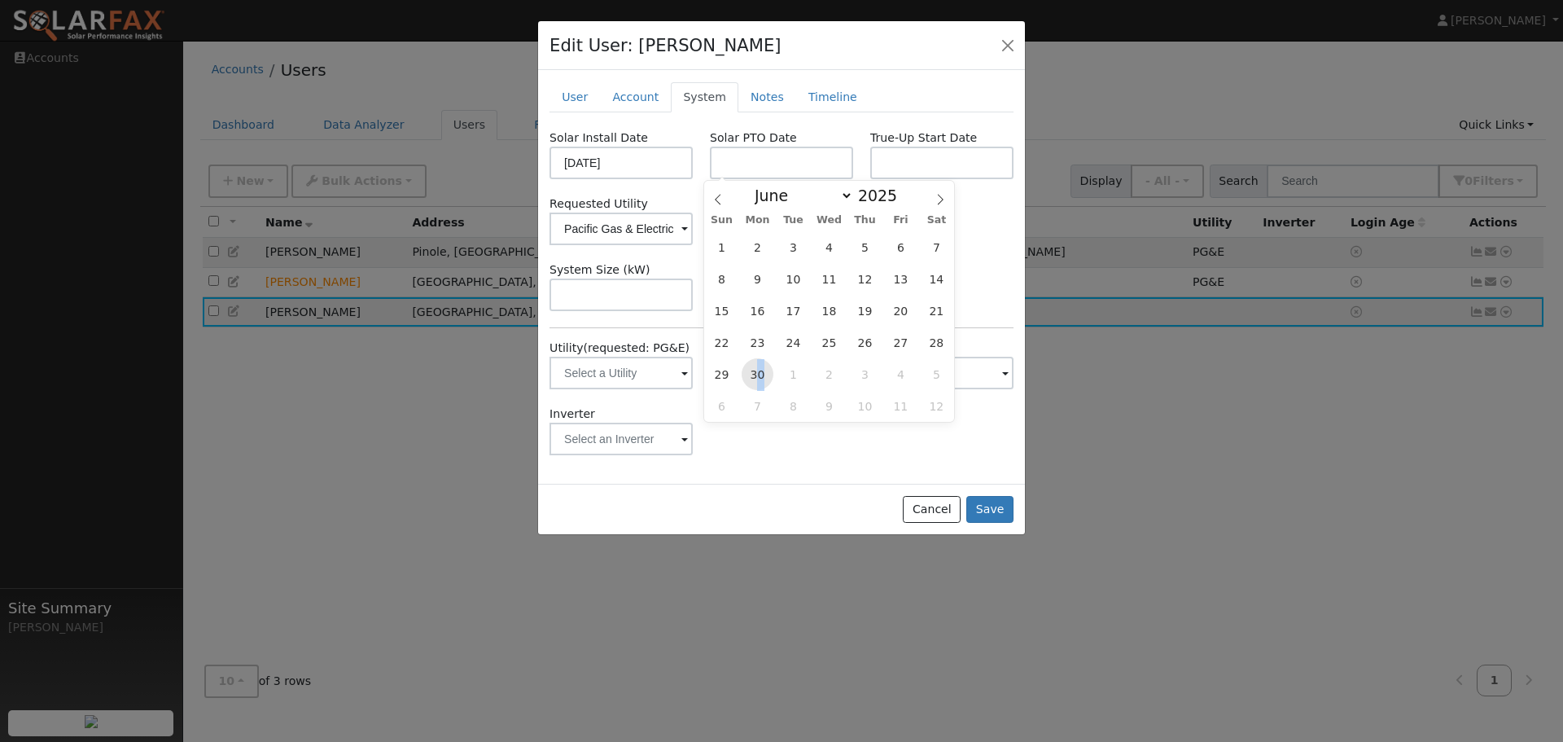
click at [760, 375] on span "30" at bounding box center [758, 374] width 32 height 32
type input "[DATE]"
click at [688, 229] on span at bounding box center [684, 230] width 7 height 19
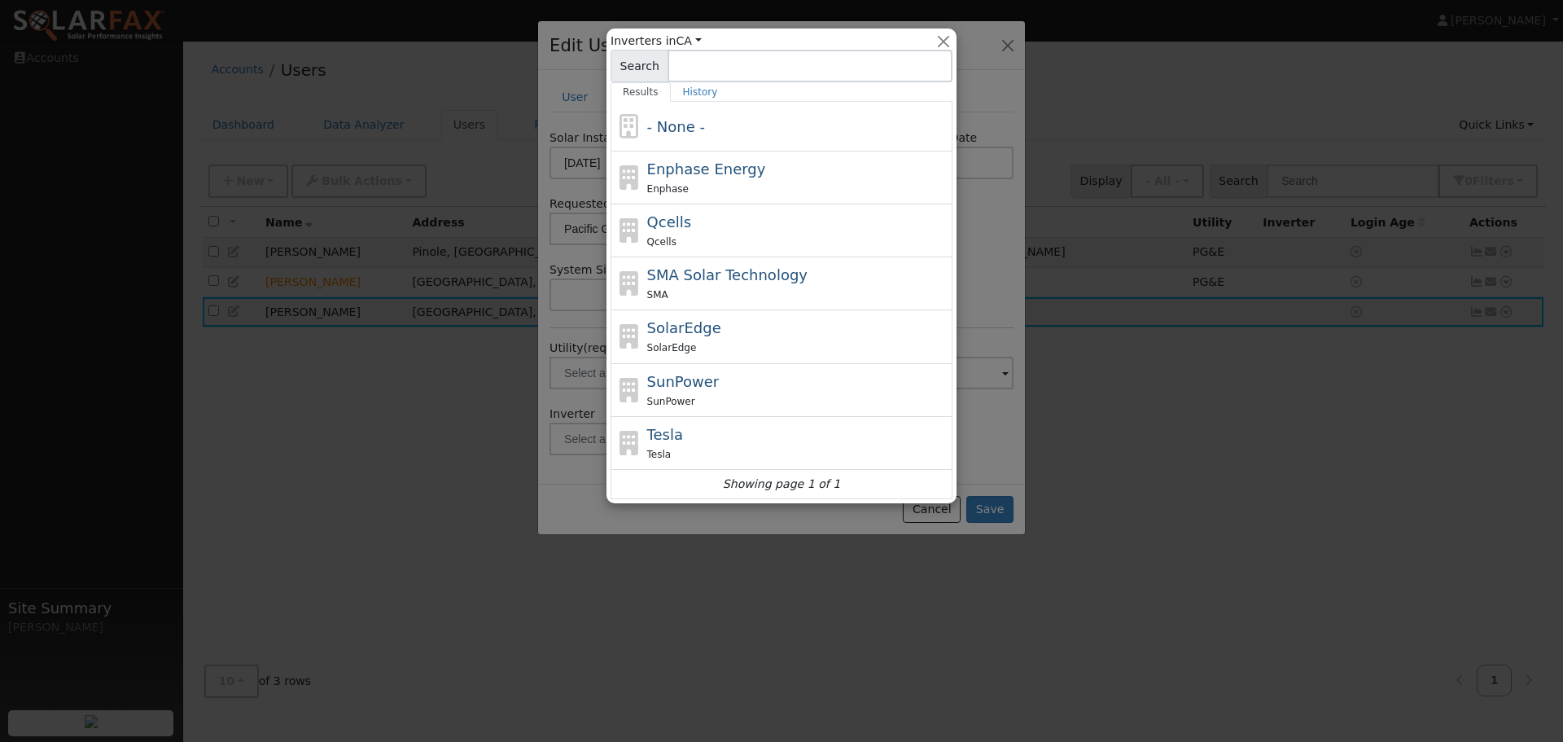
click at [1105, 193] on div at bounding box center [781, 371] width 1563 height 742
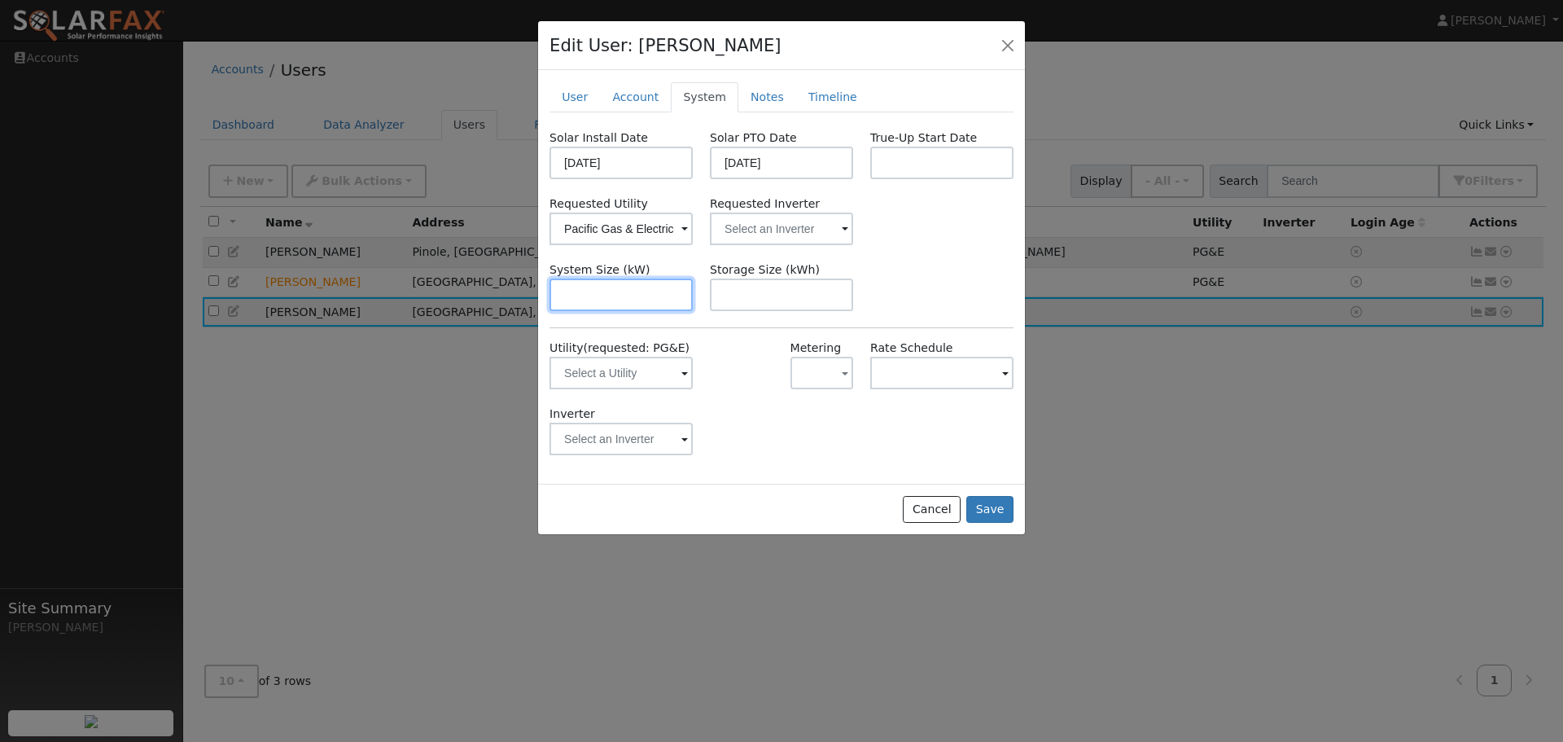
click at [652, 282] on input "text" at bounding box center [620, 294] width 143 height 33
type input "5.9"
click at [685, 372] on span at bounding box center [684, 374] width 7 height 19
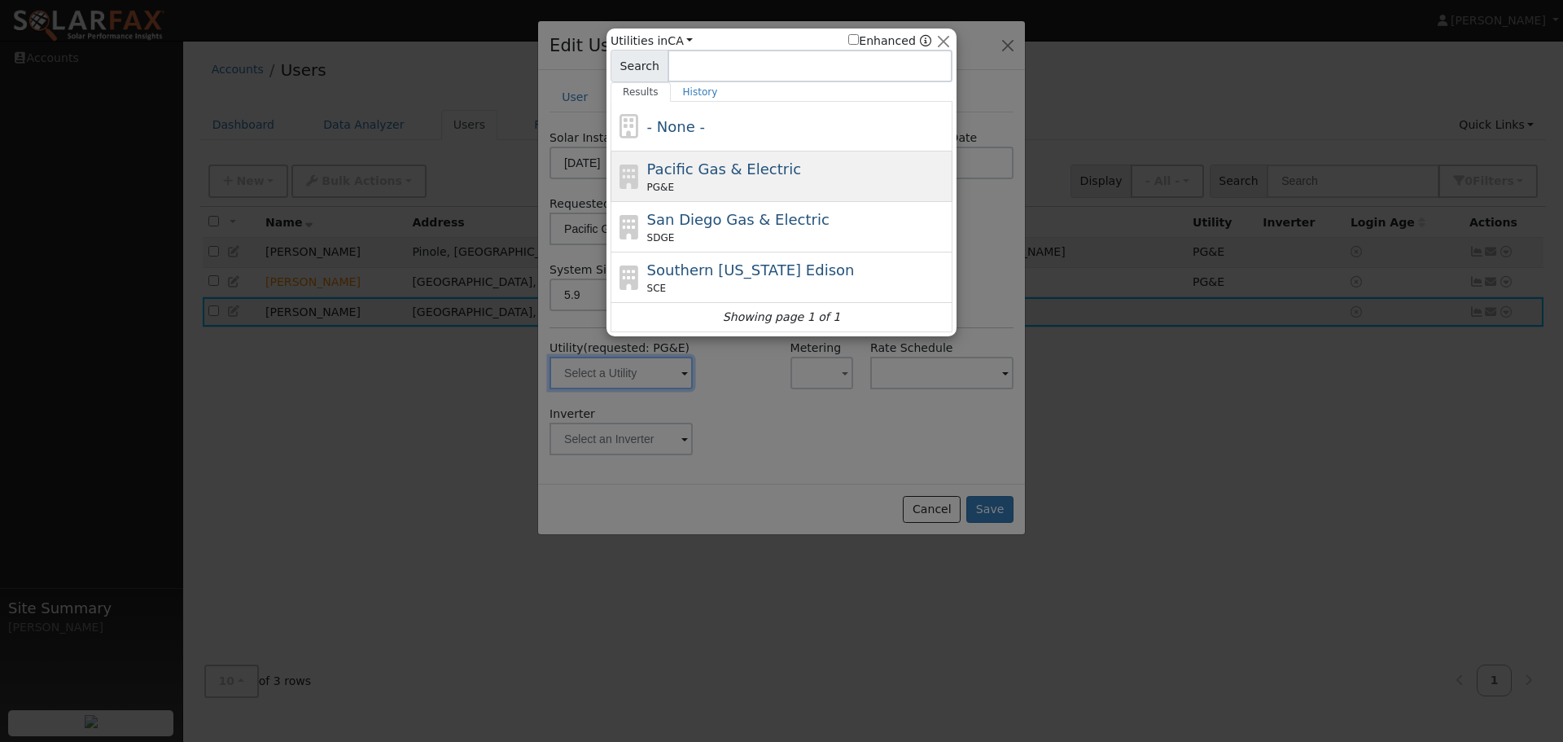
click at [689, 167] on span "Pacific Gas & Electric" at bounding box center [724, 168] width 154 height 17
type input "PG&E"
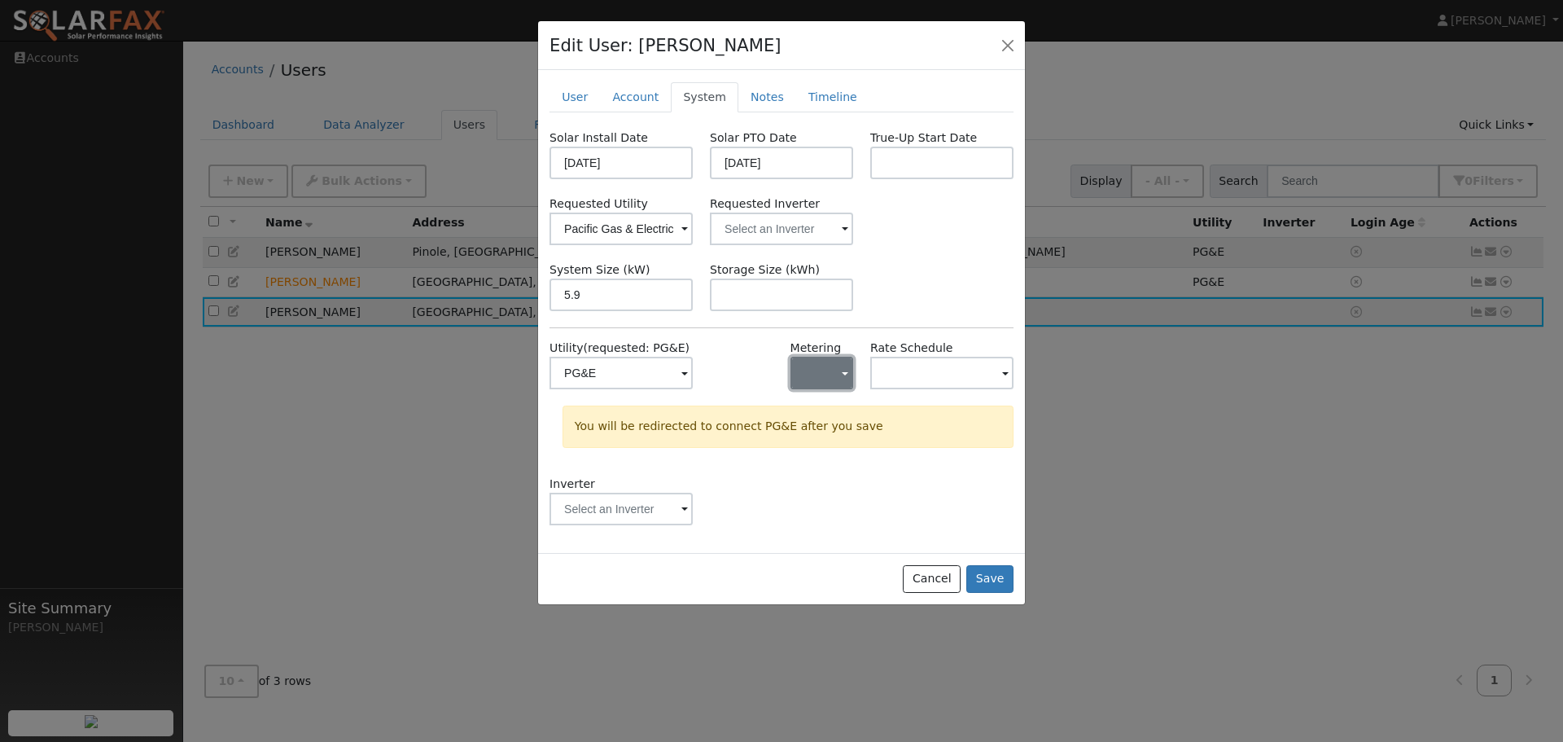
click at [846, 373] on span "button" at bounding box center [845, 373] width 7 height 17
click at [832, 433] on link "NEM" at bounding box center [847, 432] width 113 height 23
click at [1000, 576] on button "Save" at bounding box center [989, 579] width 47 height 28
